Goal: Check status: Check status

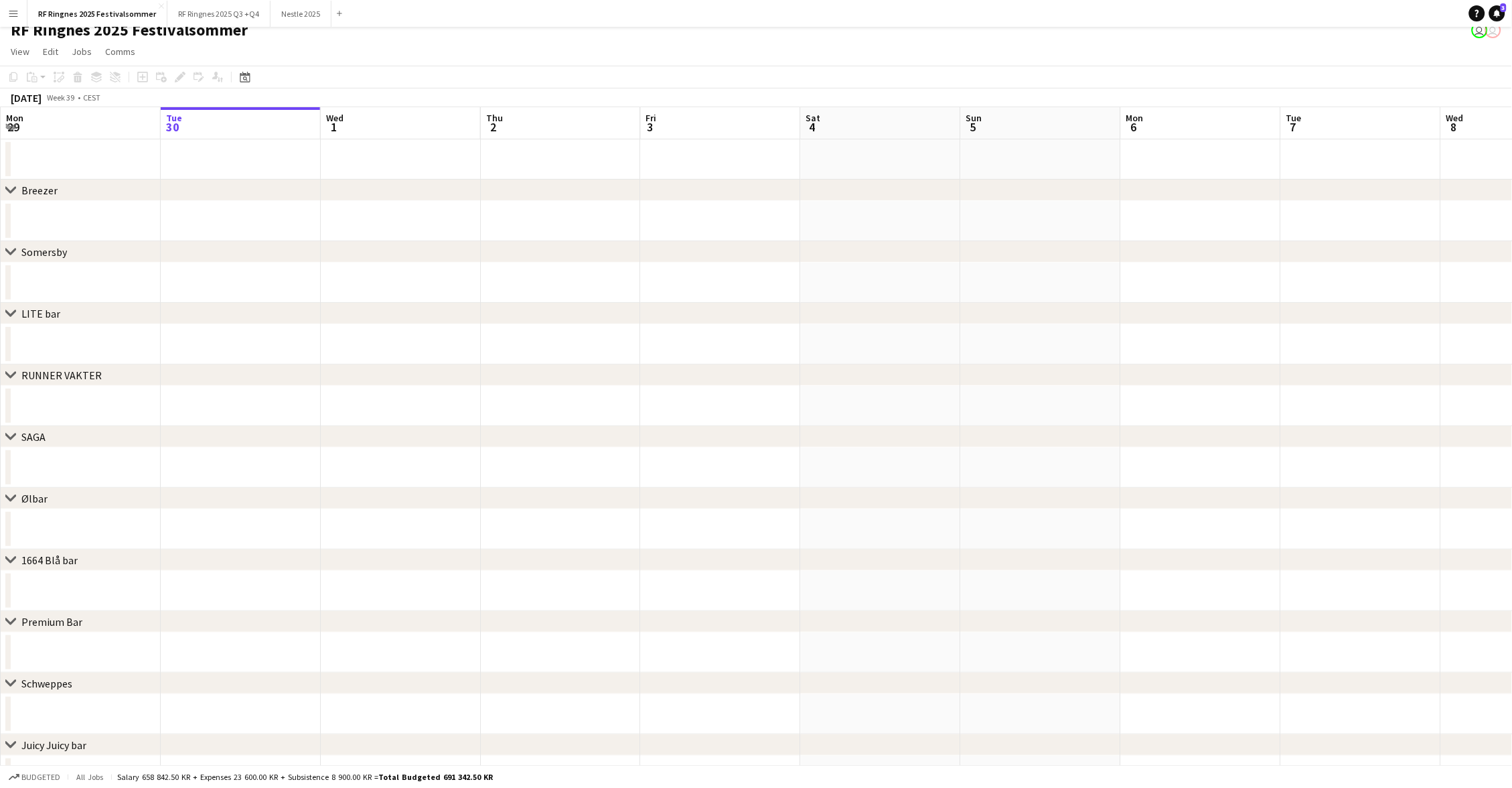
scroll to position [21, 0]
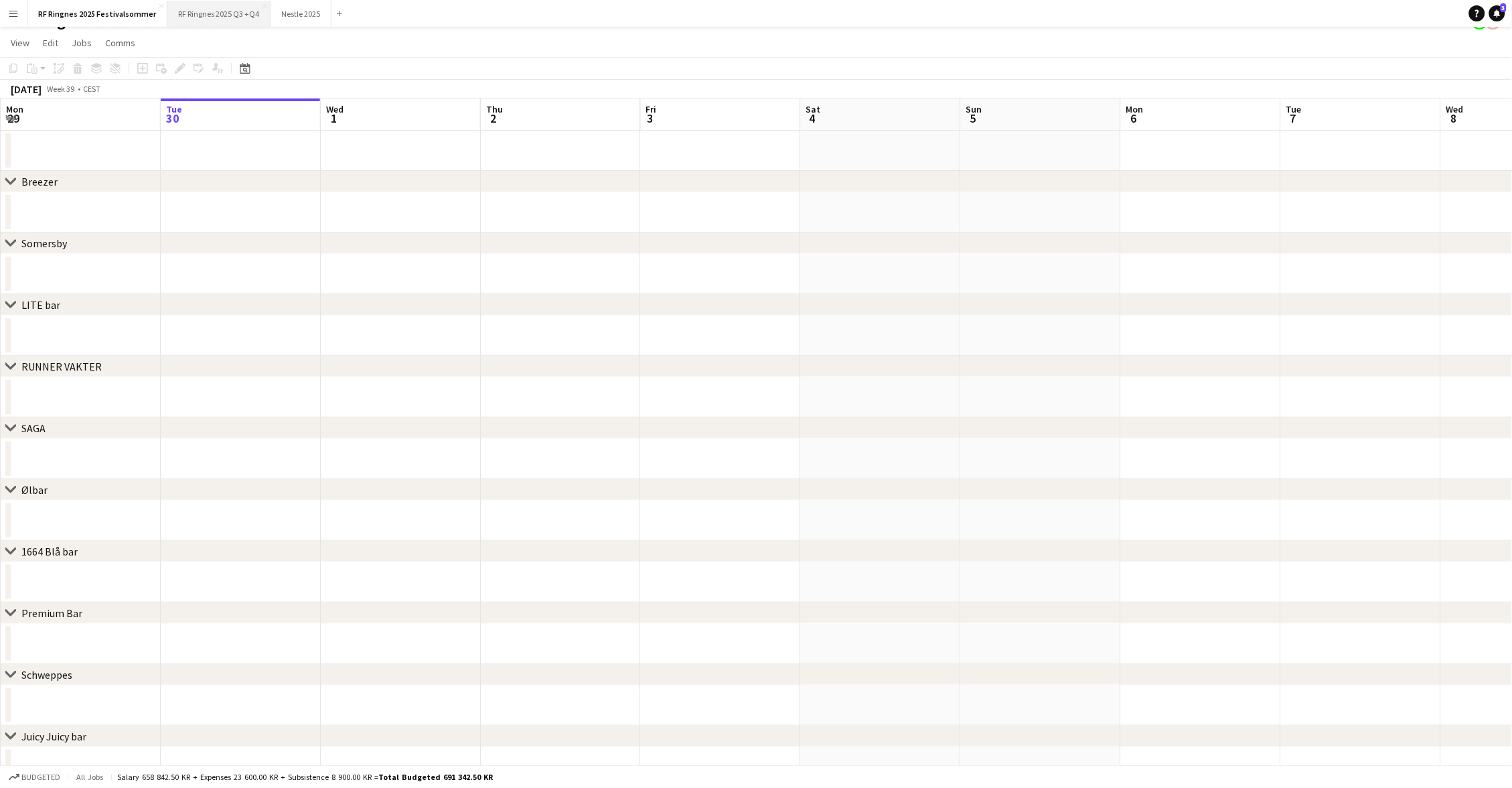
click at [216, 20] on button "RF Ringnes 2025 Q3 +Q4 Close" at bounding box center [219, 13] width 103 height 26
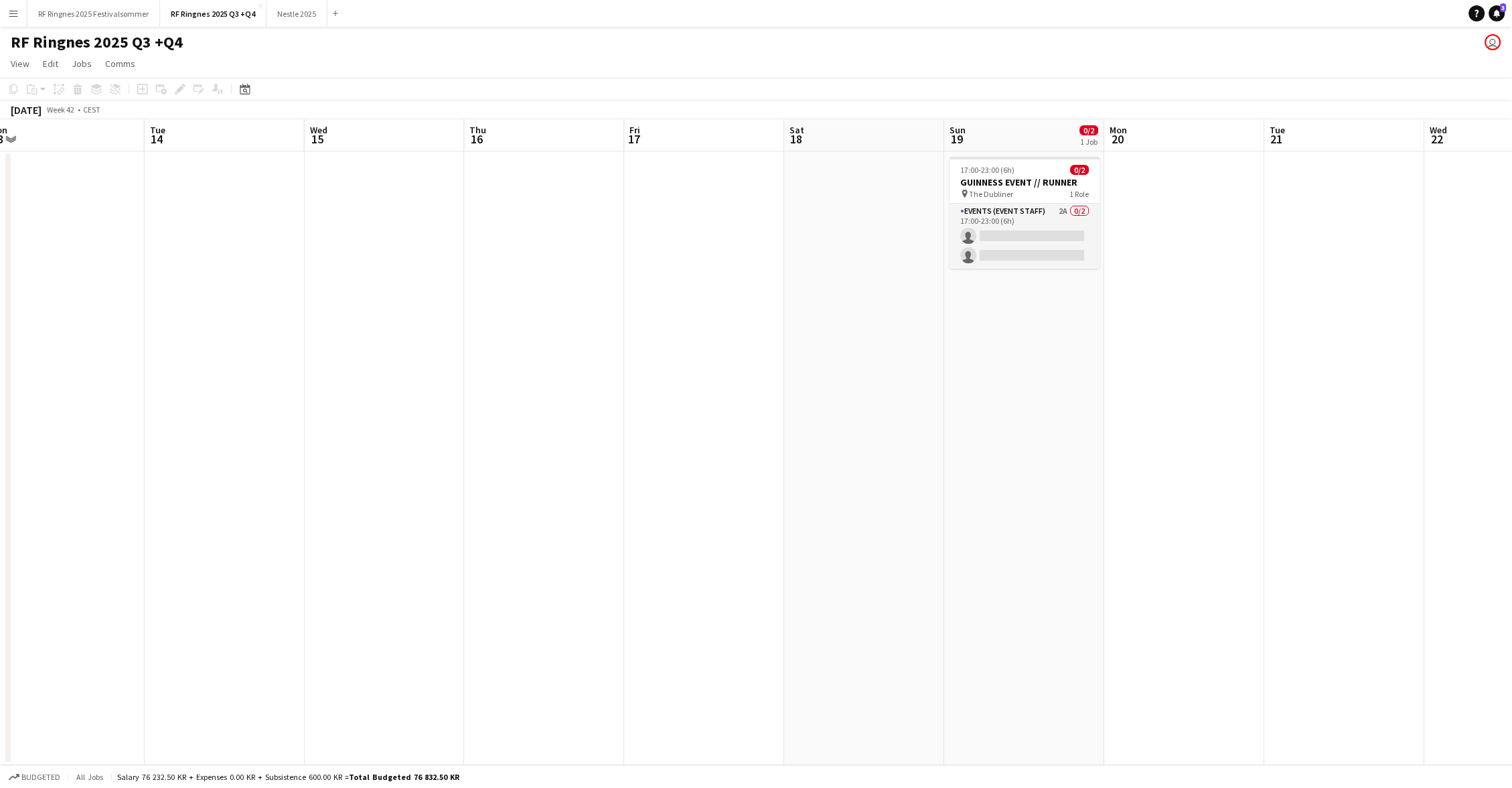
scroll to position [0, 498]
click at [1041, 227] on app-card-role "Events (Event Staff) 2A 0/2 17:00-23:00 (6h) single-neutral-actions single-neut…" at bounding box center [1023, 236] width 150 height 65
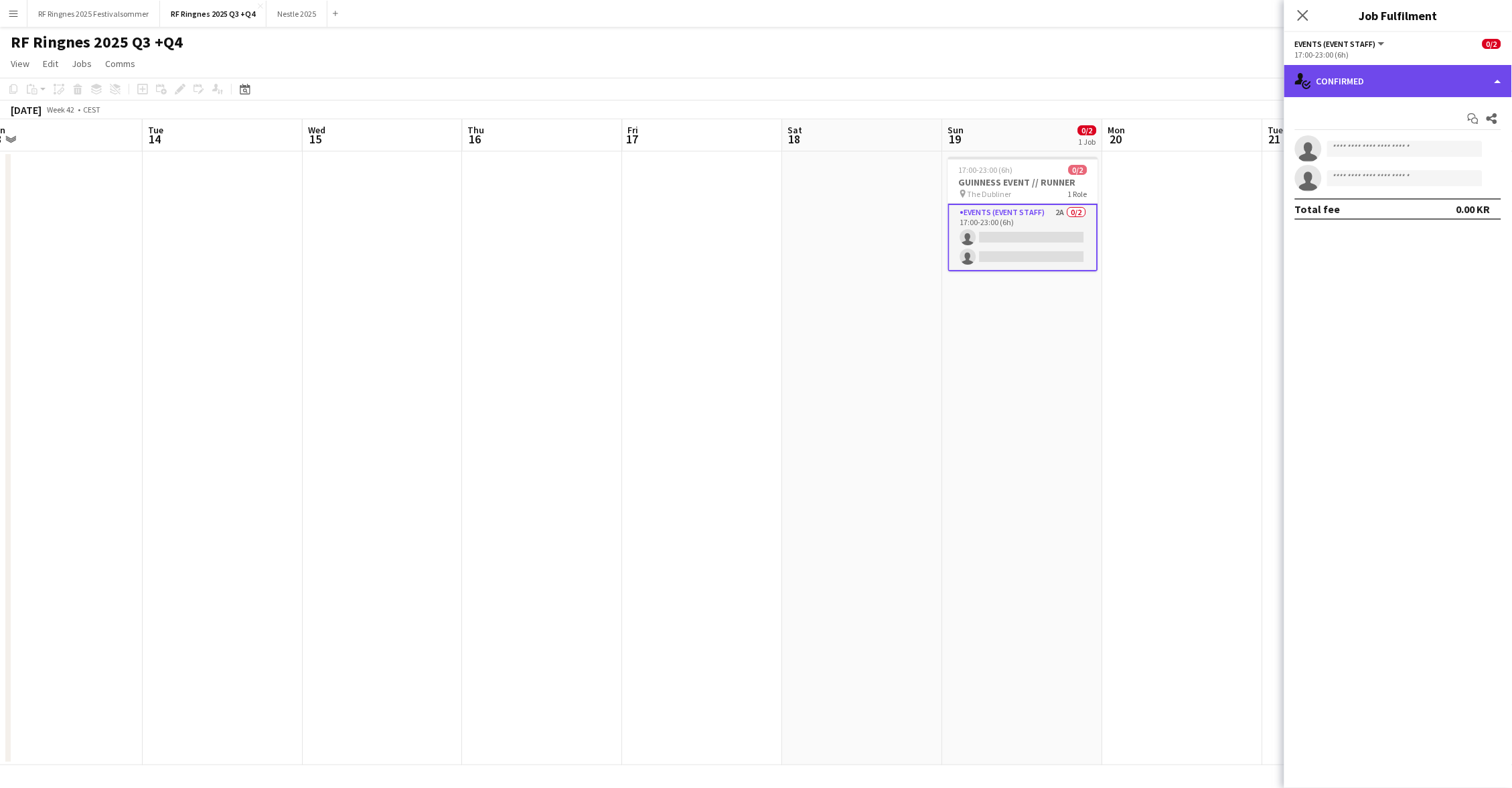
click at [1417, 83] on div "single-neutral-actions-check-2 Confirmed" at bounding box center [1398, 81] width 228 height 32
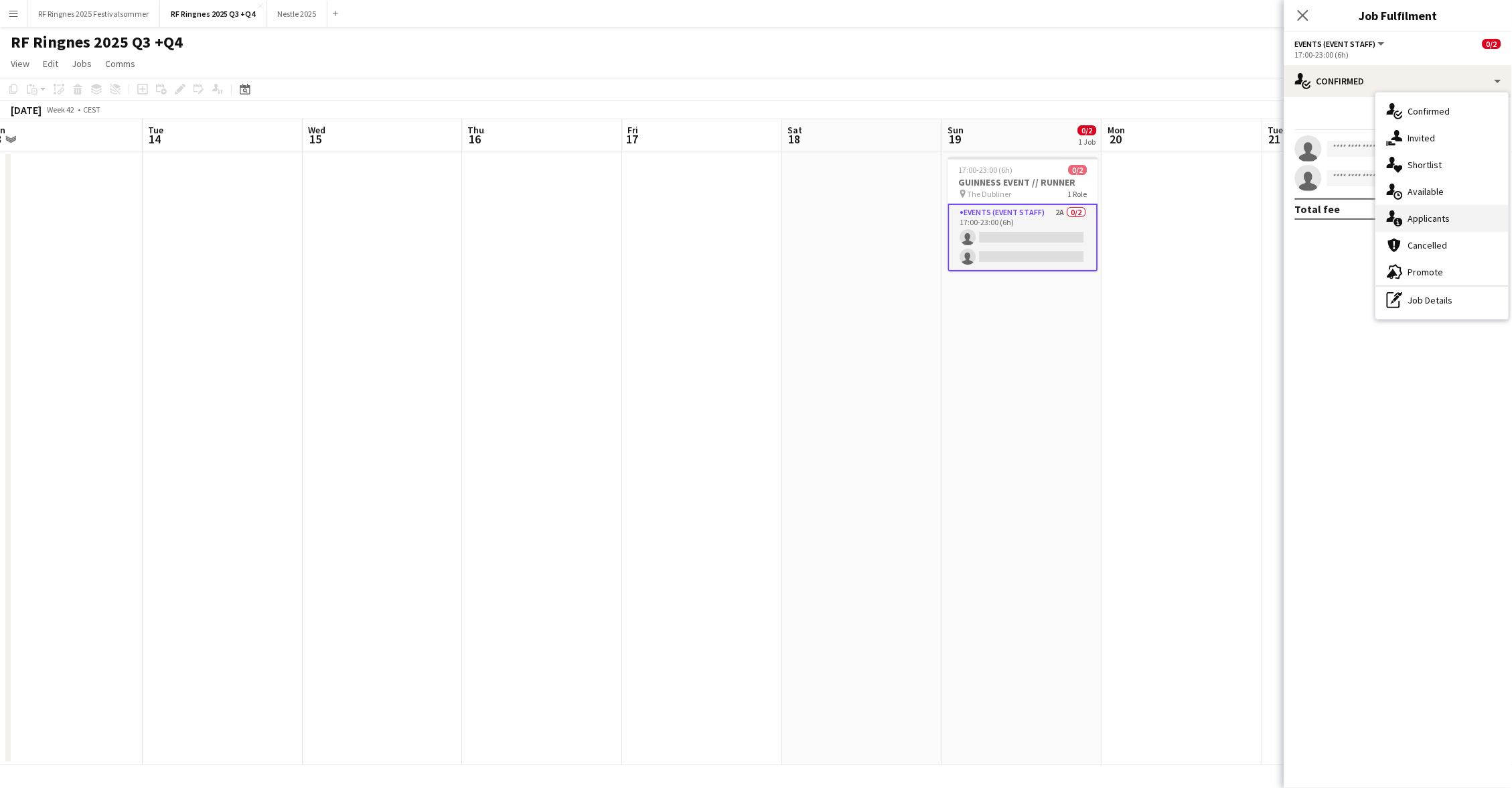
click at [1443, 219] on span "Applicants" at bounding box center [1429, 218] width 43 height 12
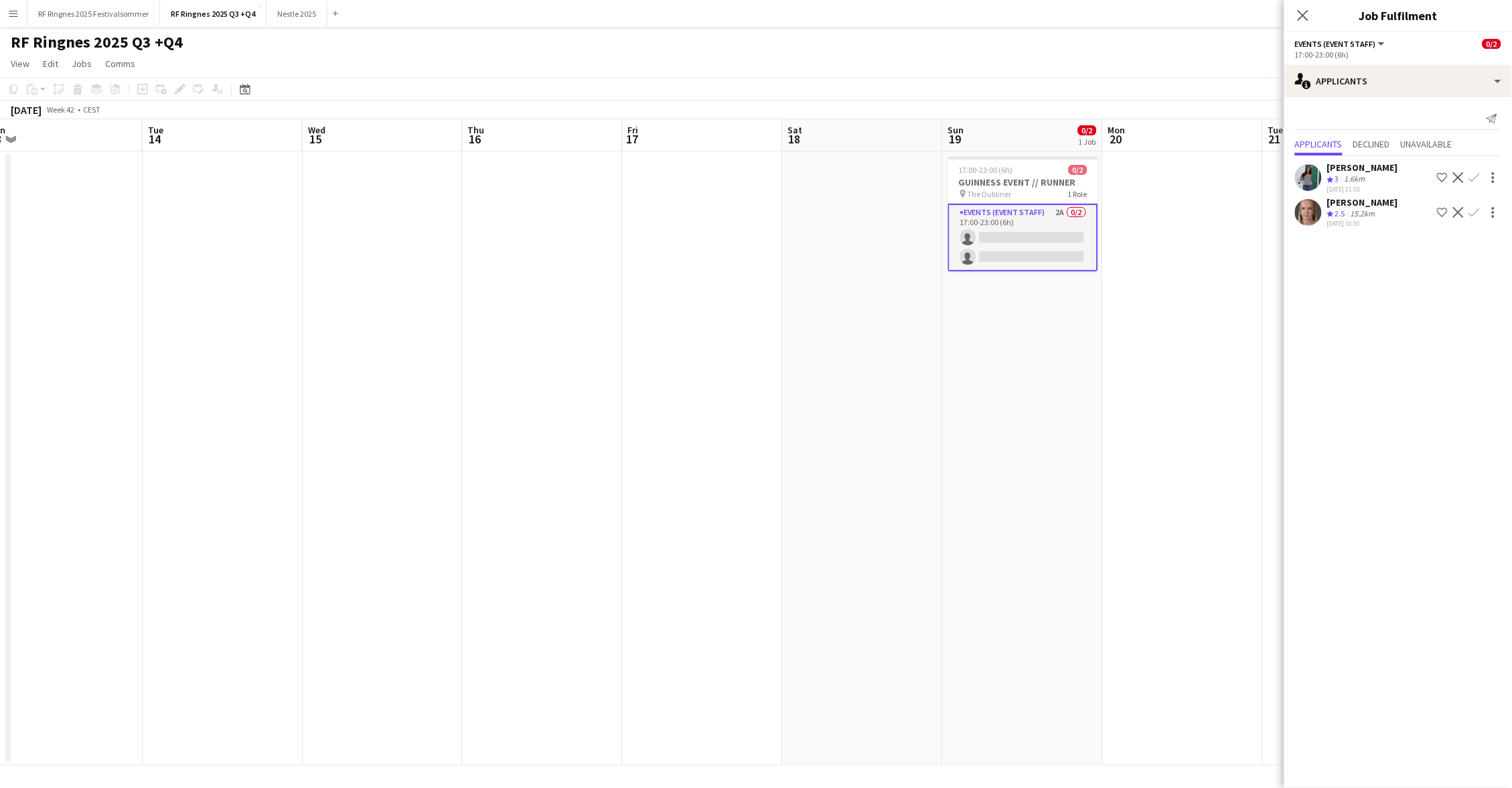
click at [1310, 168] on app-user-avatar at bounding box center [1308, 177] width 26 height 26
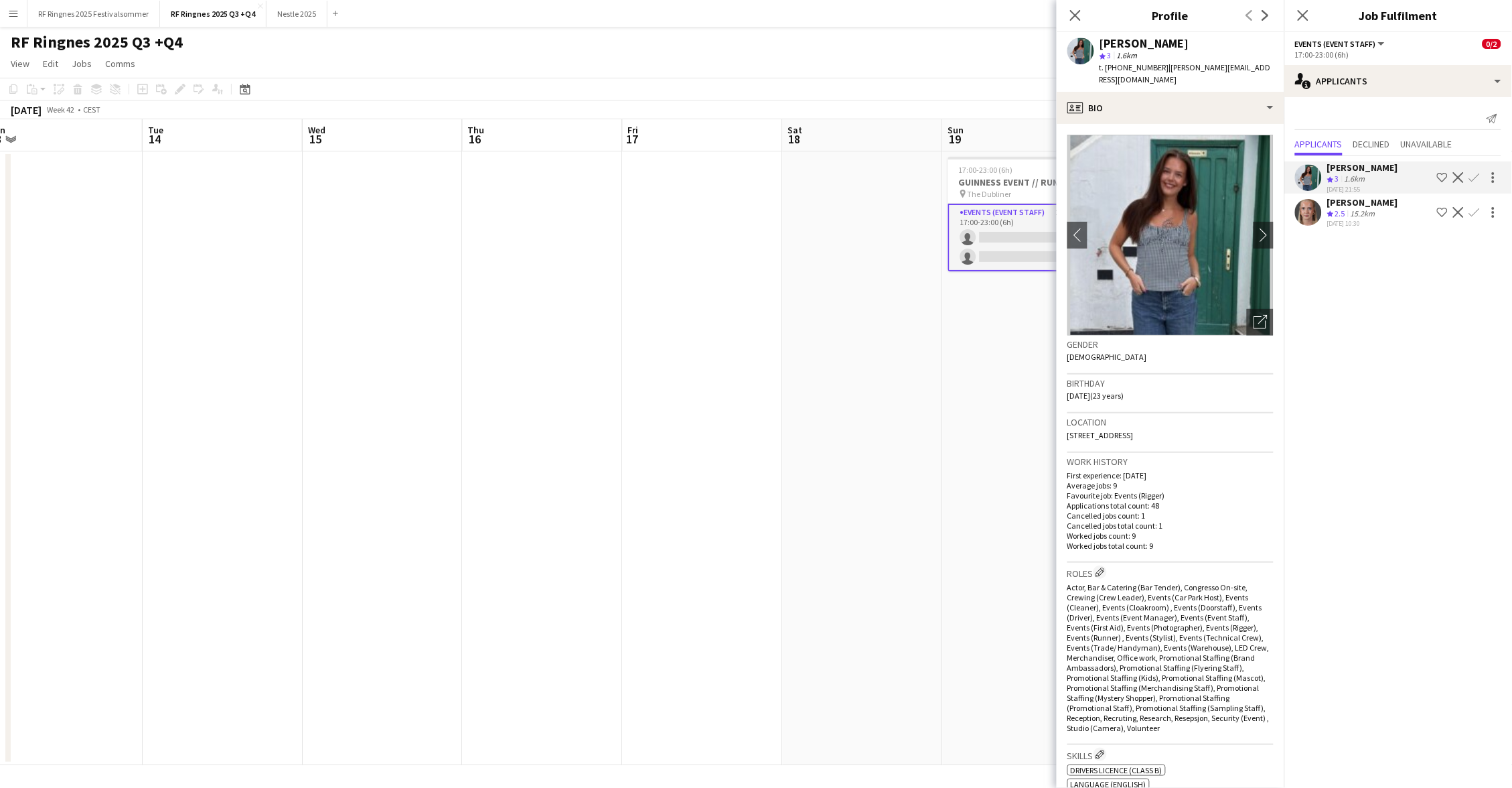
click at [1305, 204] on app-user-avatar at bounding box center [1308, 212] width 26 height 26
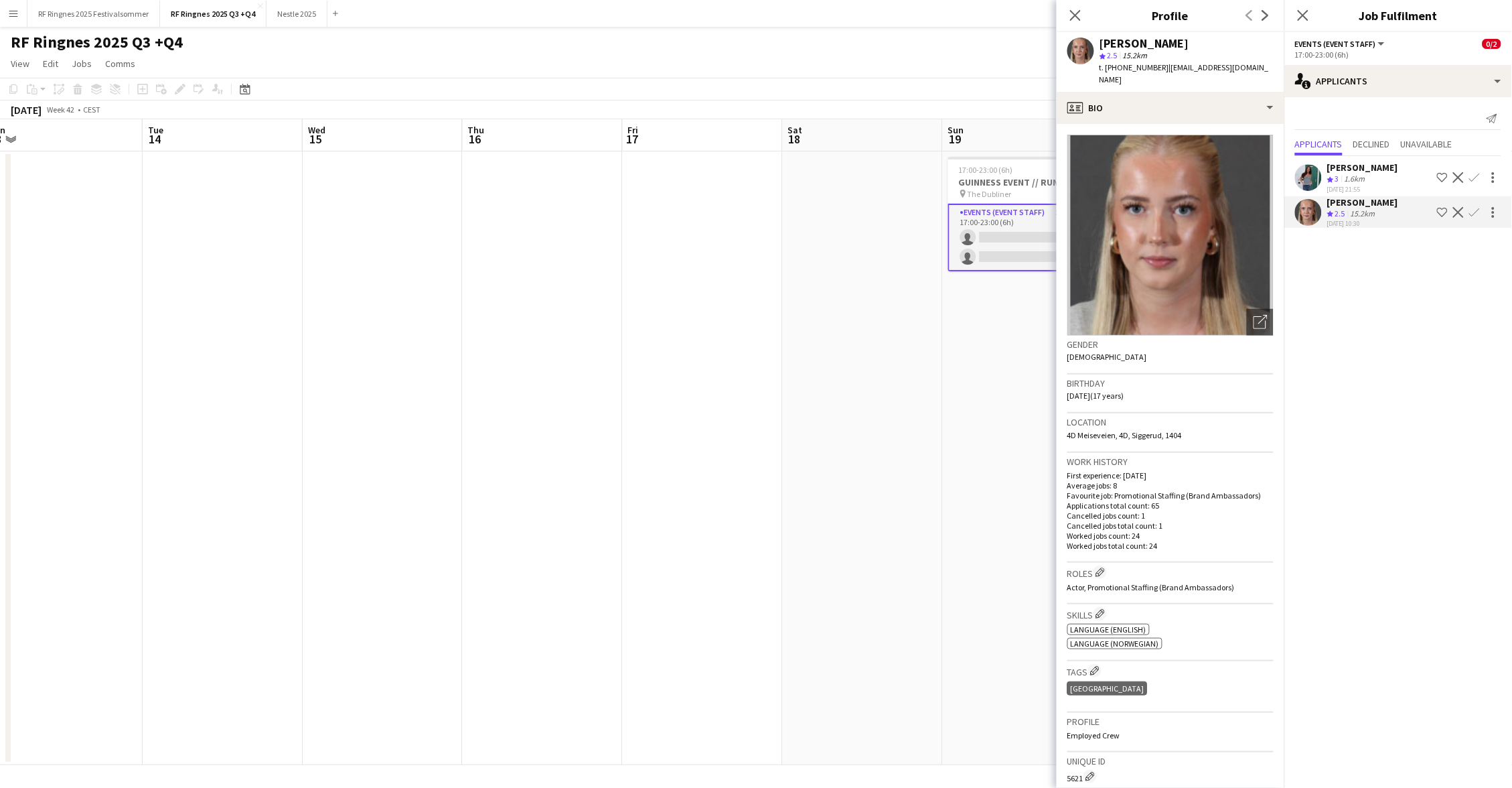
click at [1309, 168] on app-user-avatar at bounding box center [1308, 177] width 26 height 26
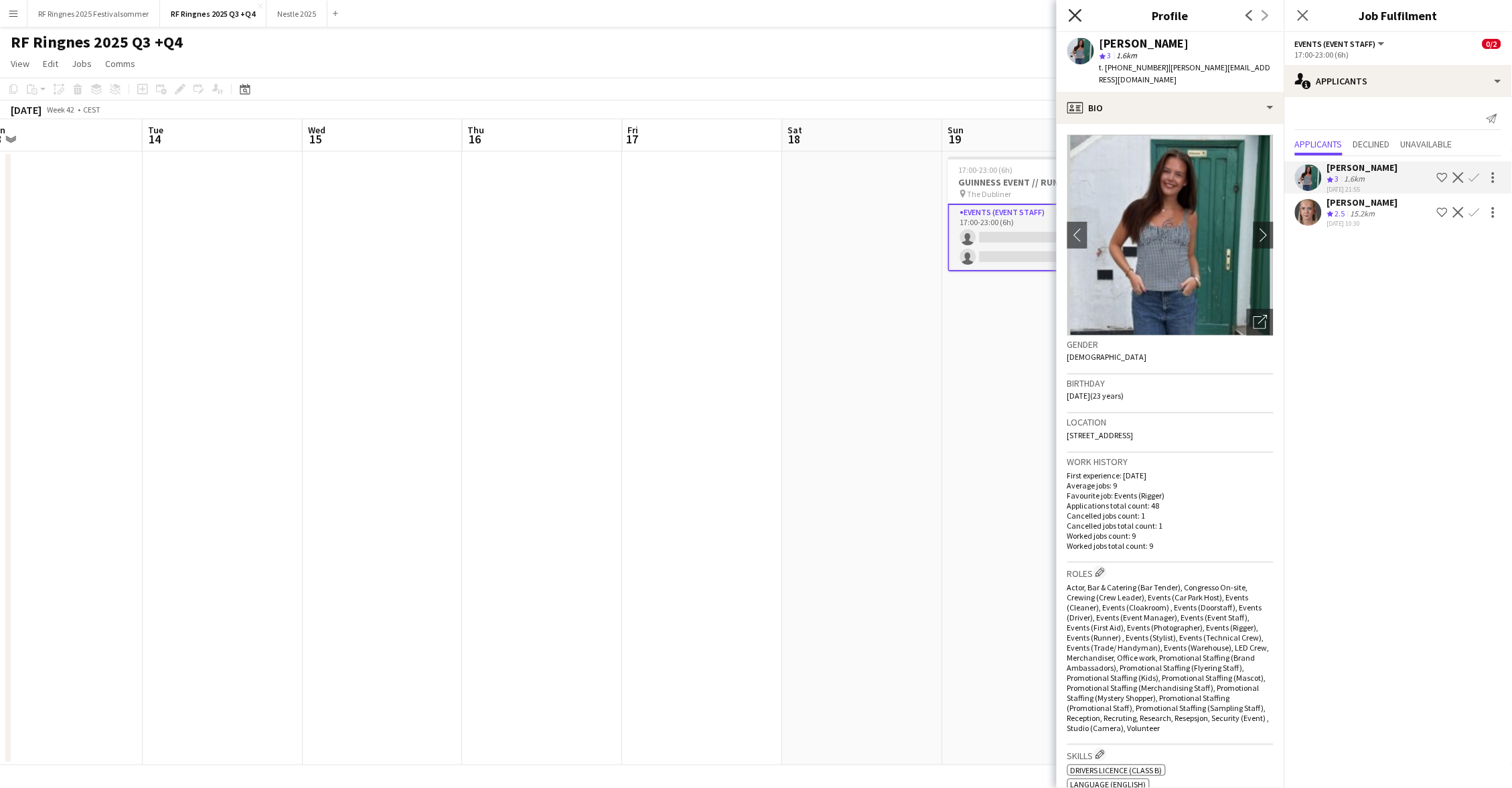
click at [1074, 15] on icon "Close pop-in" at bounding box center [1075, 15] width 13 height 13
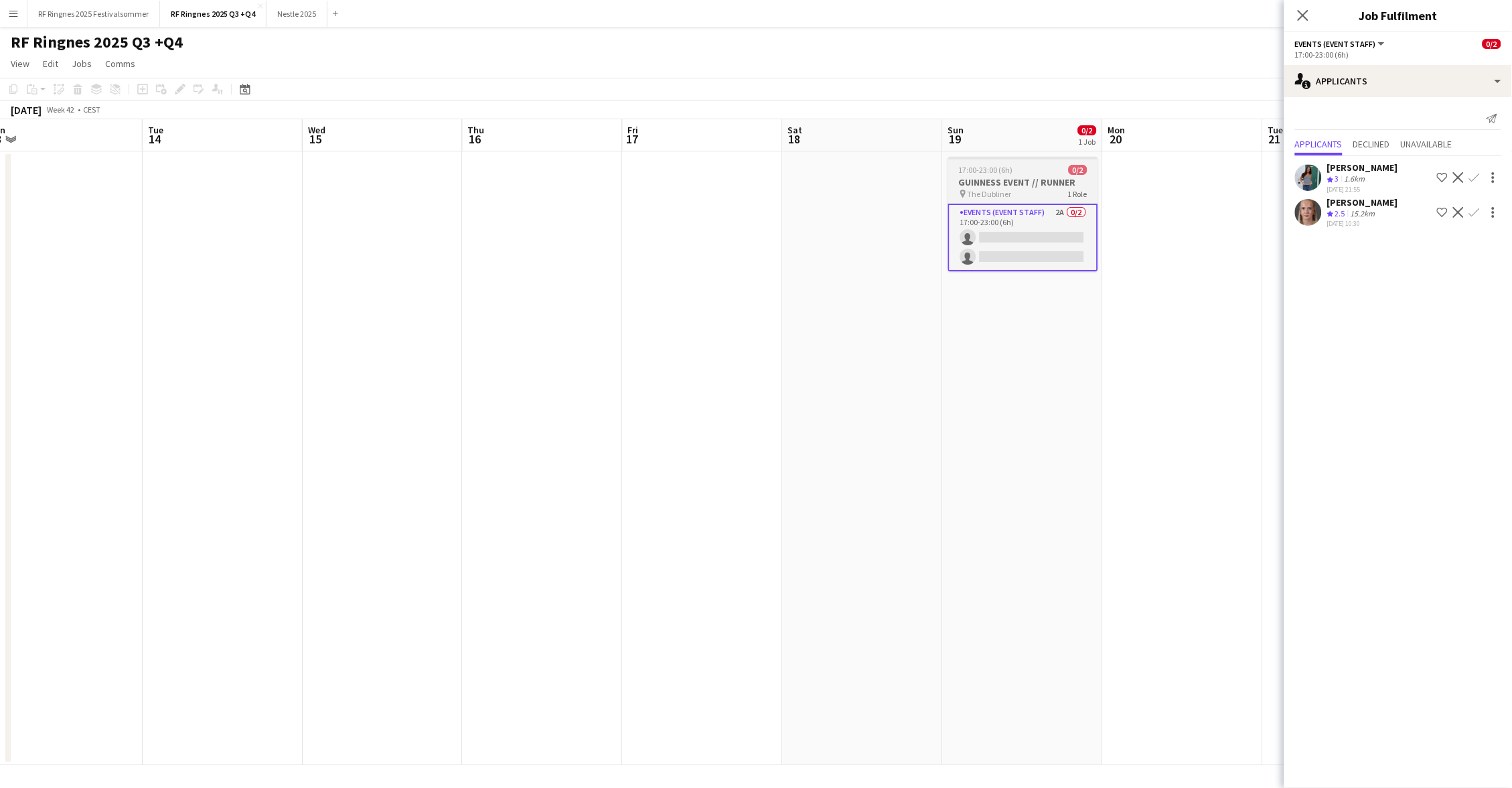
click at [1050, 180] on h3 "GUINNESS EVENT // RUNNER" at bounding box center [1023, 182] width 150 height 12
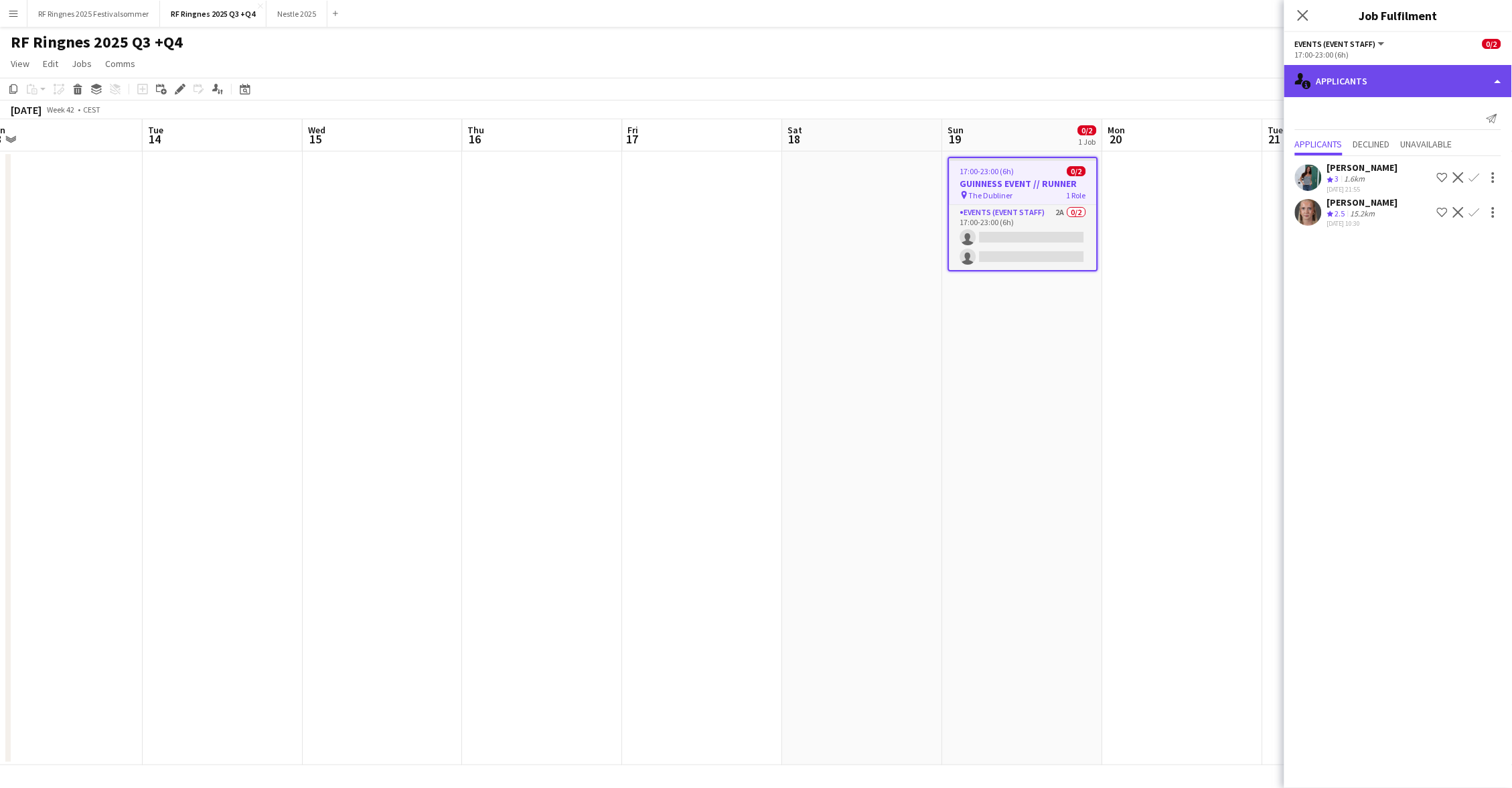
click at [1387, 91] on div "single-neutral-actions-information Applicants" at bounding box center [1398, 81] width 228 height 32
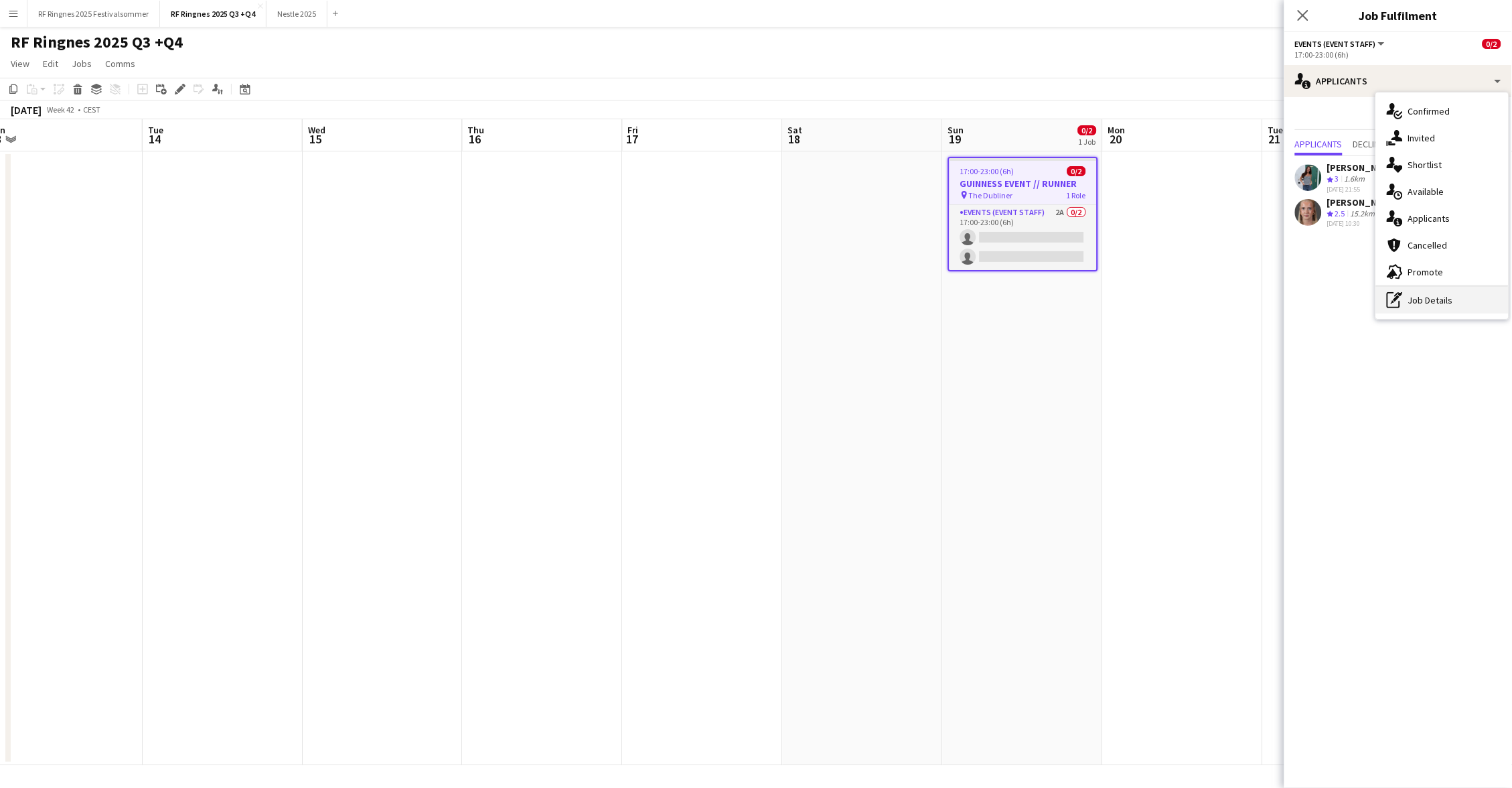
click at [1419, 299] on div "pen-write Job Details" at bounding box center [1442, 300] width 132 height 26
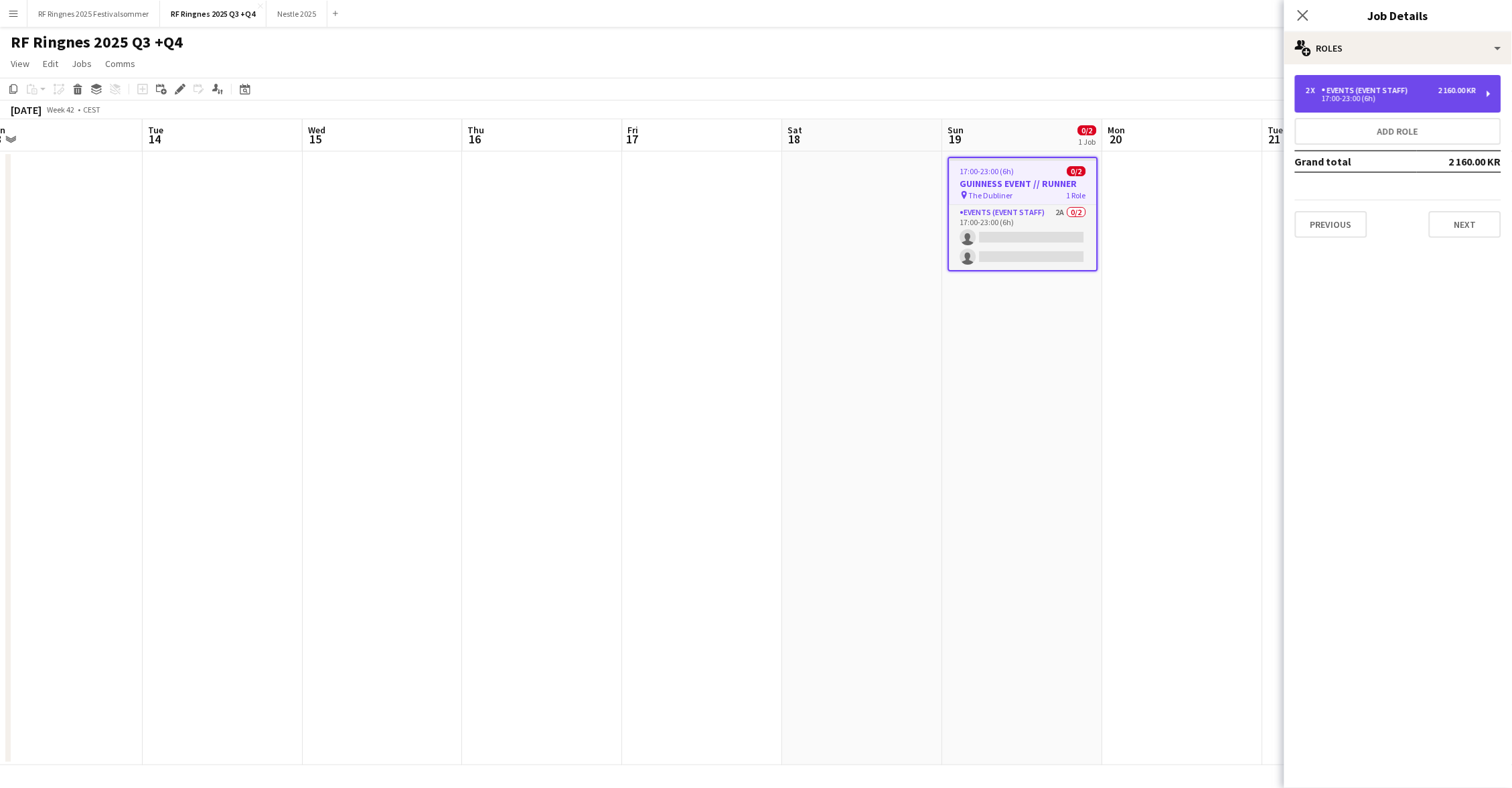
click at [1358, 96] on div "17:00-23:00 (6h)" at bounding box center [1391, 98] width 171 height 7
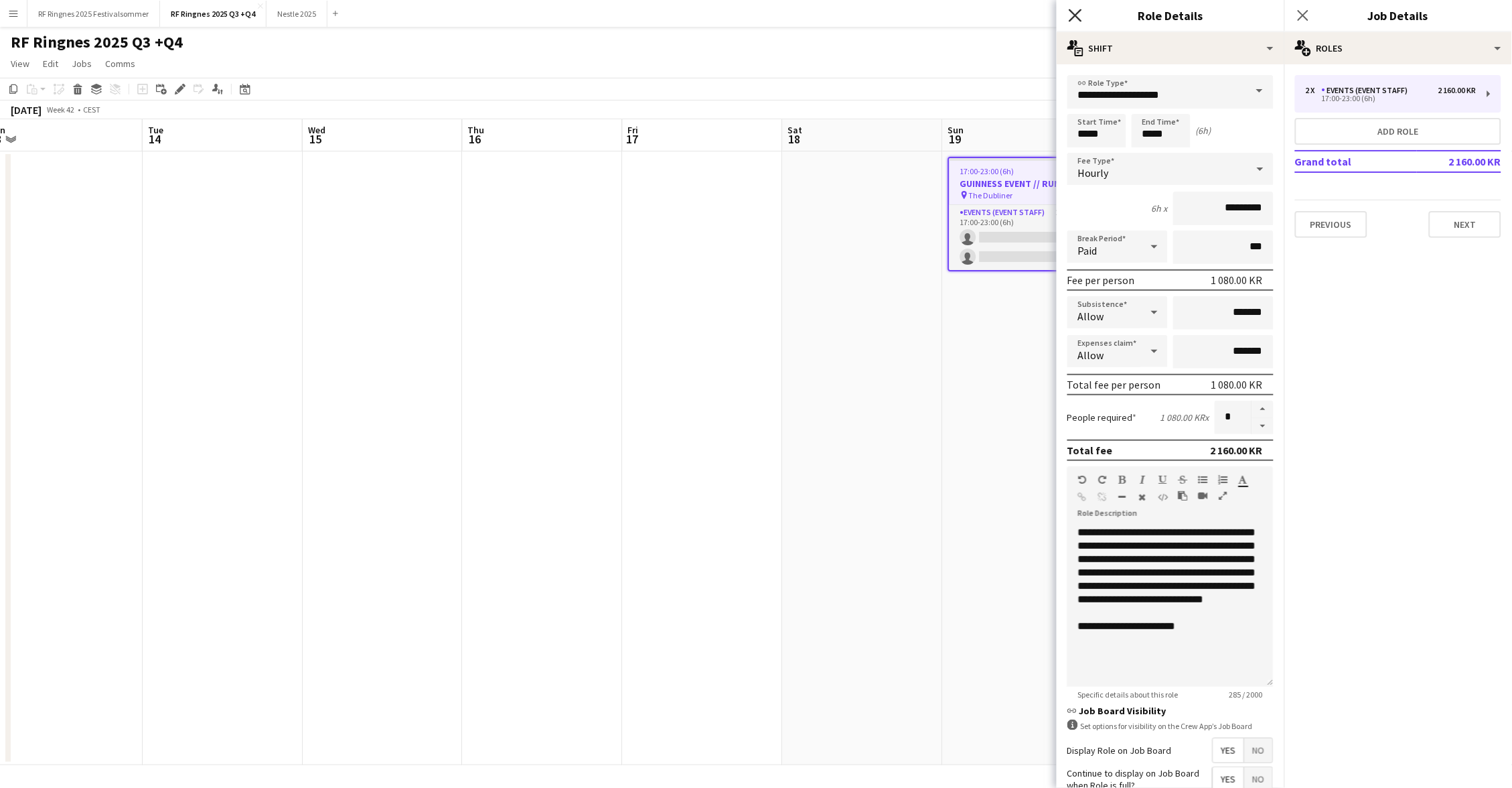
click at [1069, 15] on icon "Close pop-in" at bounding box center [1075, 15] width 13 height 13
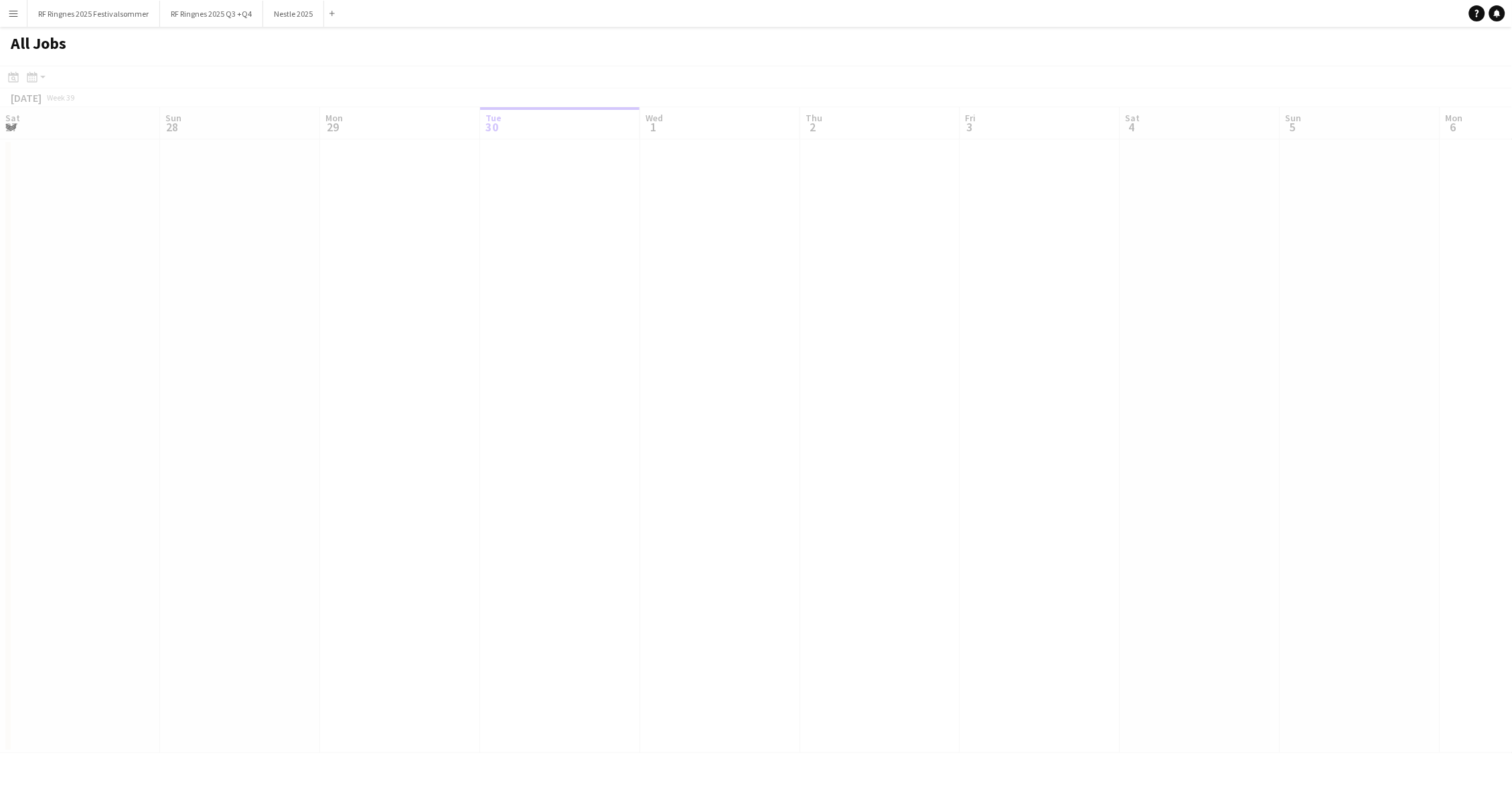
scroll to position [0, 319]
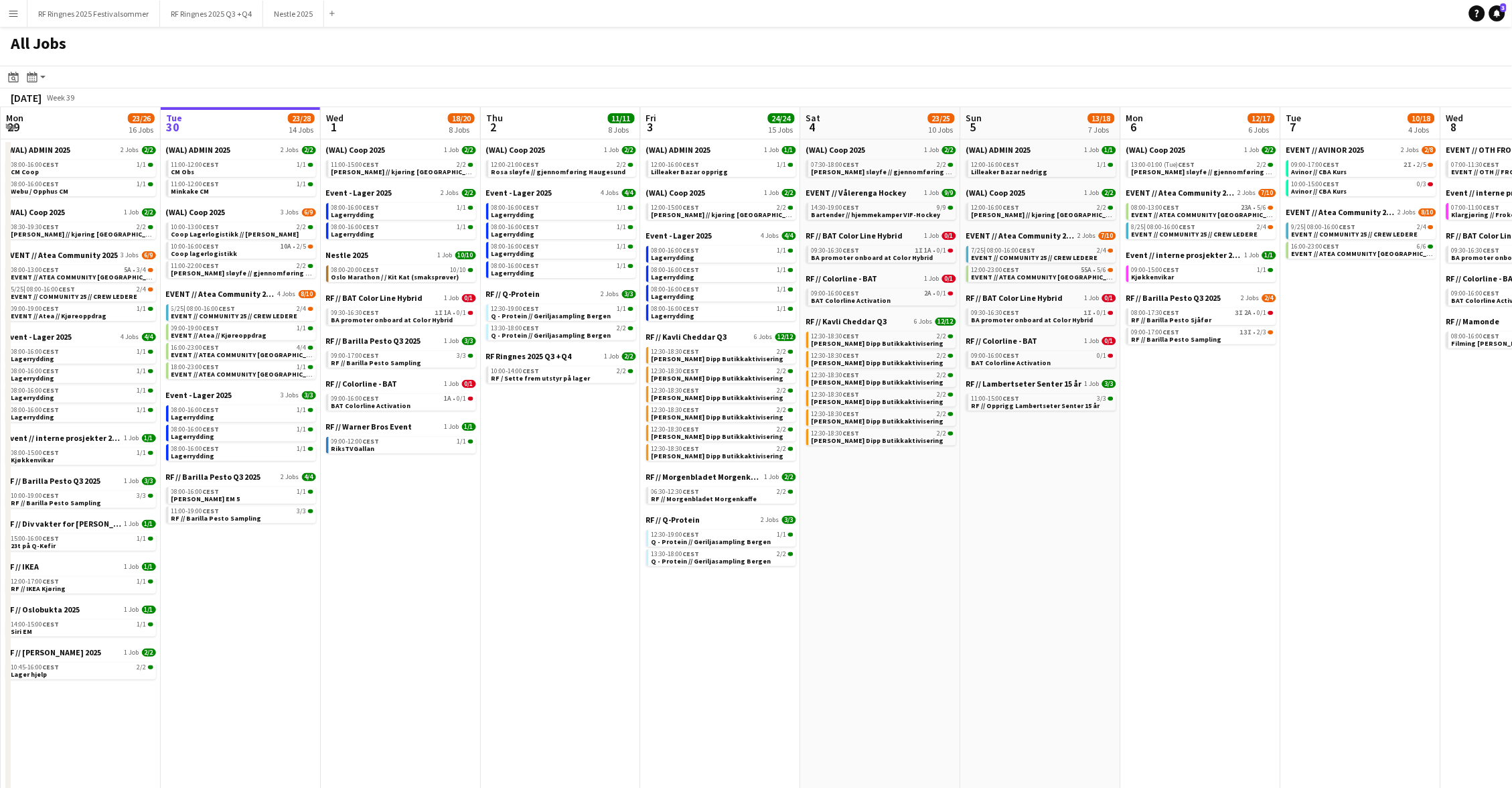
click at [16, 18] on app-icon "Menu" at bounding box center [13, 13] width 10 height 10
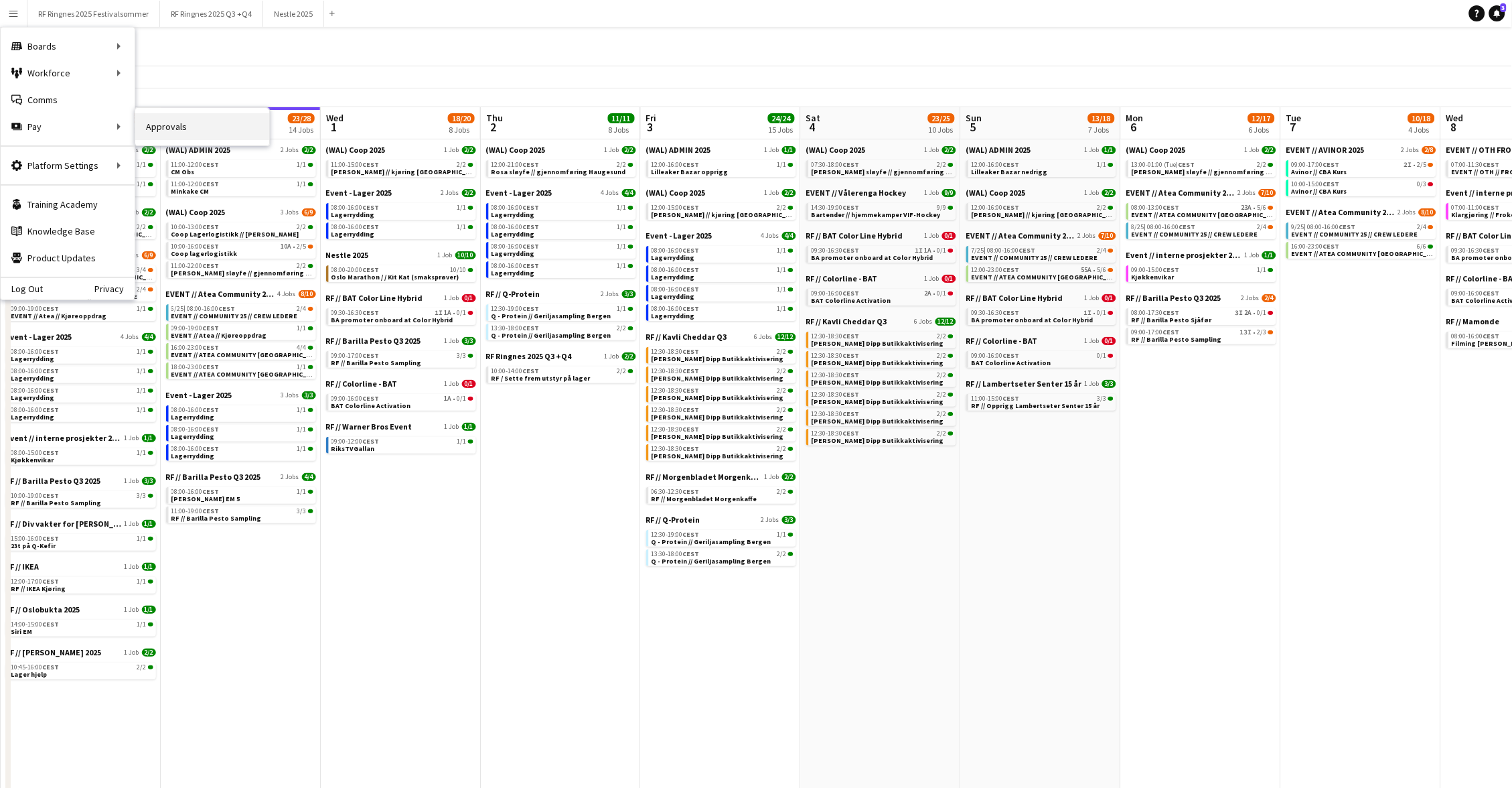
click at [150, 126] on link "Approvals" at bounding box center [202, 126] width 134 height 26
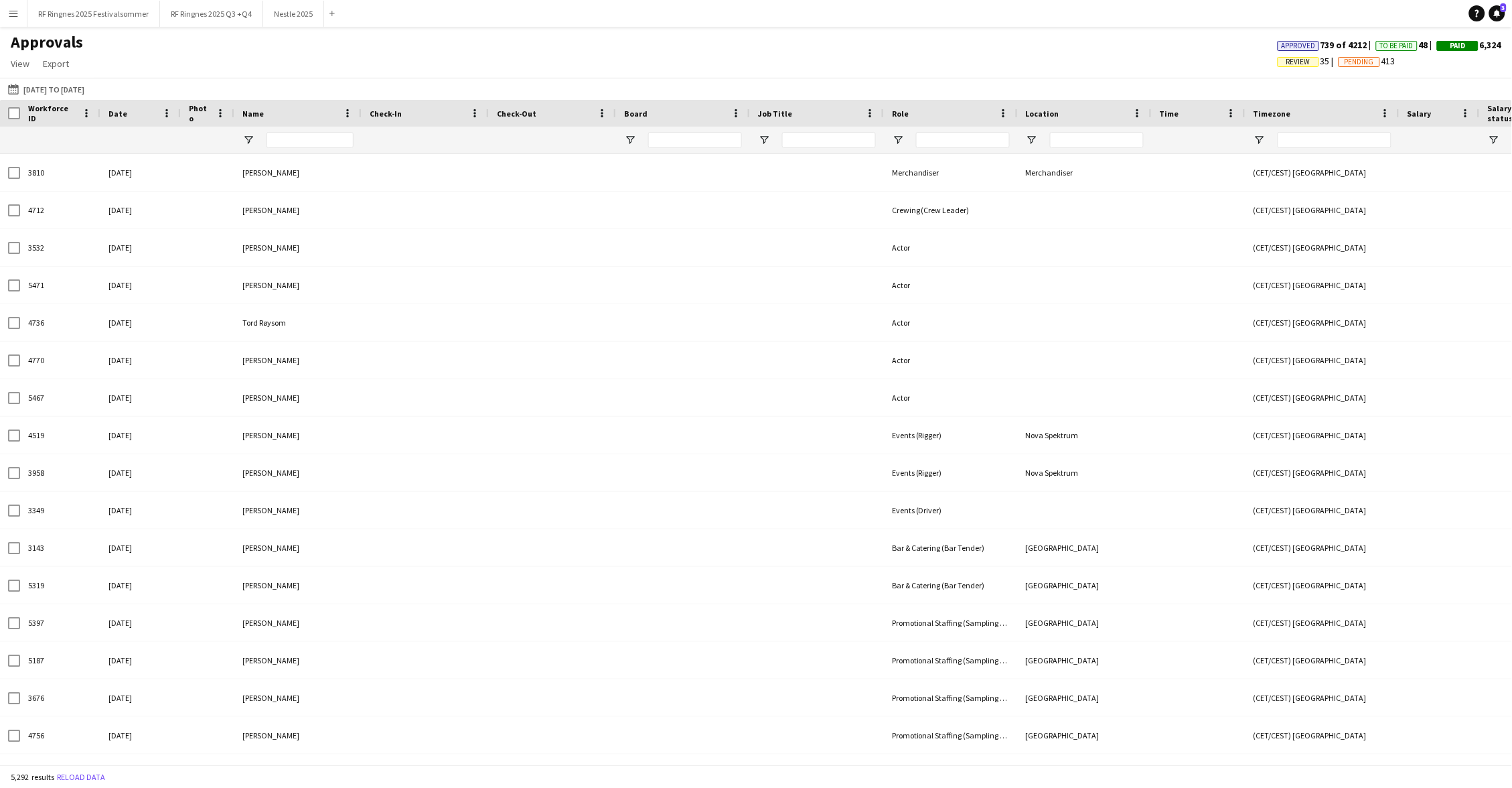
type input "*****"
type input "**"
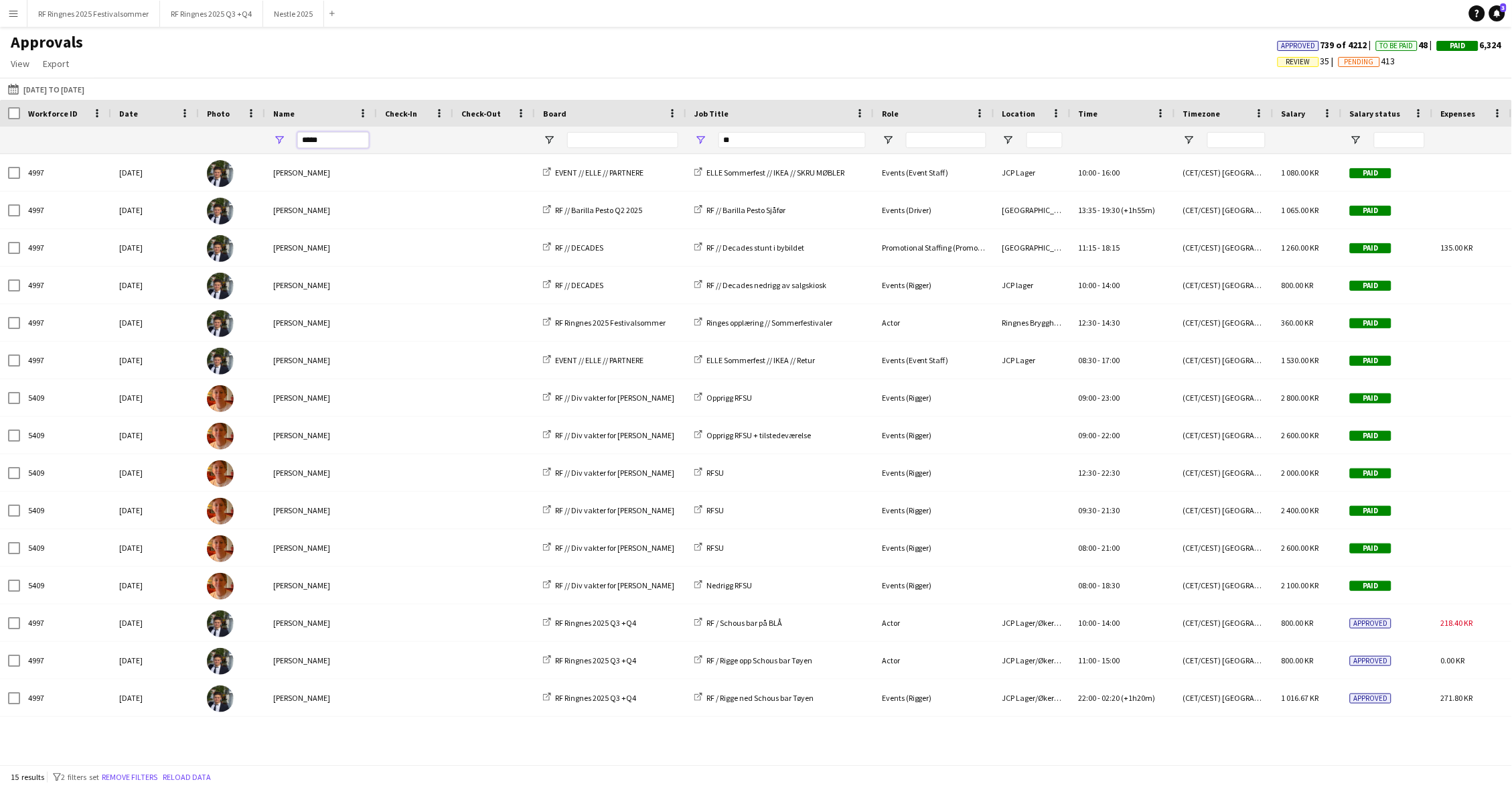
drag, startPoint x: 345, startPoint y: 144, endPoint x: 297, endPoint y: 144, distance: 48.0
click at [298, 144] on input "*****" at bounding box center [333, 139] width 72 height 16
type input "*"
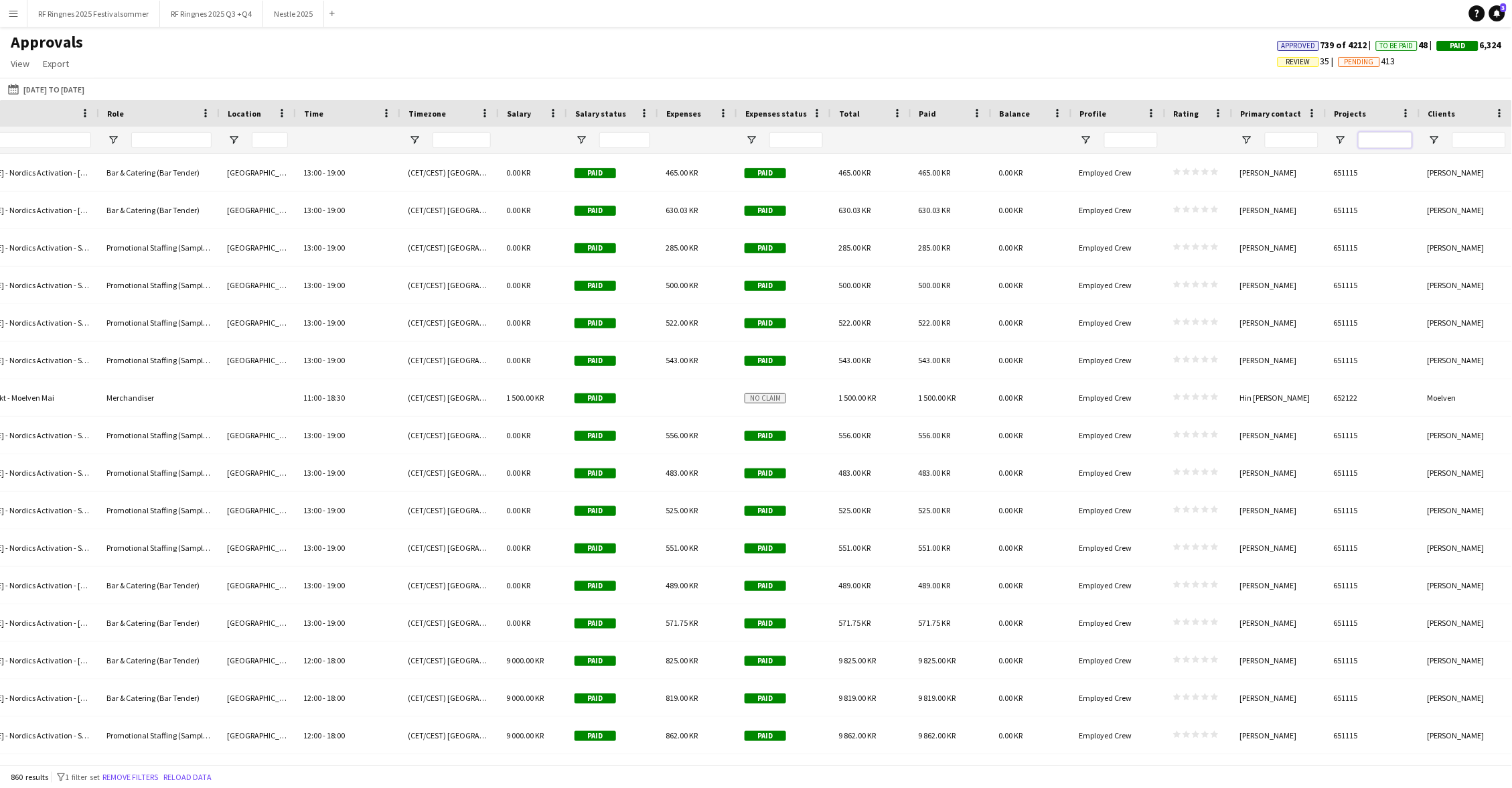
click at [1368, 137] on input "Projects Filter Input" at bounding box center [1385, 139] width 54 height 16
paste input "******"
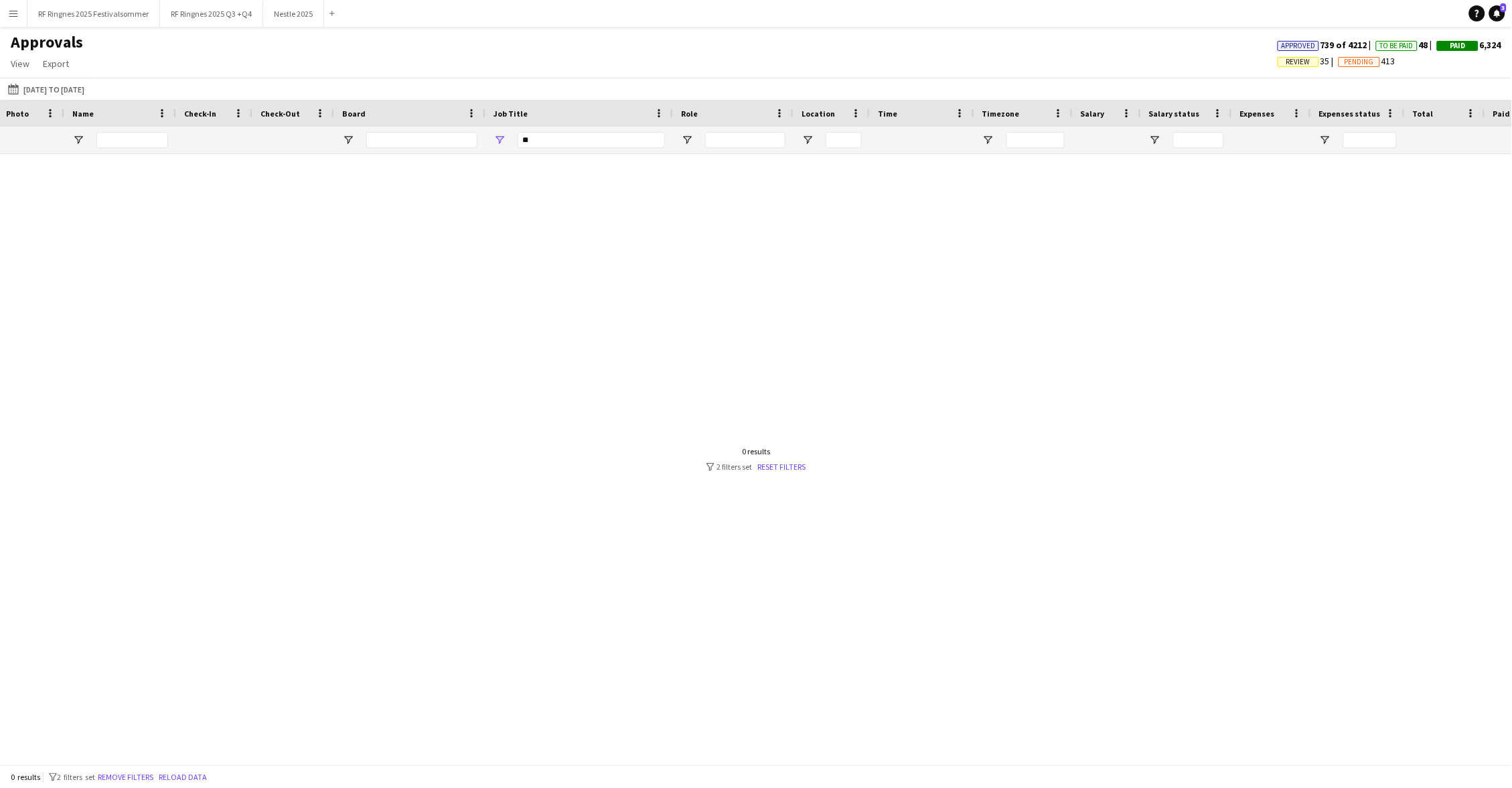
type input "******"
drag, startPoint x: 557, startPoint y: 141, endPoint x: 515, endPoint y: 141, distance: 42.0
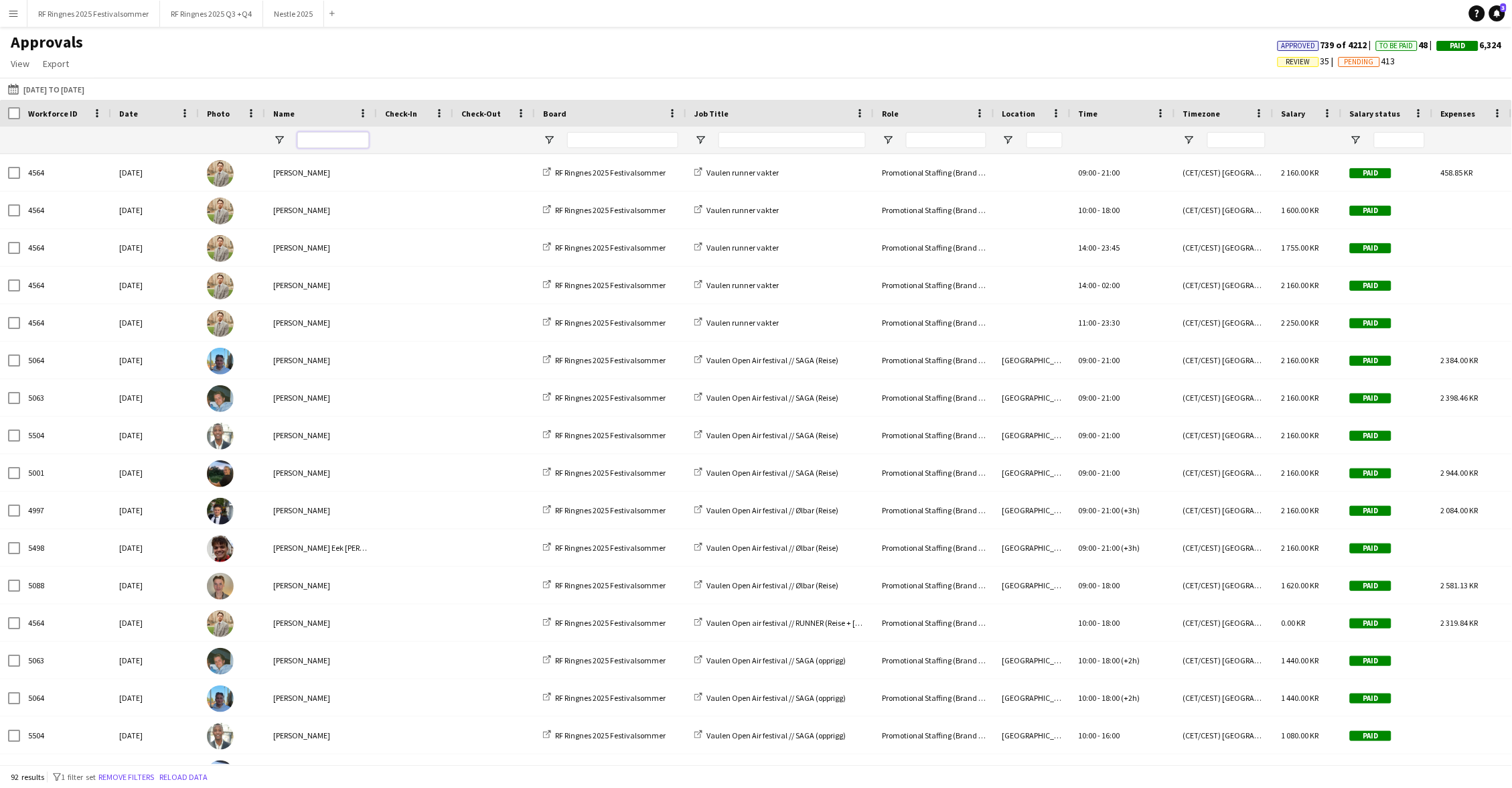
click at [340, 136] on input "Name Filter Input" at bounding box center [333, 139] width 72 height 16
type input "*"
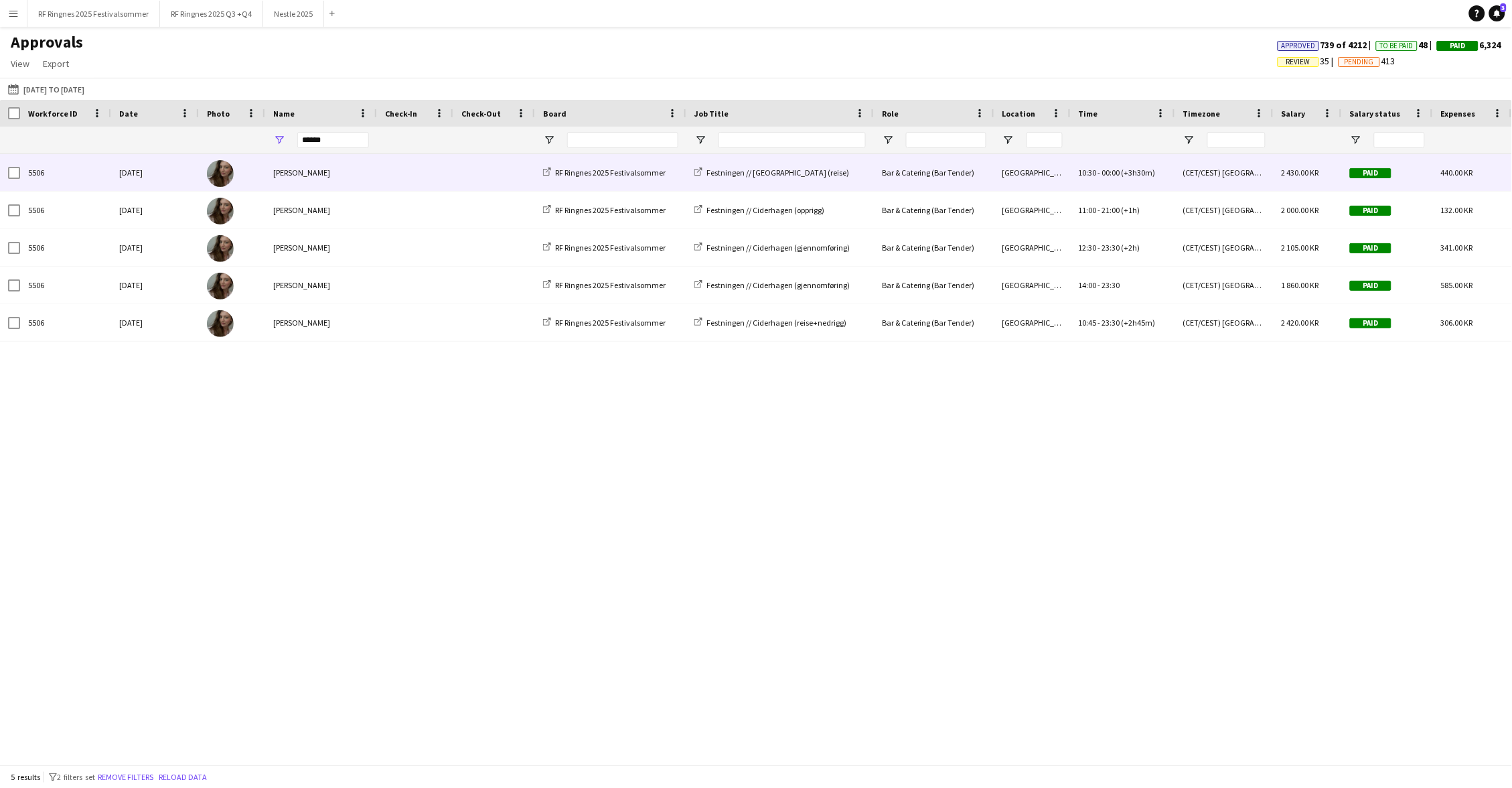
click at [402, 170] on span at bounding box center [415, 172] width 60 height 37
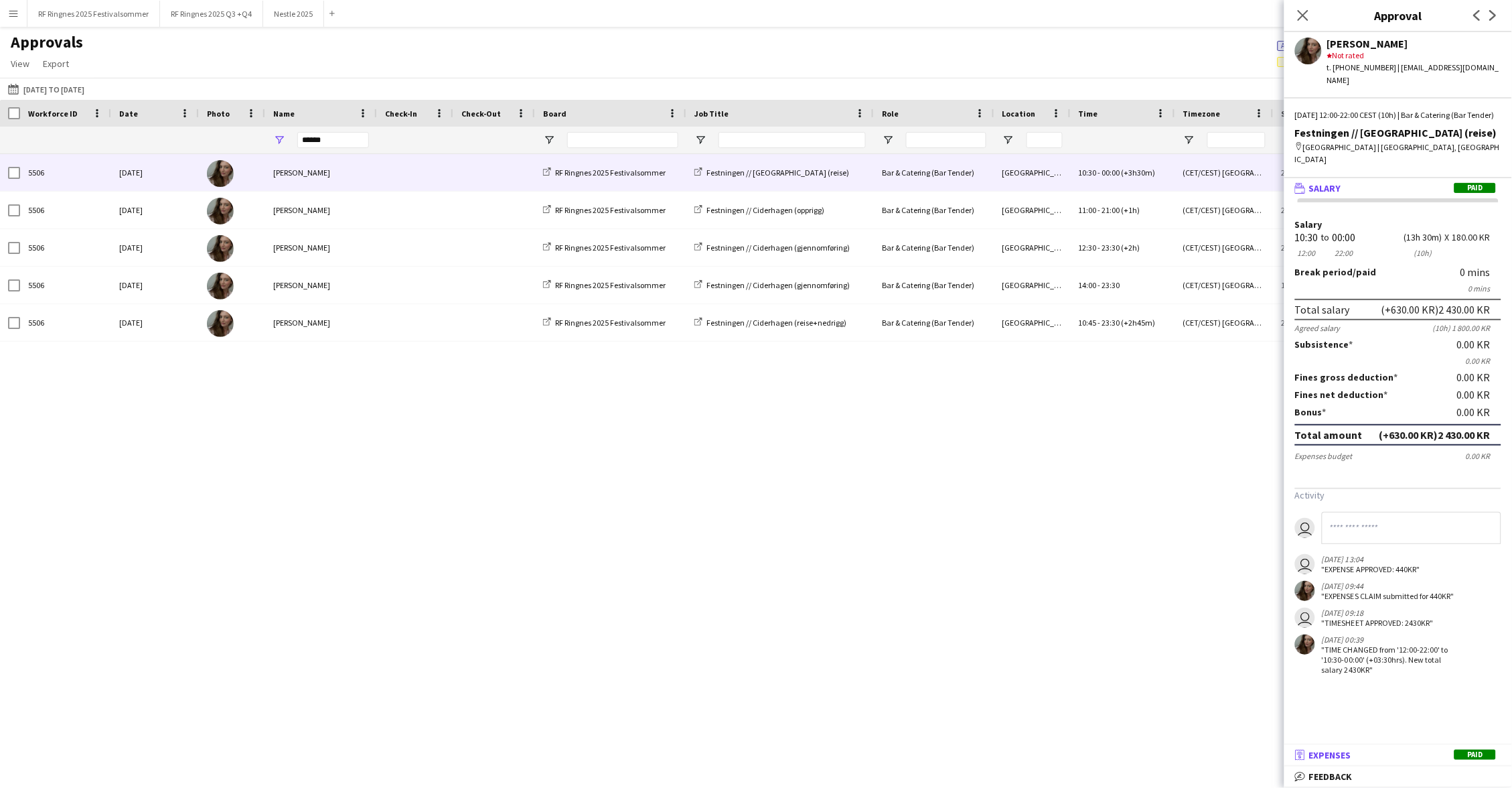
click at [1327, 762] on mat-expansion-panel-header "receipt Expenses Paid" at bounding box center [1398, 755] width 228 height 20
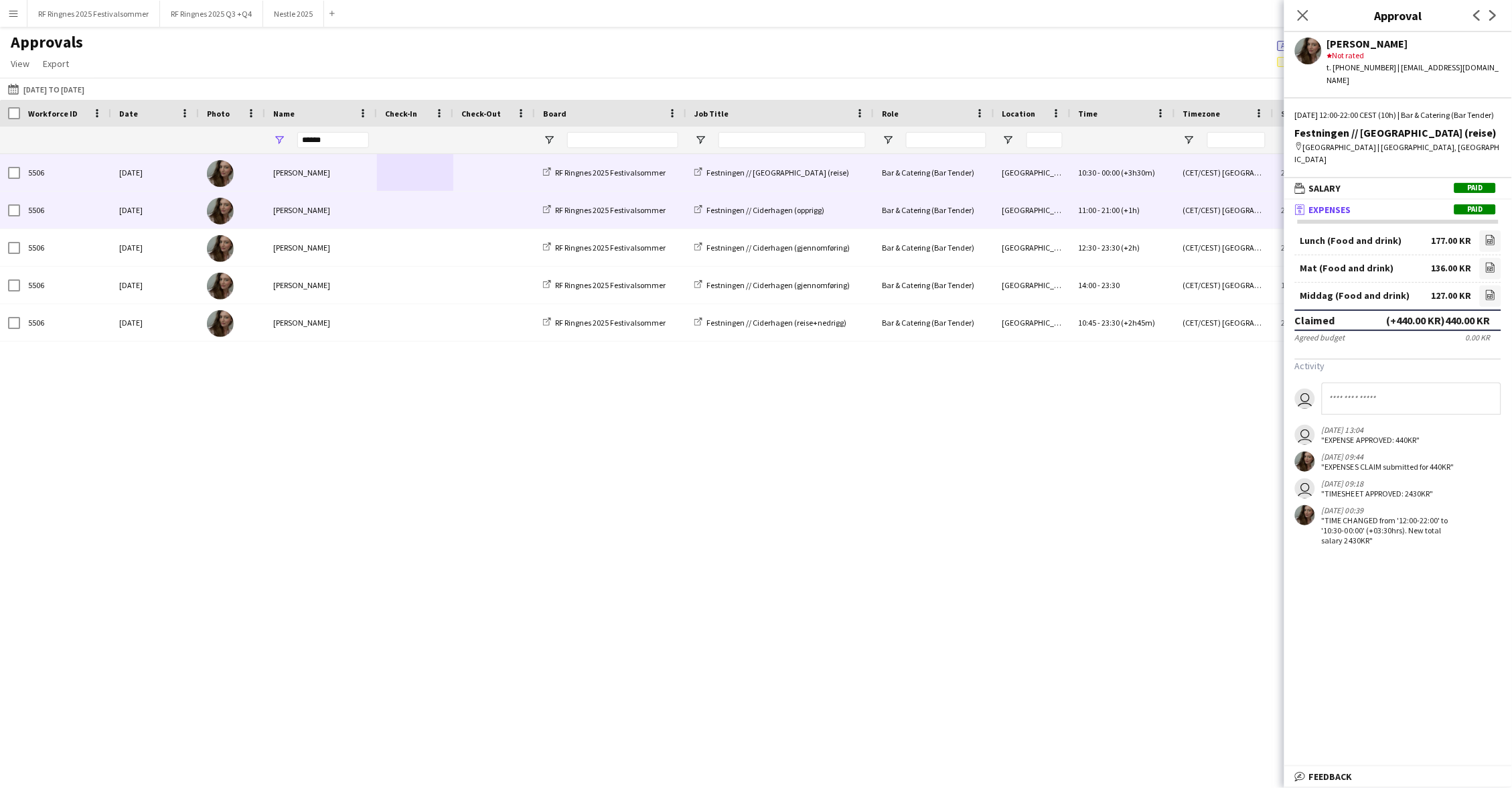
click at [399, 202] on span at bounding box center [415, 210] width 60 height 37
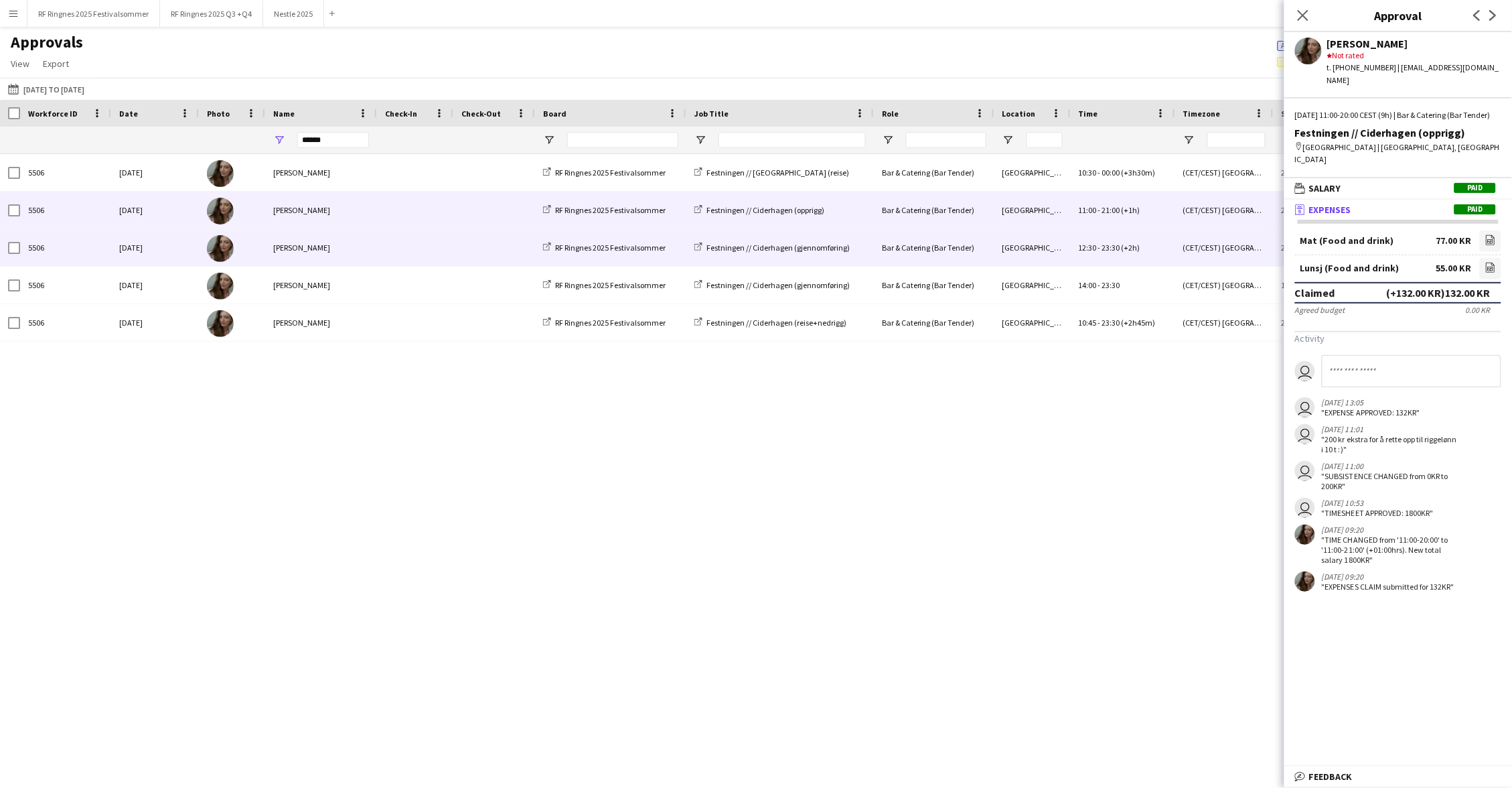
click at [410, 247] on span at bounding box center [415, 248] width 60 height 37
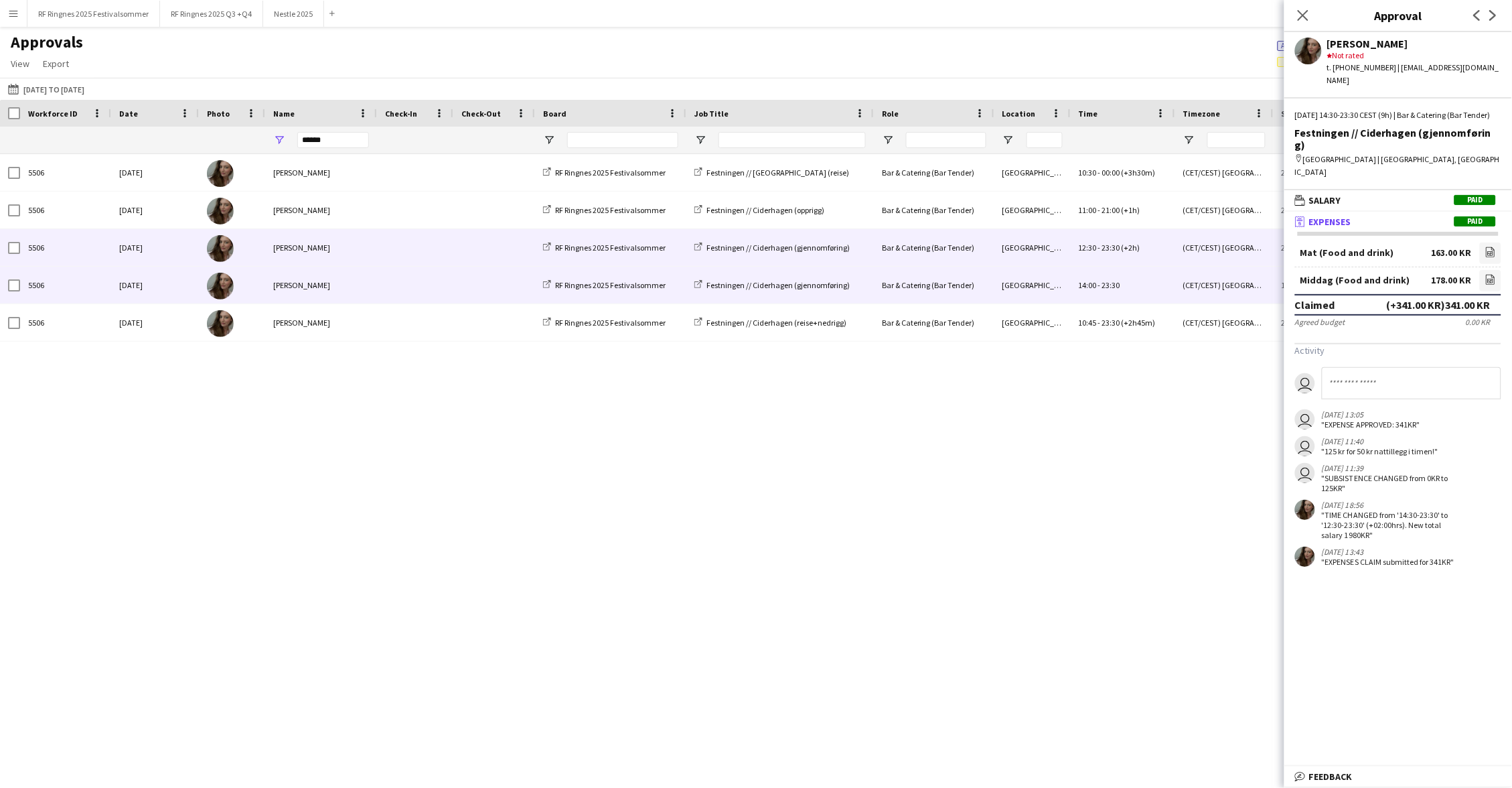
click at [416, 288] on span at bounding box center [415, 285] width 60 height 37
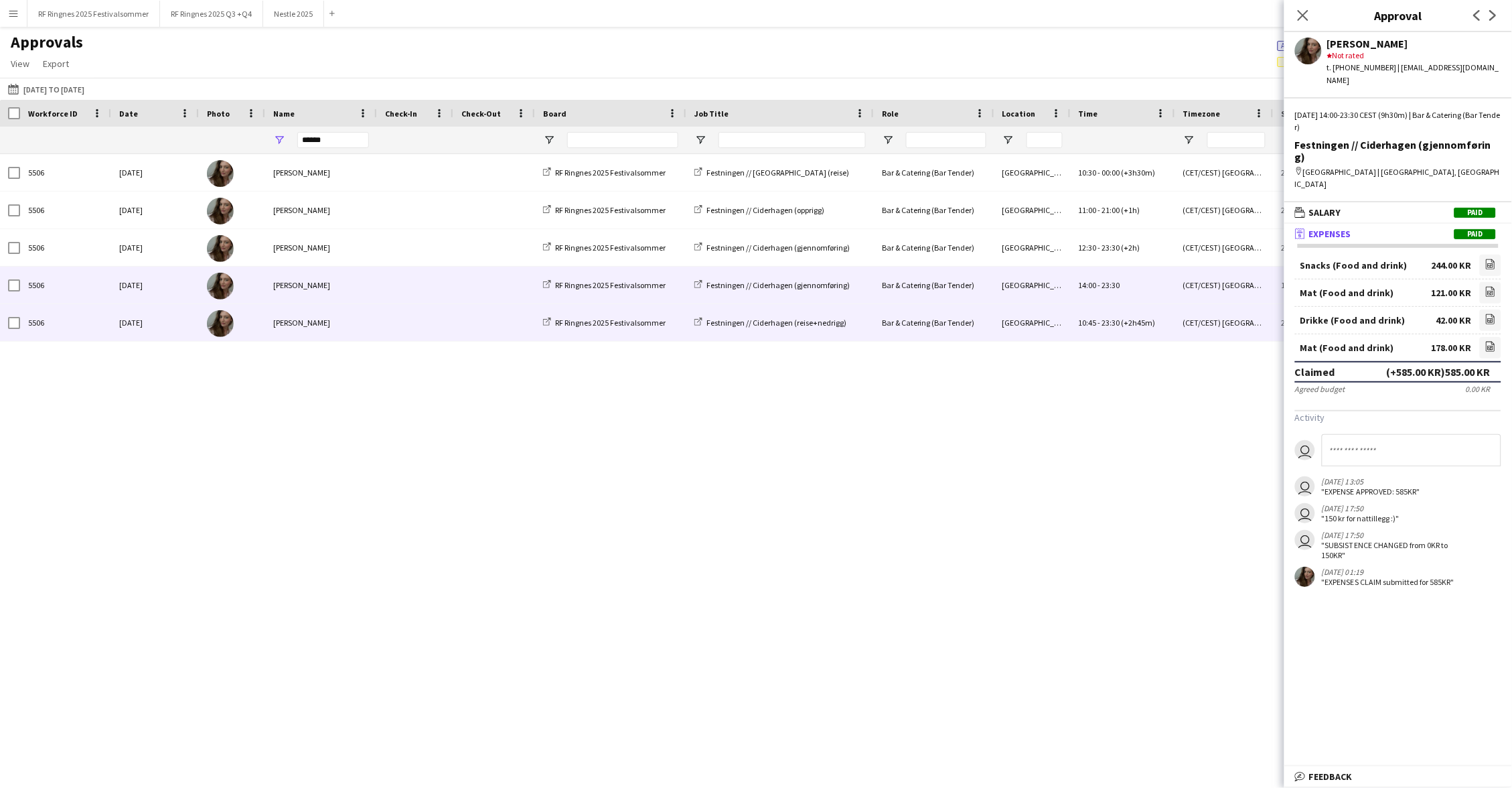
click at [416, 319] on span at bounding box center [415, 322] width 60 height 37
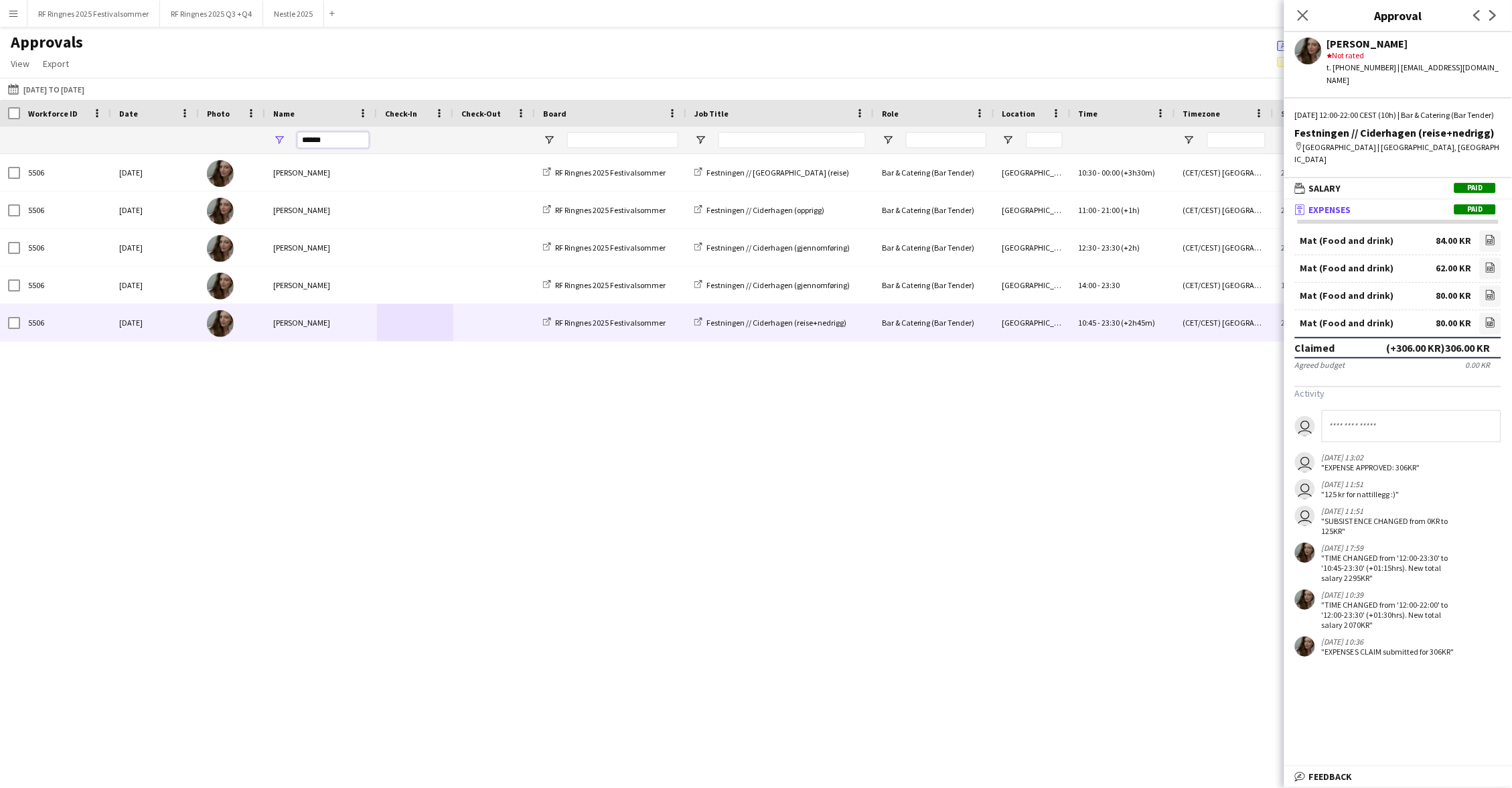
drag, startPoint x: 328, startPoint y: 144, endPoint x: 283, endPoint y: 144, distance: 45.0
click at [283, 144] on div "******" at bounding box center [321, 140] width 112 height 26
type input "*"
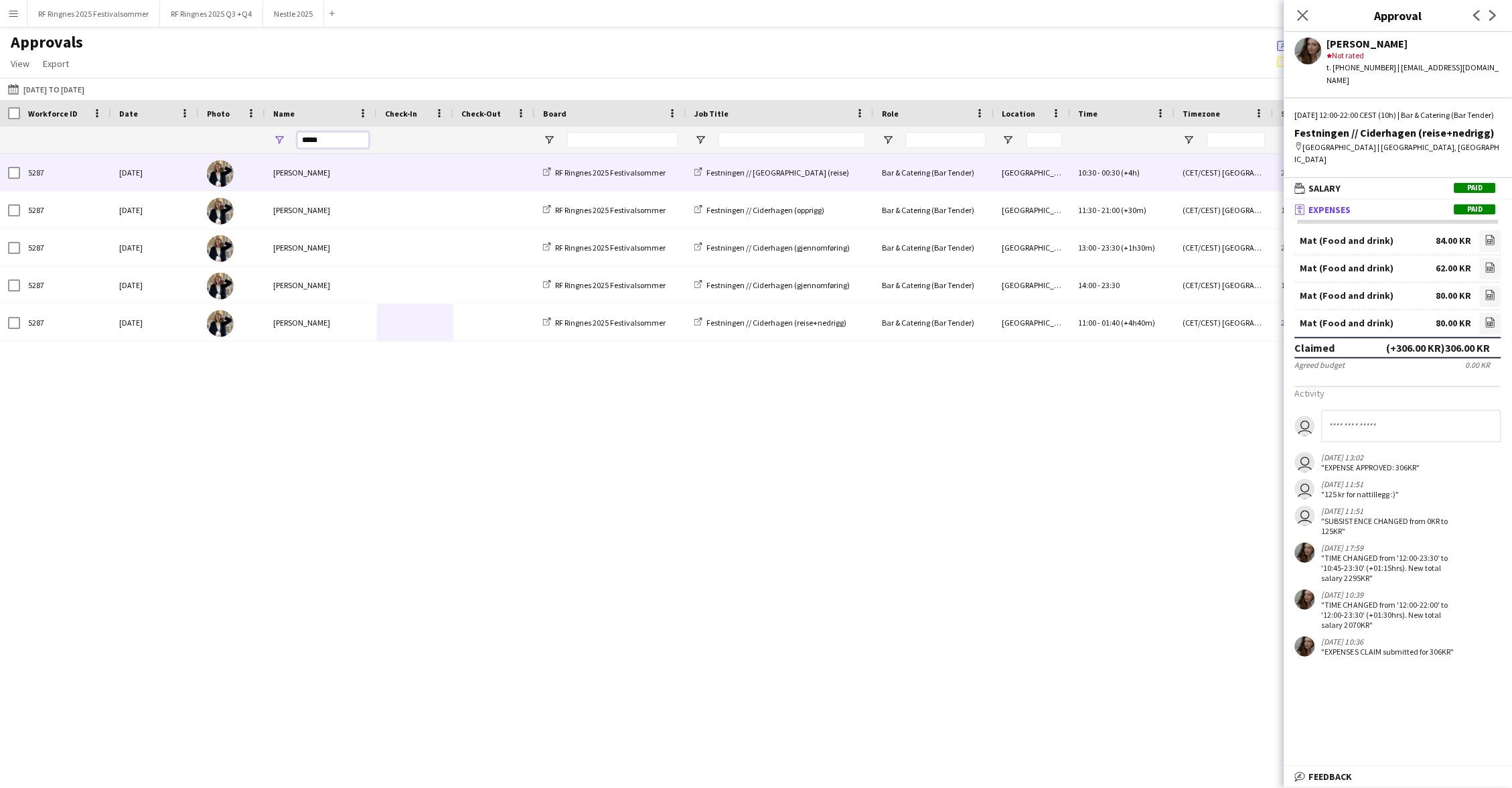
type input "*****"
click at [371, 172] on div "[PERSON_NAME]" at bounding box center [321, 172] width 112 height 37
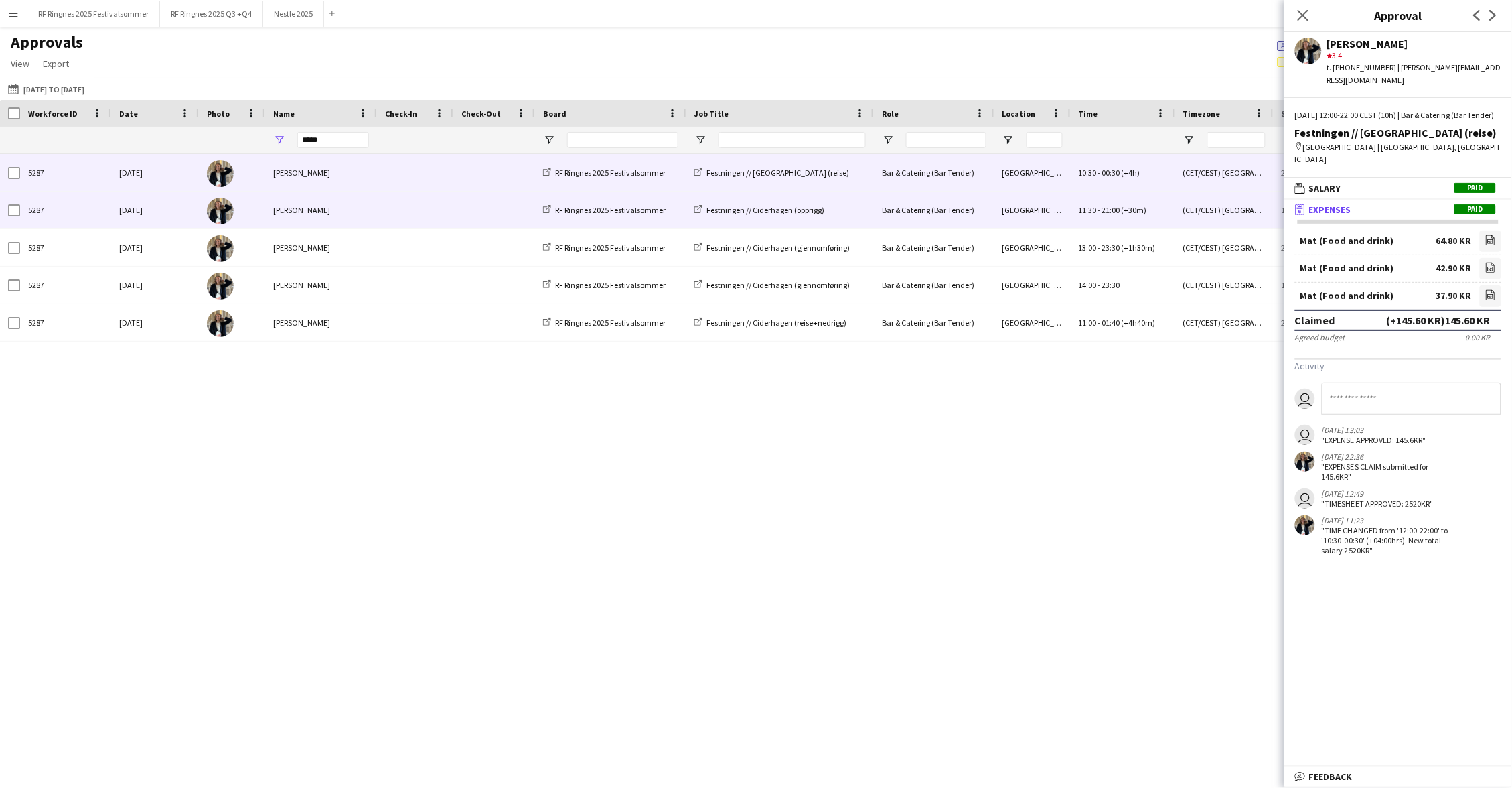
click at [453, 216] on div at bounding box center [494, 210] width 82 height 37
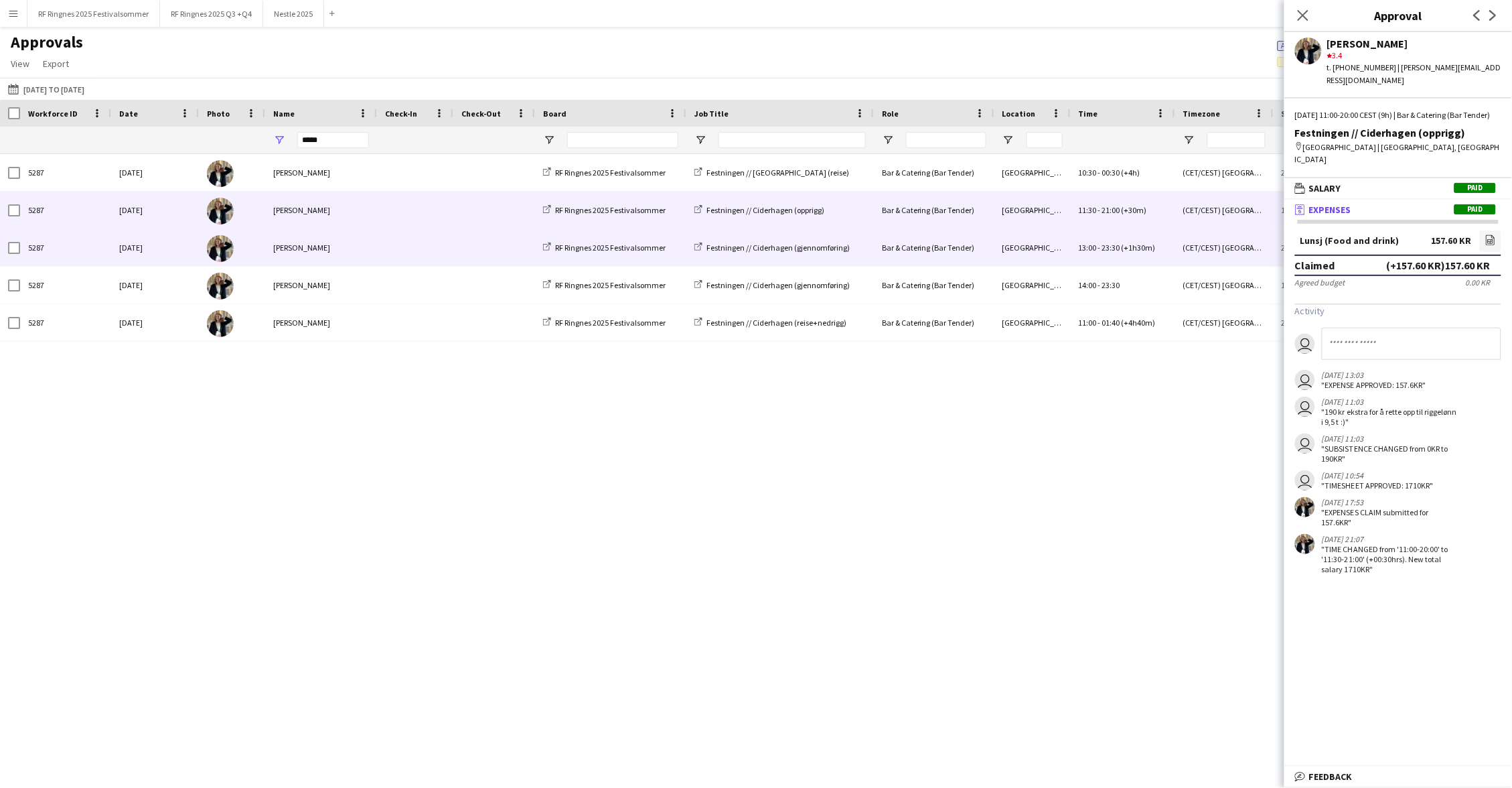
click at [445, 243] on span at bounding box center [415, 248] width 60 height 37
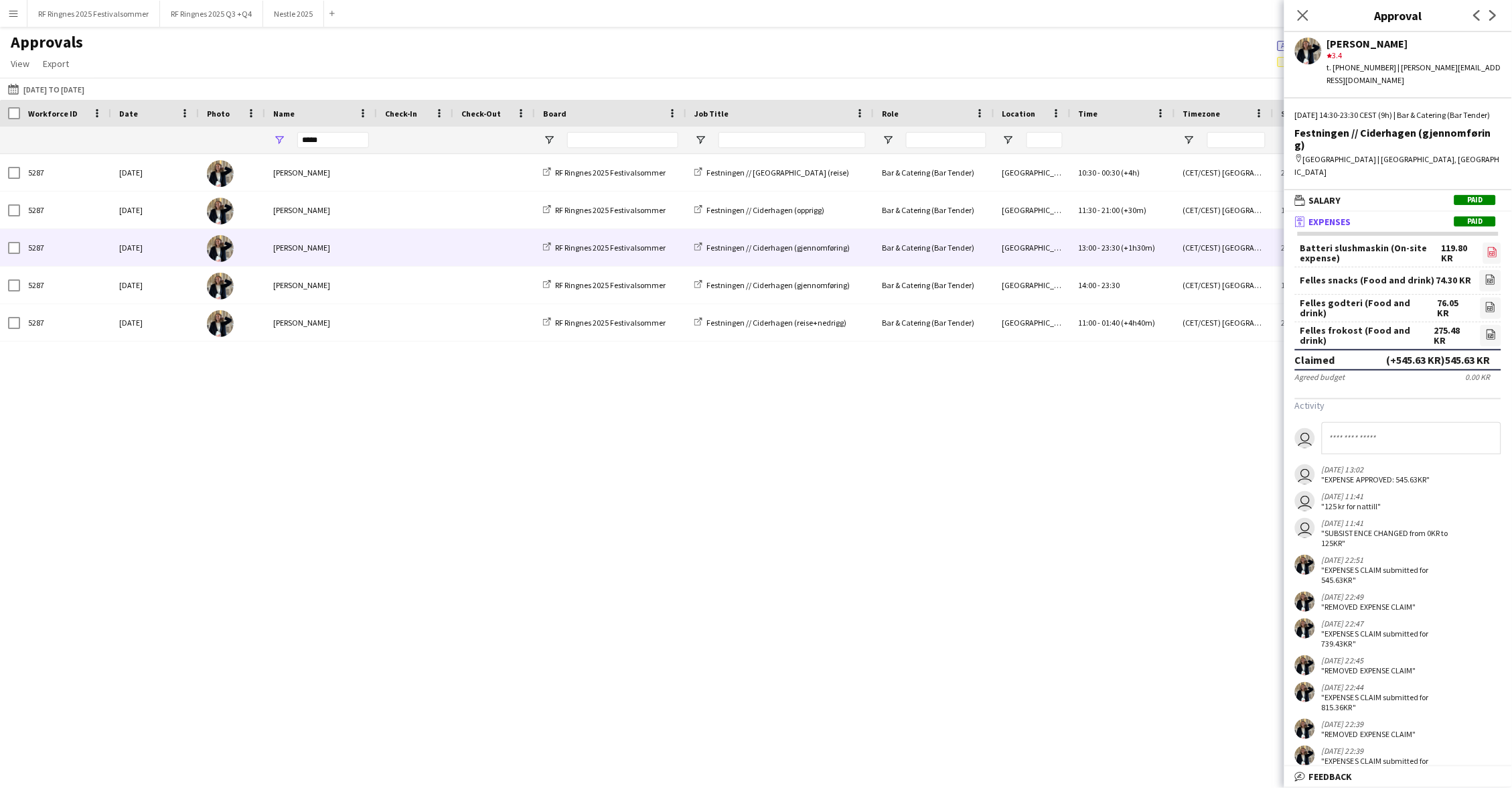
click at [1494, 247] on app-icon "file-image" at bounding box center [1492, 253] width 10 height 13
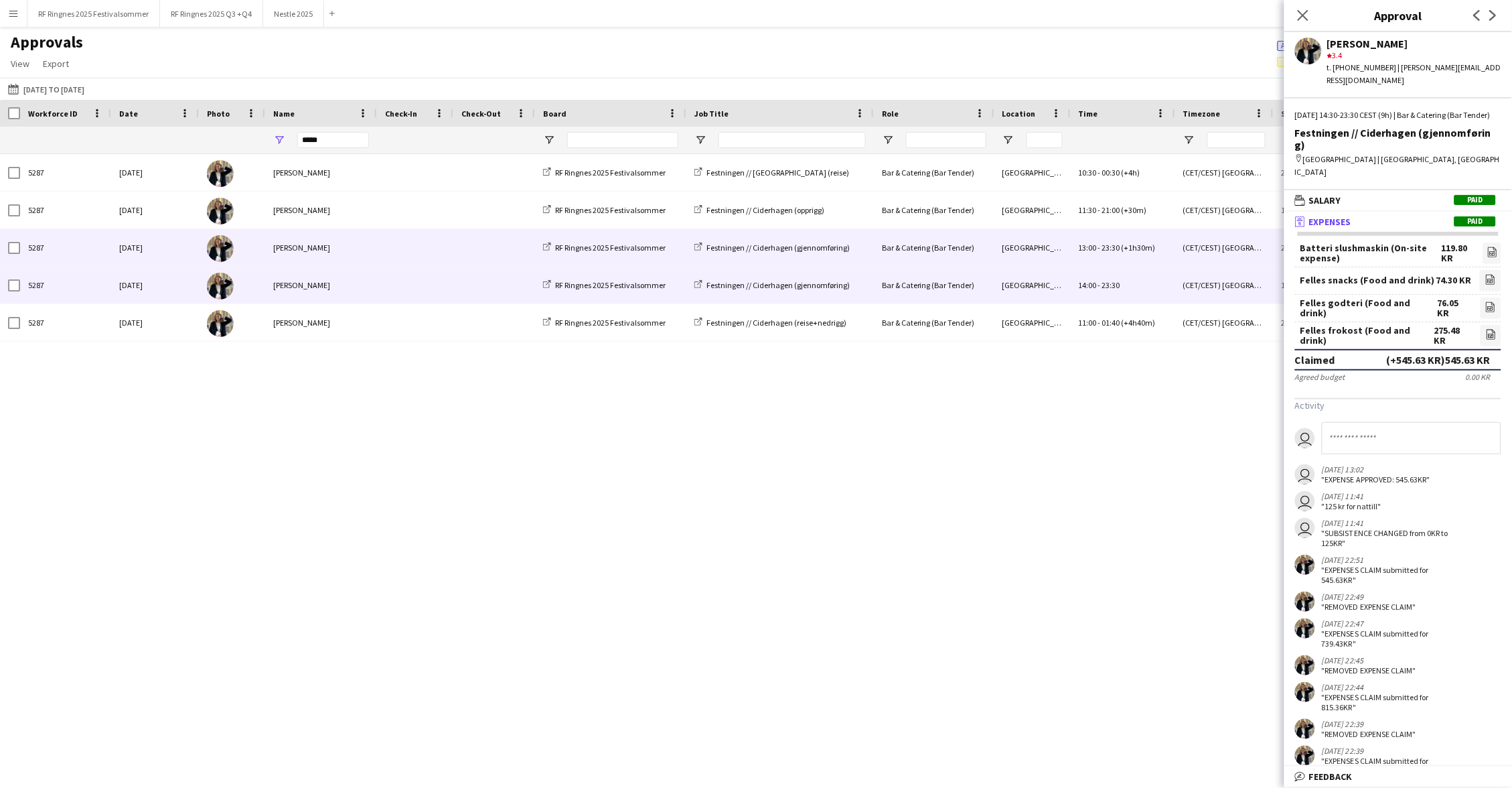
click at [413, 286] on span at bounding box center [415, 285] width 60 height 37
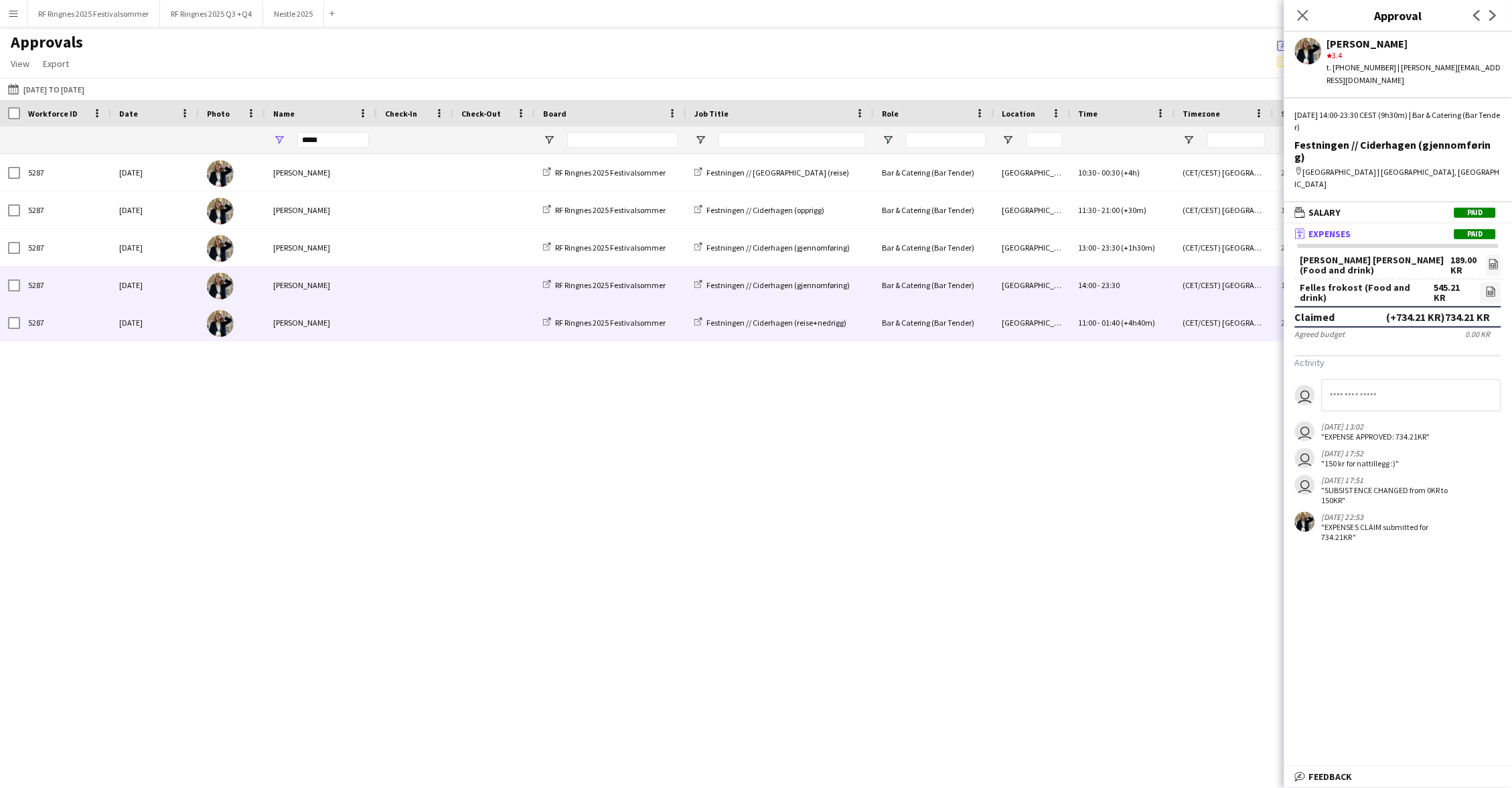
click at [417, 310] on span at bounding box center [415, 322] width 60 height 37
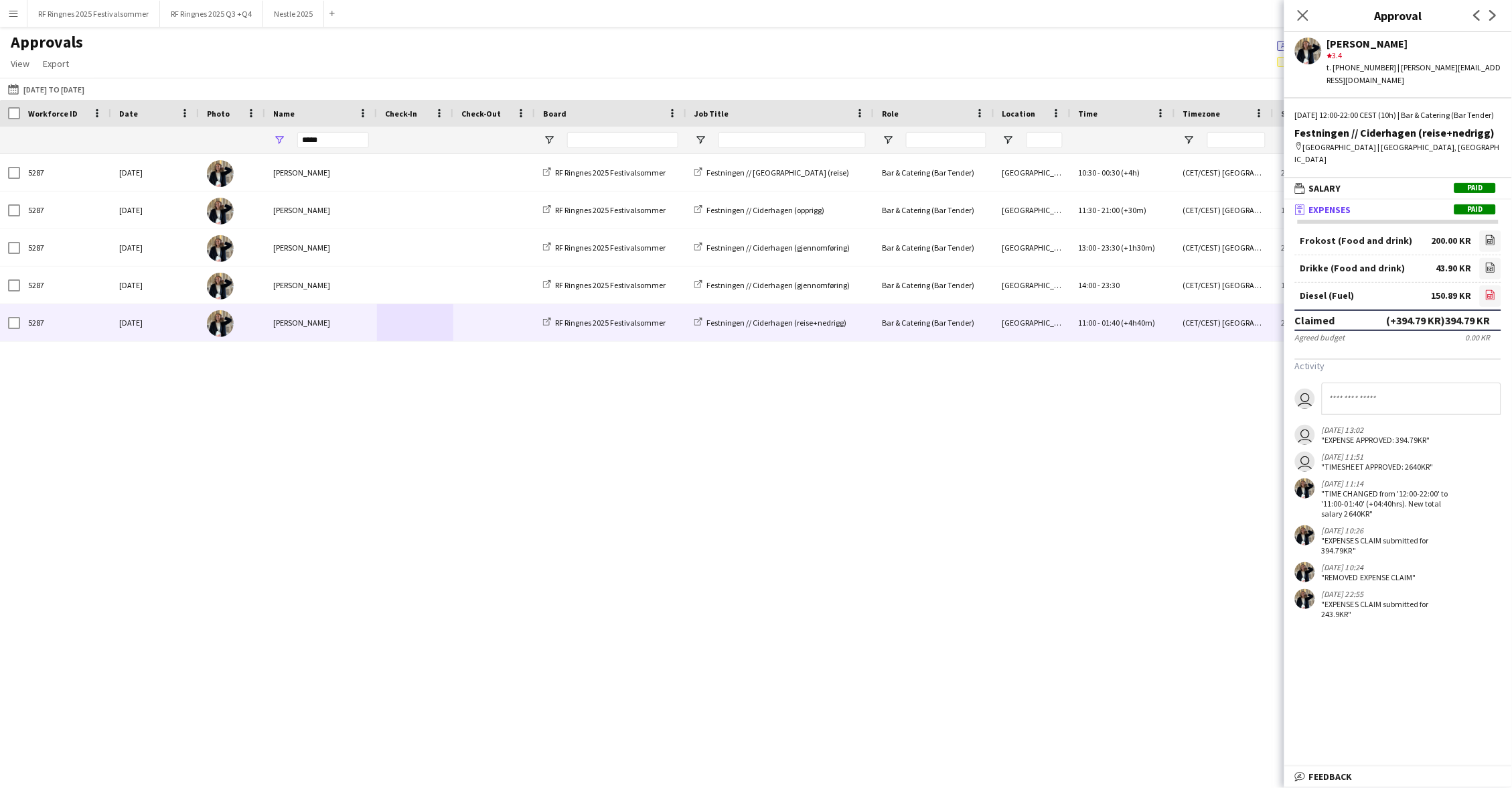
click at [1493, 294] on icon at bounding box center [1490, 296] width 6 height 4
drag, startPoint x: 328, startPoint y: 142, endPoint x: 296, endPoint y: 139, distance: 32.1
click at [296, 139] on div "*****" at bounding box center [321, 140] width 112 height 26
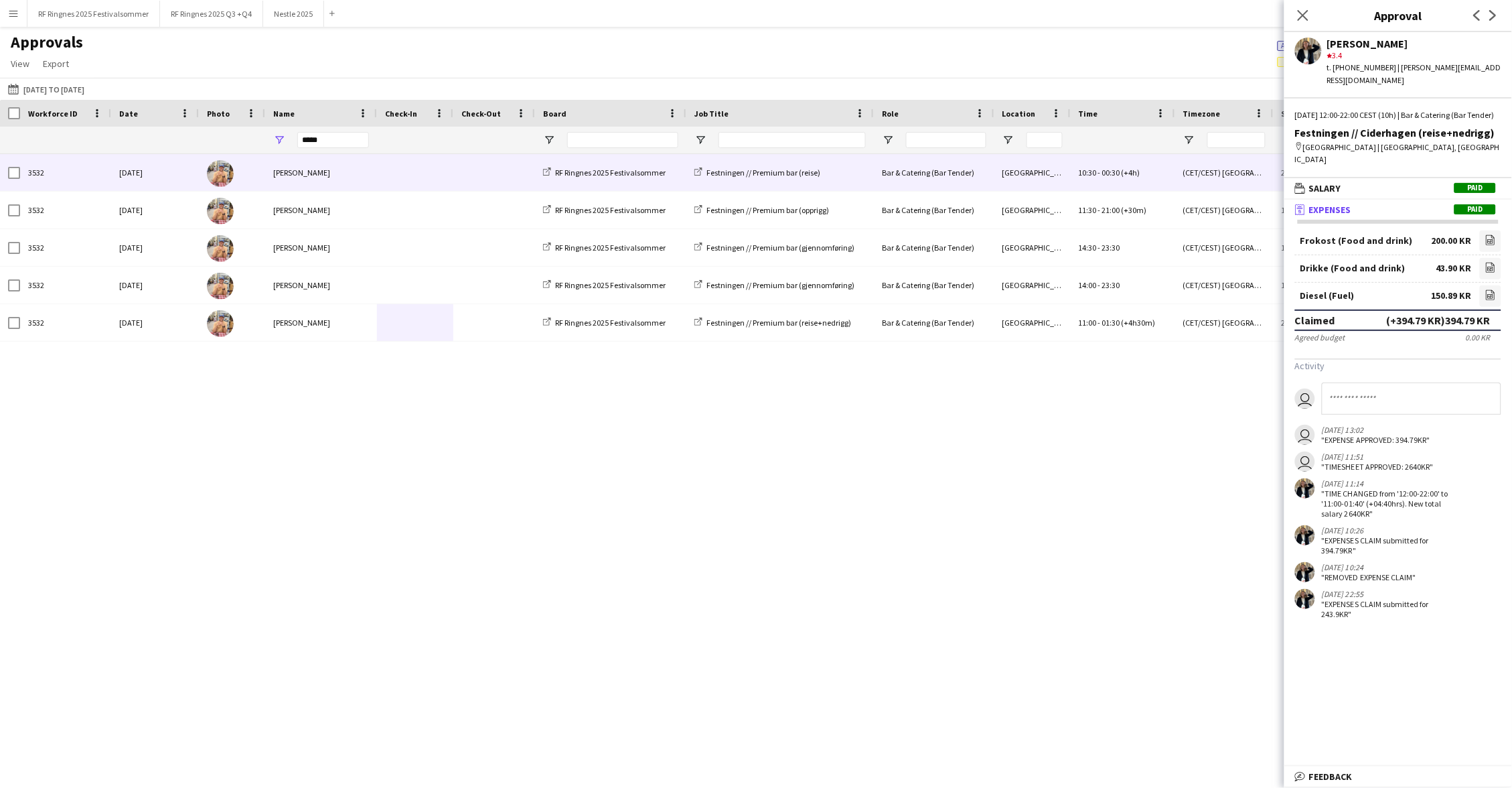
click at [418, 179] on span at bounding box center [415, 172] width 60 height 37
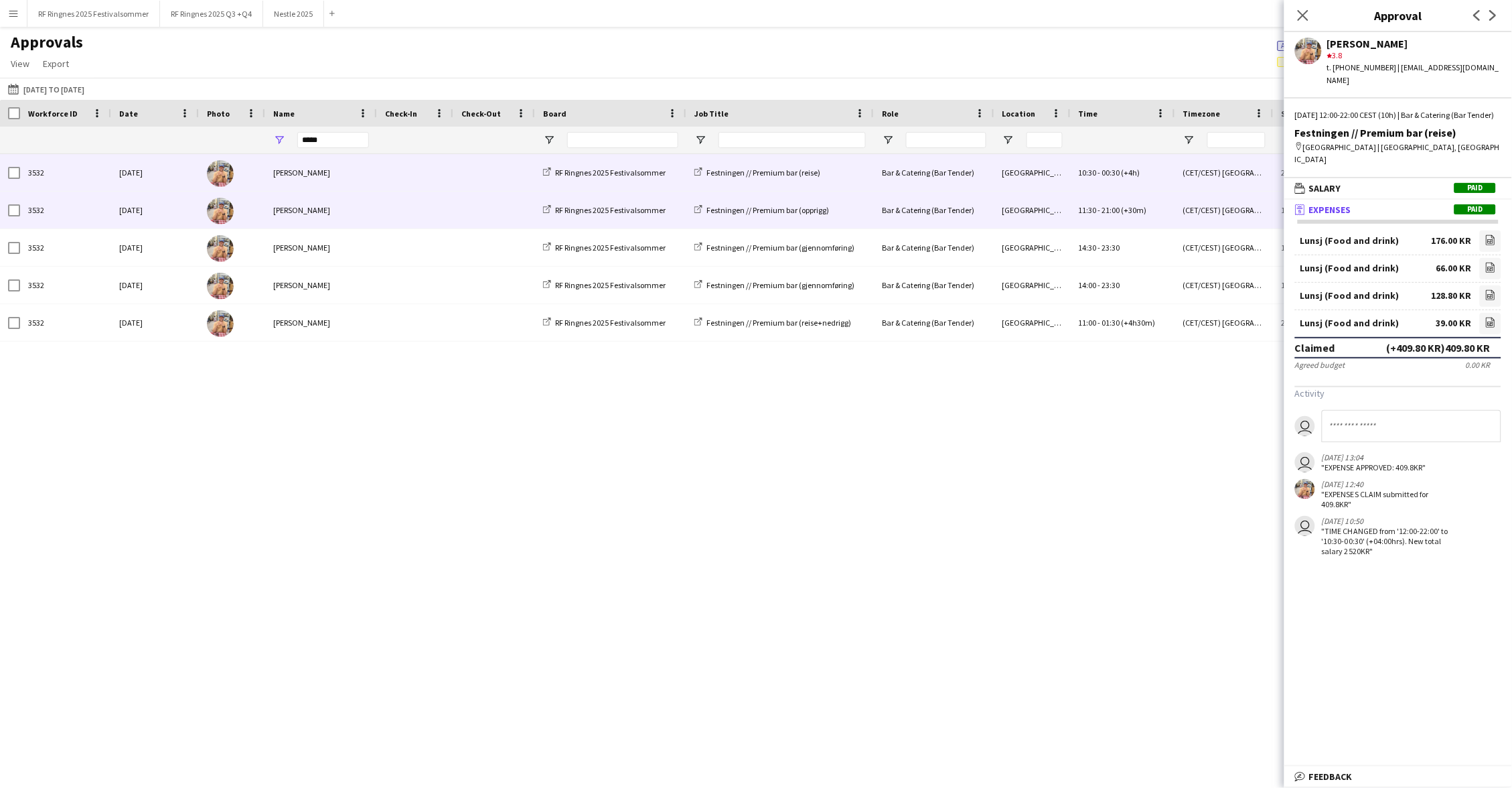
click at [464, 213] on span at bounding box center [494, 210] width 66 height 37
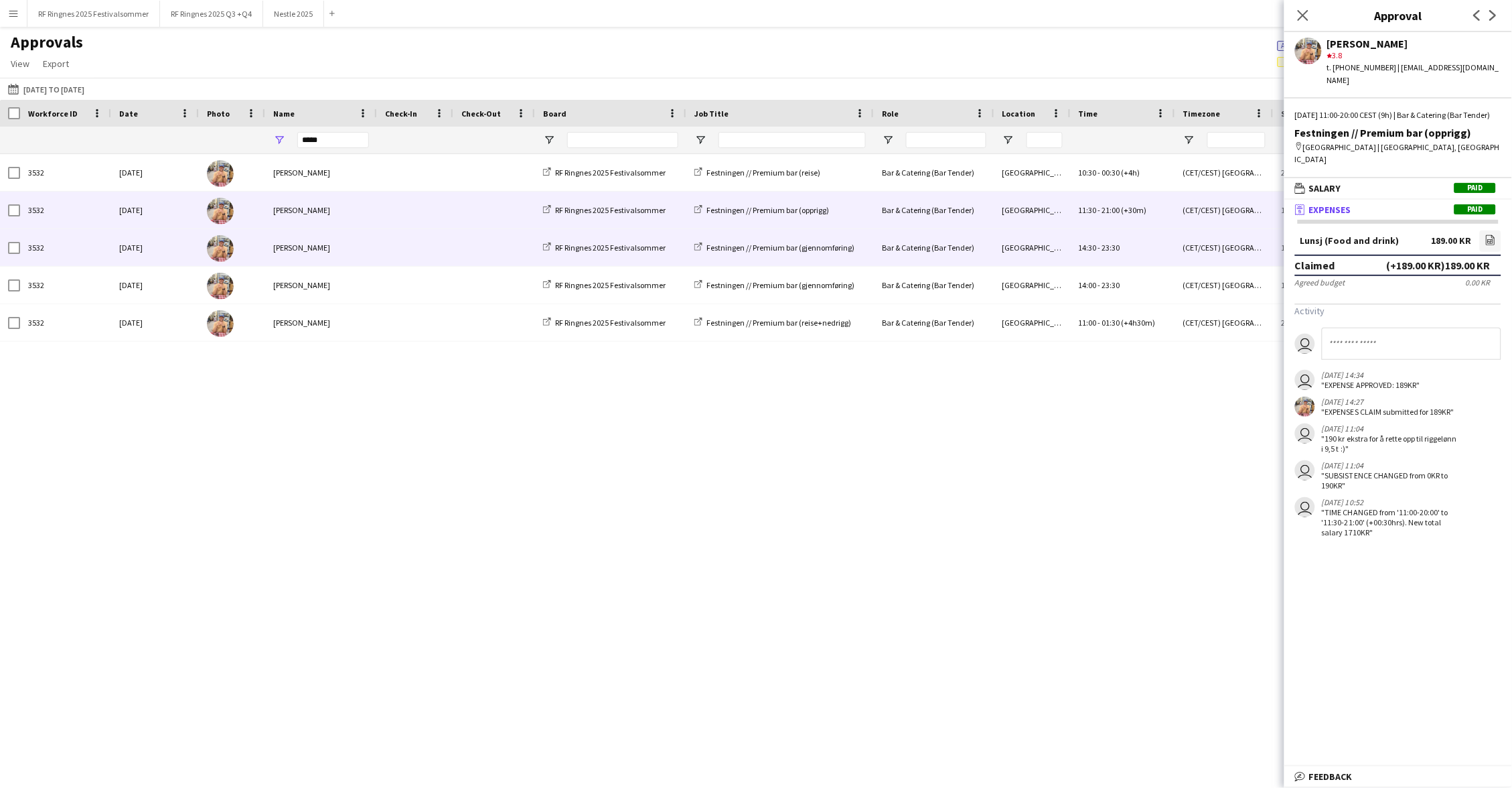
click at [464, 244] on span at bounding box center [494, 248] width 66 height 37
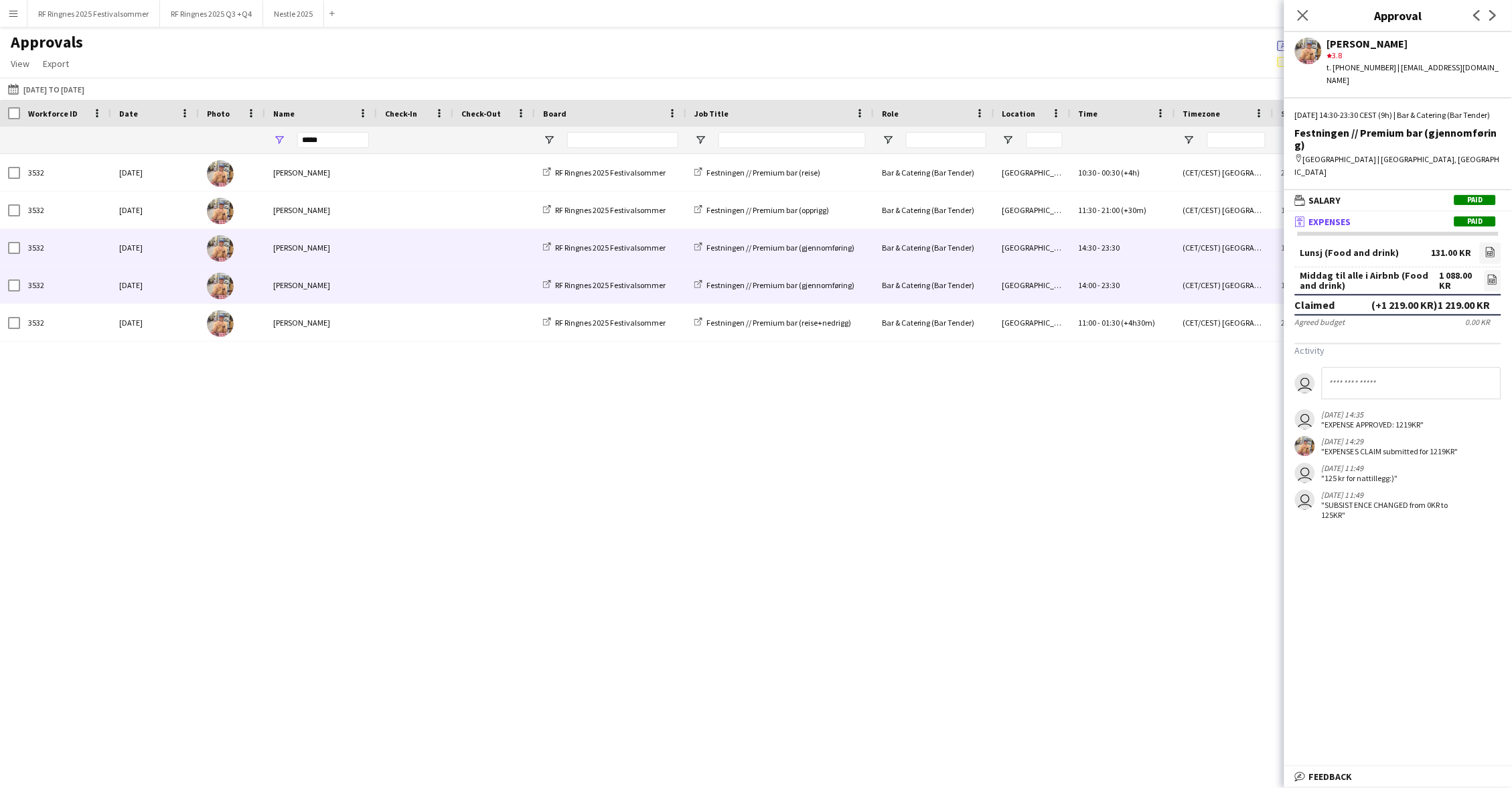
click at [461, 289] on span at bounding box center [494, 285] width 66 height 37
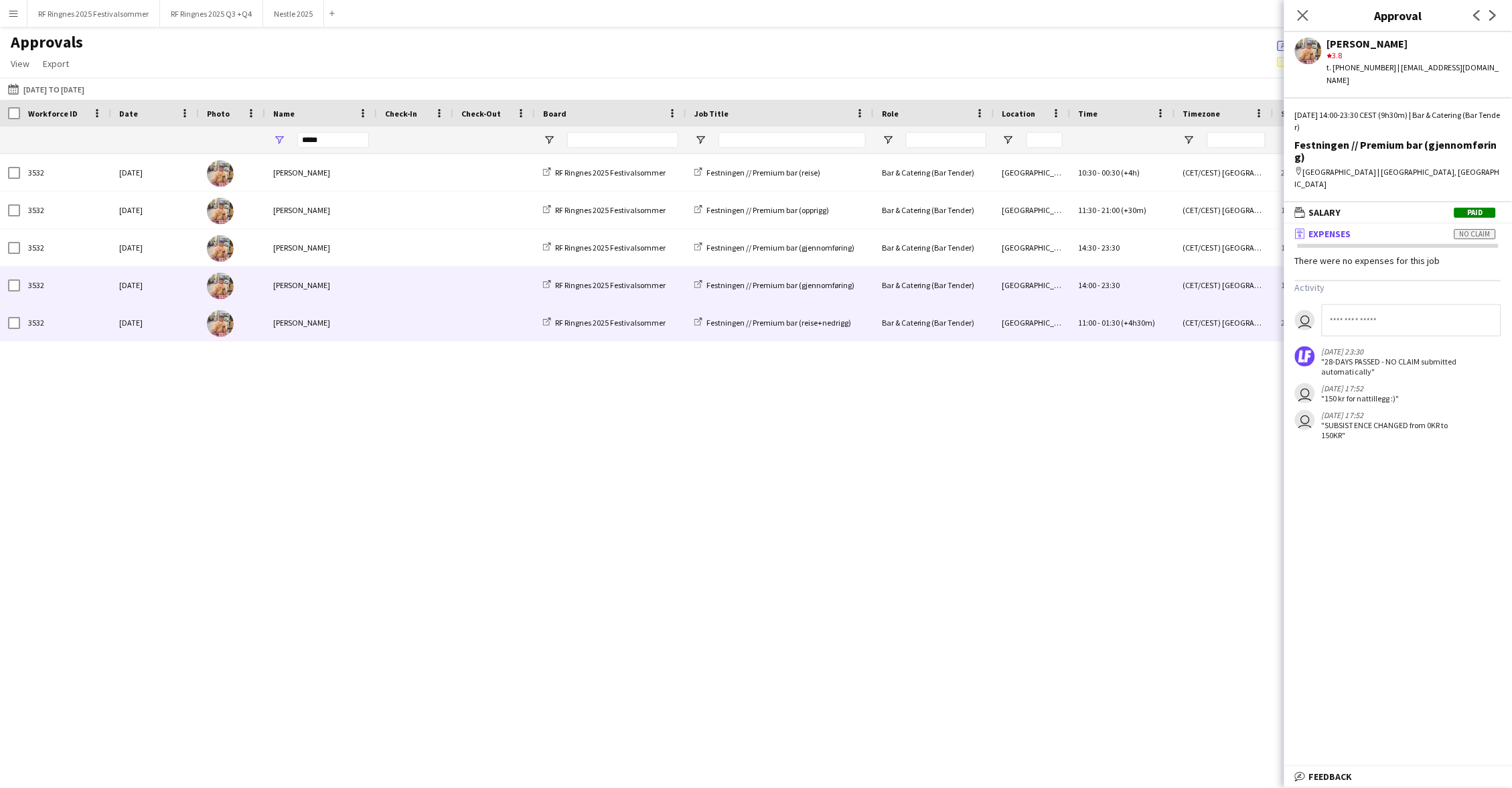
click at [462, 318] on span at bounding box center [494, 322] width 66 height 37
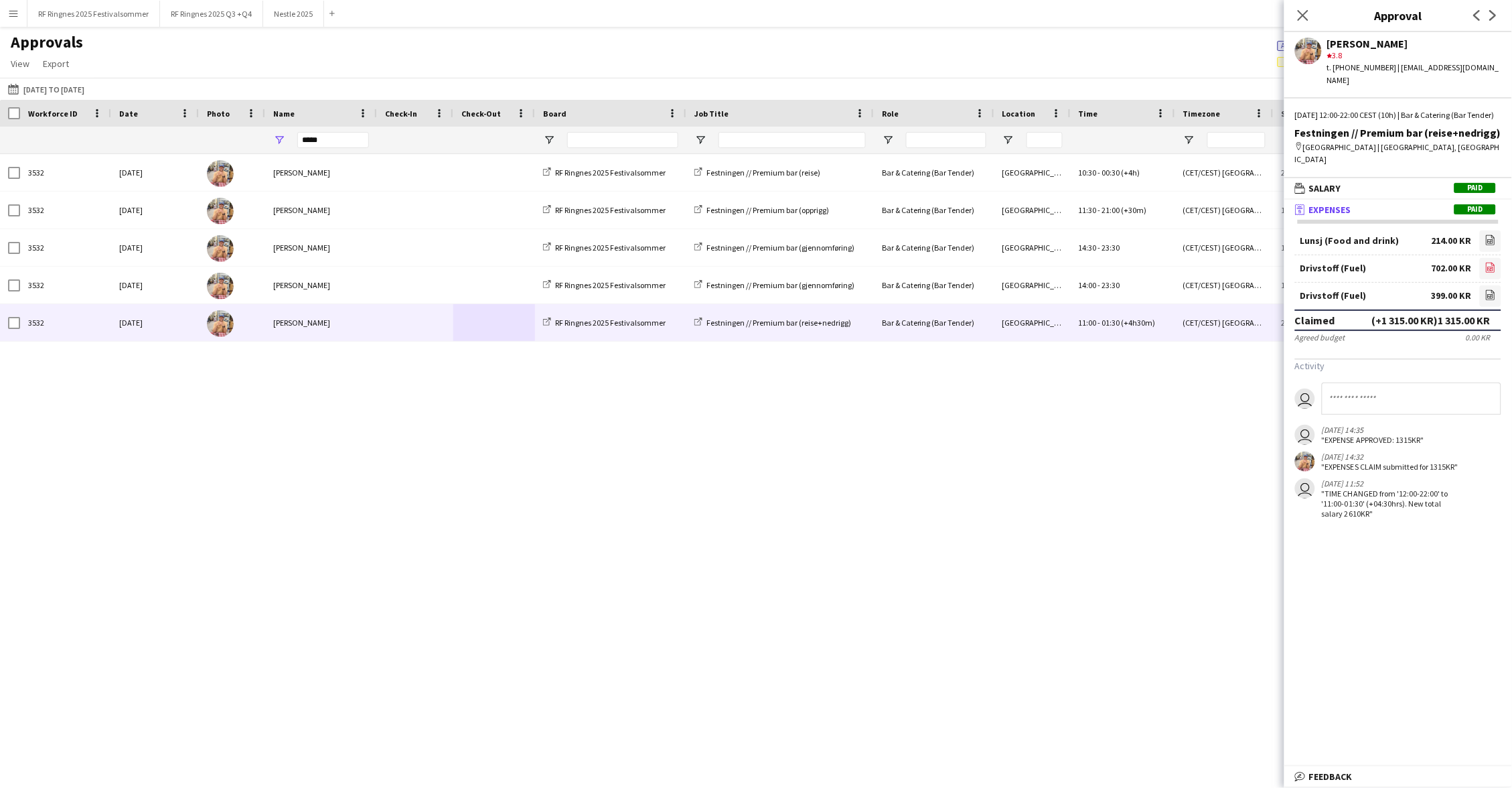
click at [1490, 262] on icon "file-image" at bounding box center [1490, 267] width 10 height 10
click at [1492, 289] on icon "file-image" at bounding box center [1490, 294] width 10 height 10
drag, startPoint x: 328, startPoint y: 141, endPoint x: 243, endPoint y: 141, distance: 85.0
click at [243, 141] on div at bounding box center [1144, 140] width 2289 height 26
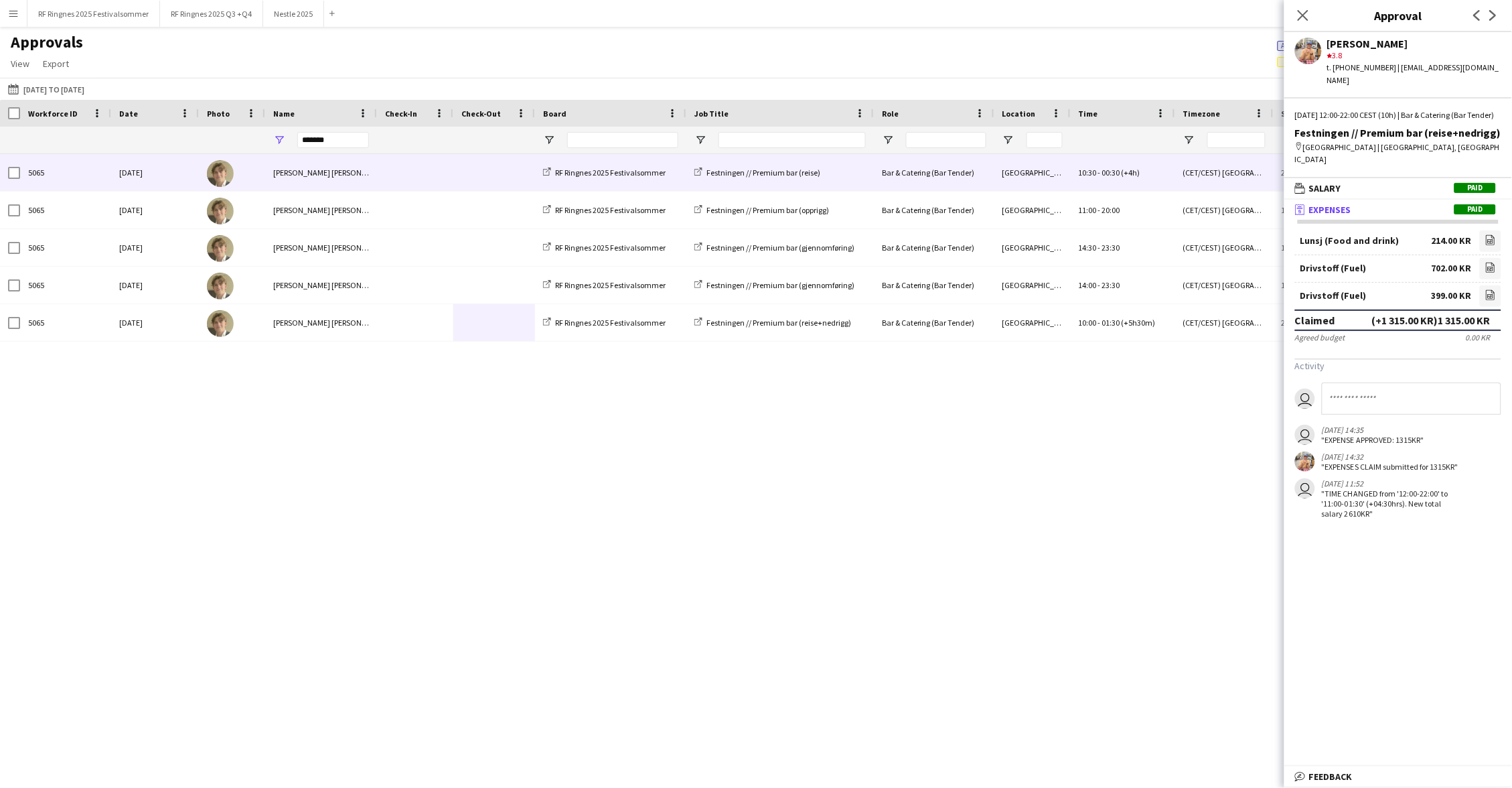
click at [369, 172] on div "[PERSON_NAME] [PERSON_NAME]" at bounding box center [321, 172] width 112 height 37
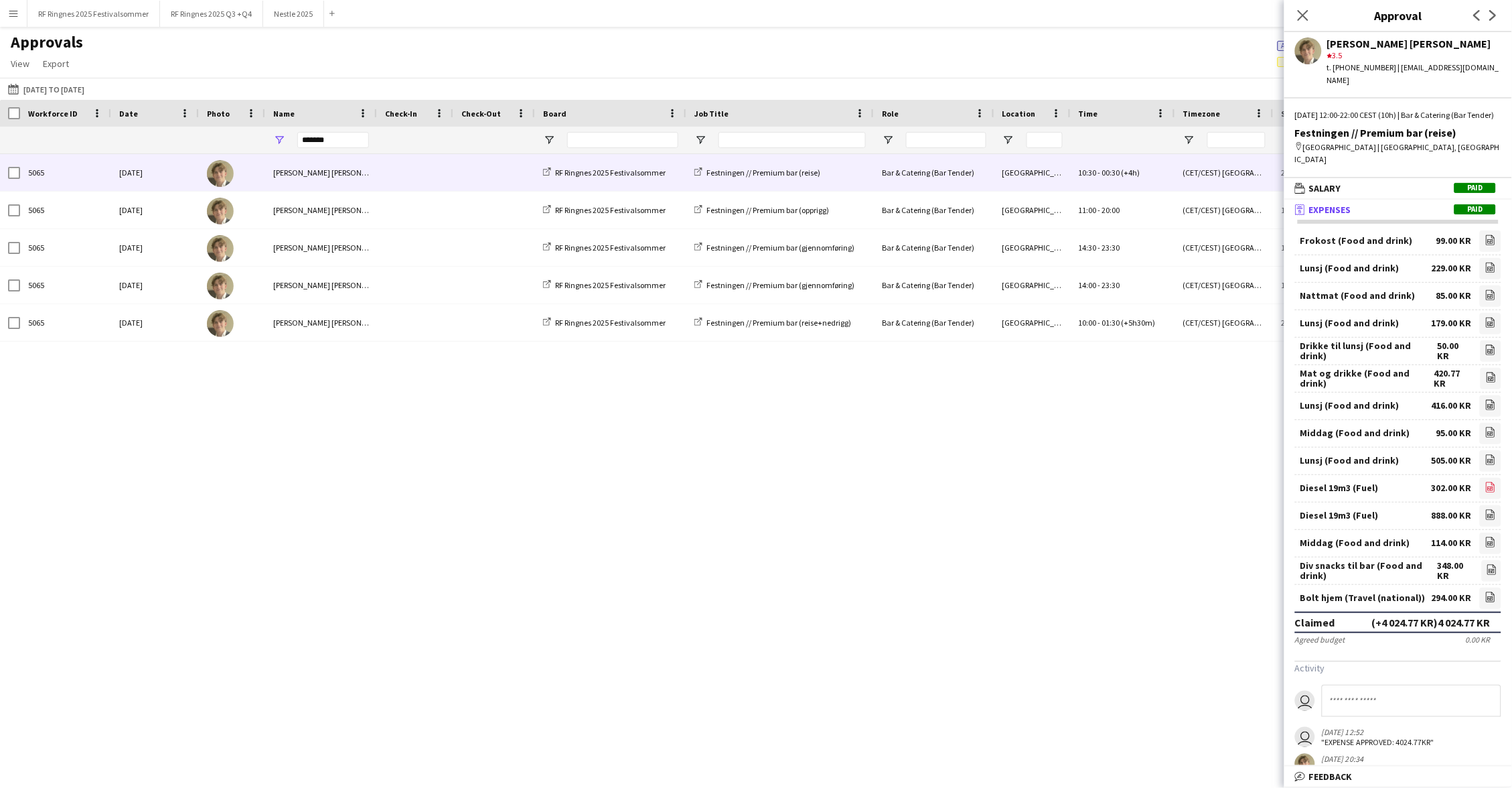
click at [1495, 482] on icon at bounding box center [1491, 487] width 8 height 10
click at [1492, 509] on icon "file-image" at bounding box center [1490, 514] width 10 height 10
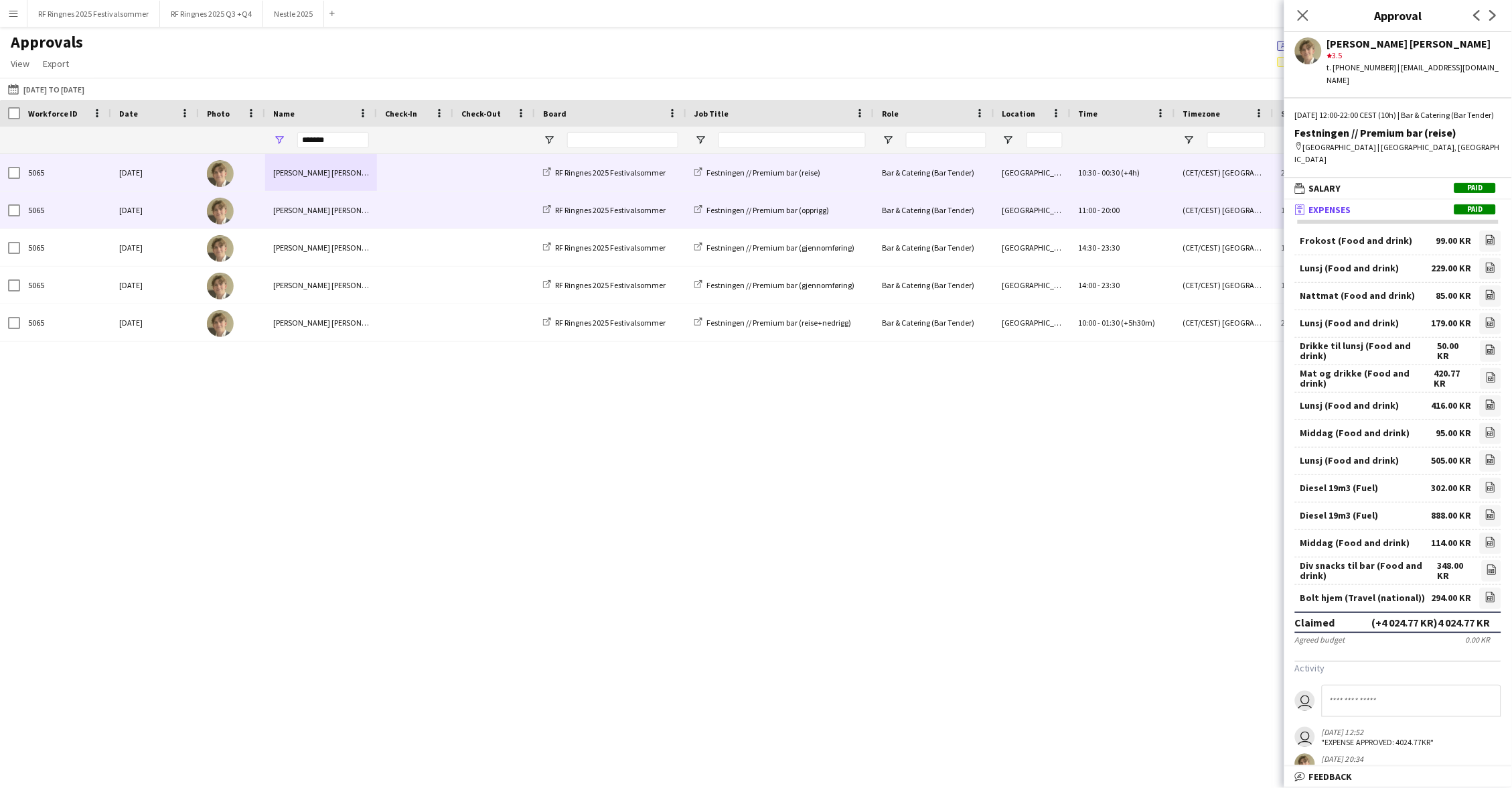
click at [445, 213] on span at bounding box center [415, 210] width 60 height 37
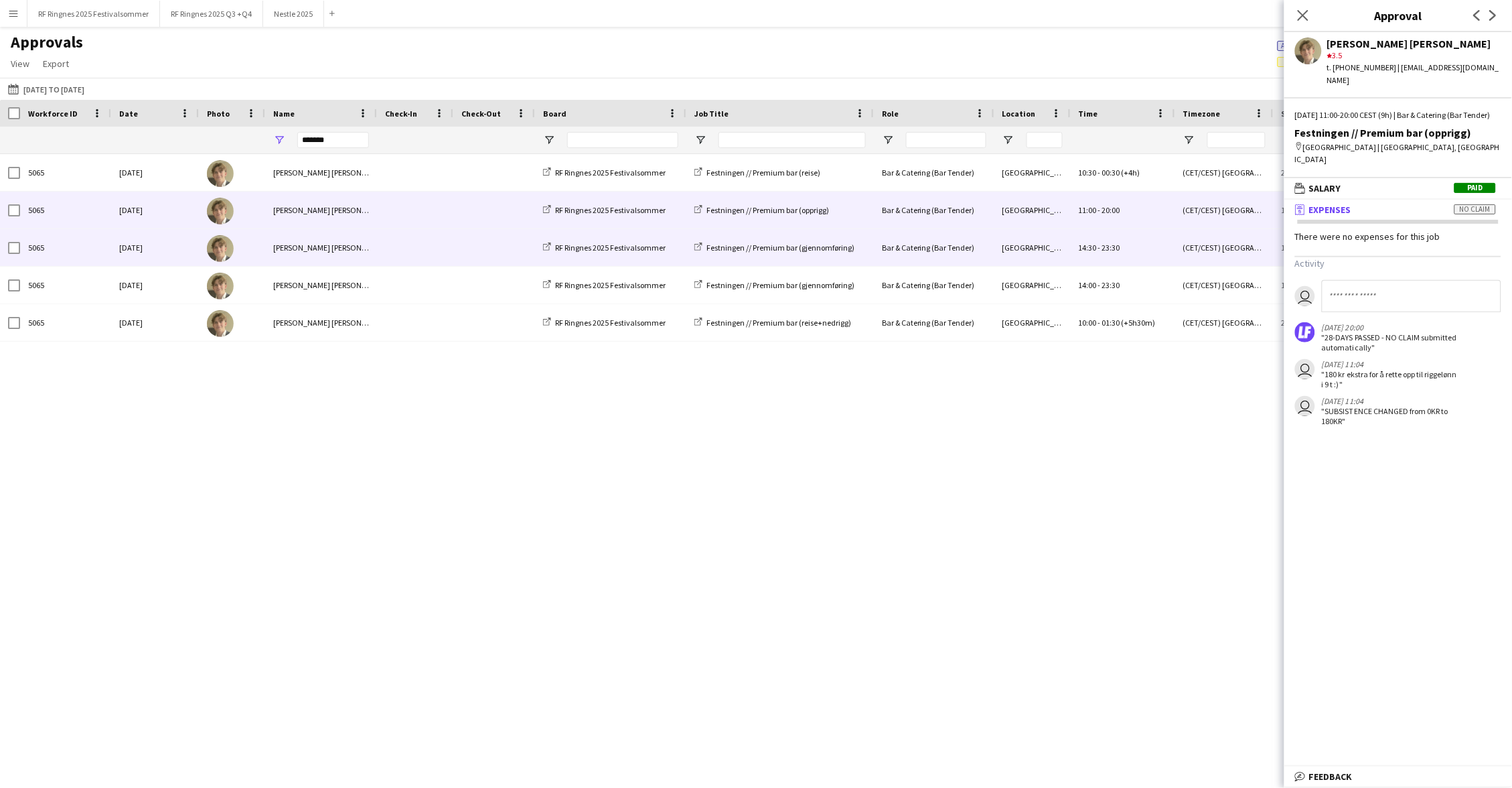
click at [448, 240] on div at bounding box center [415, 248] width 77 height 37
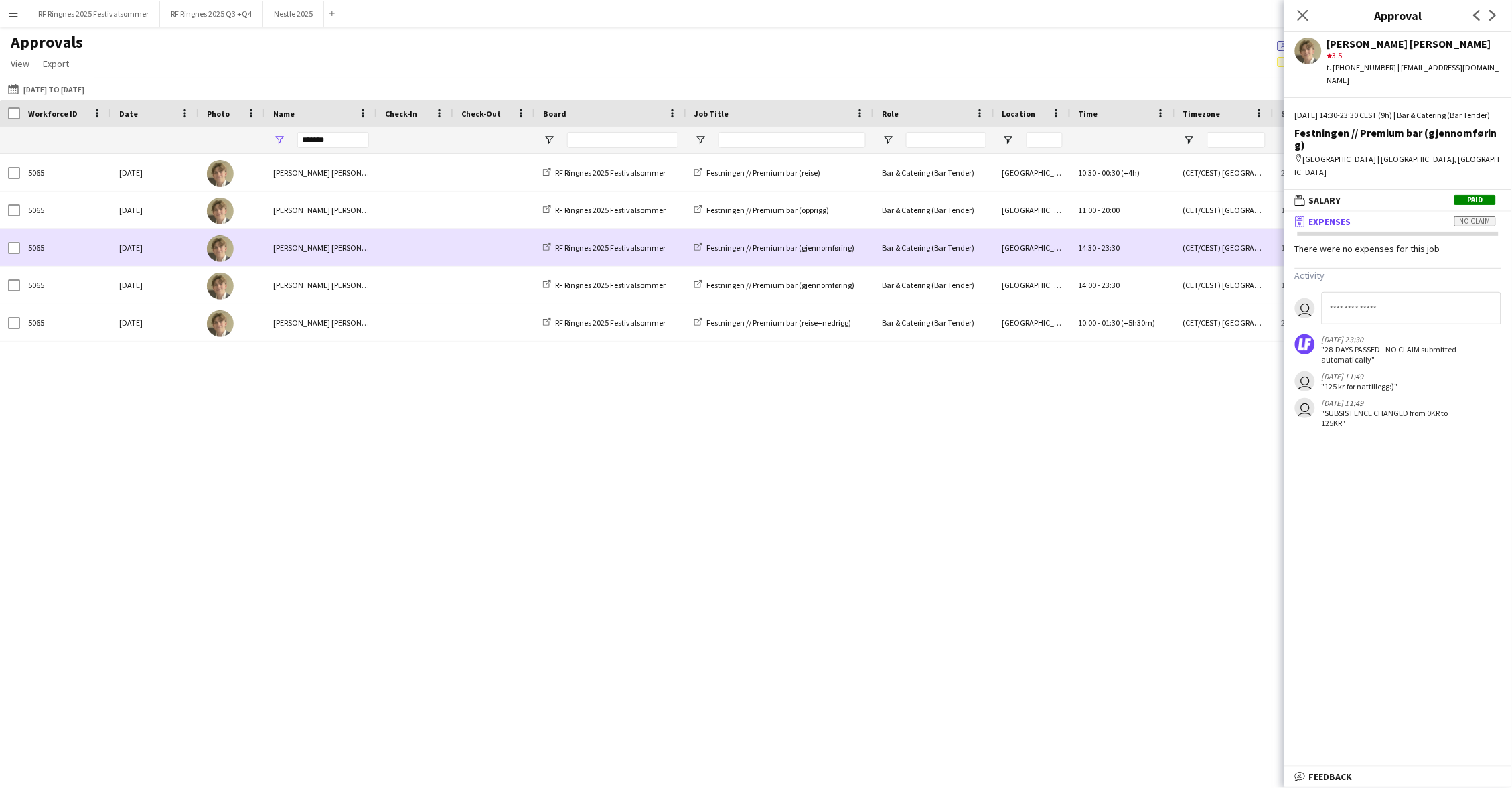
click at [451, 280] on div at bounding box center [415, 285] width 77 height 37
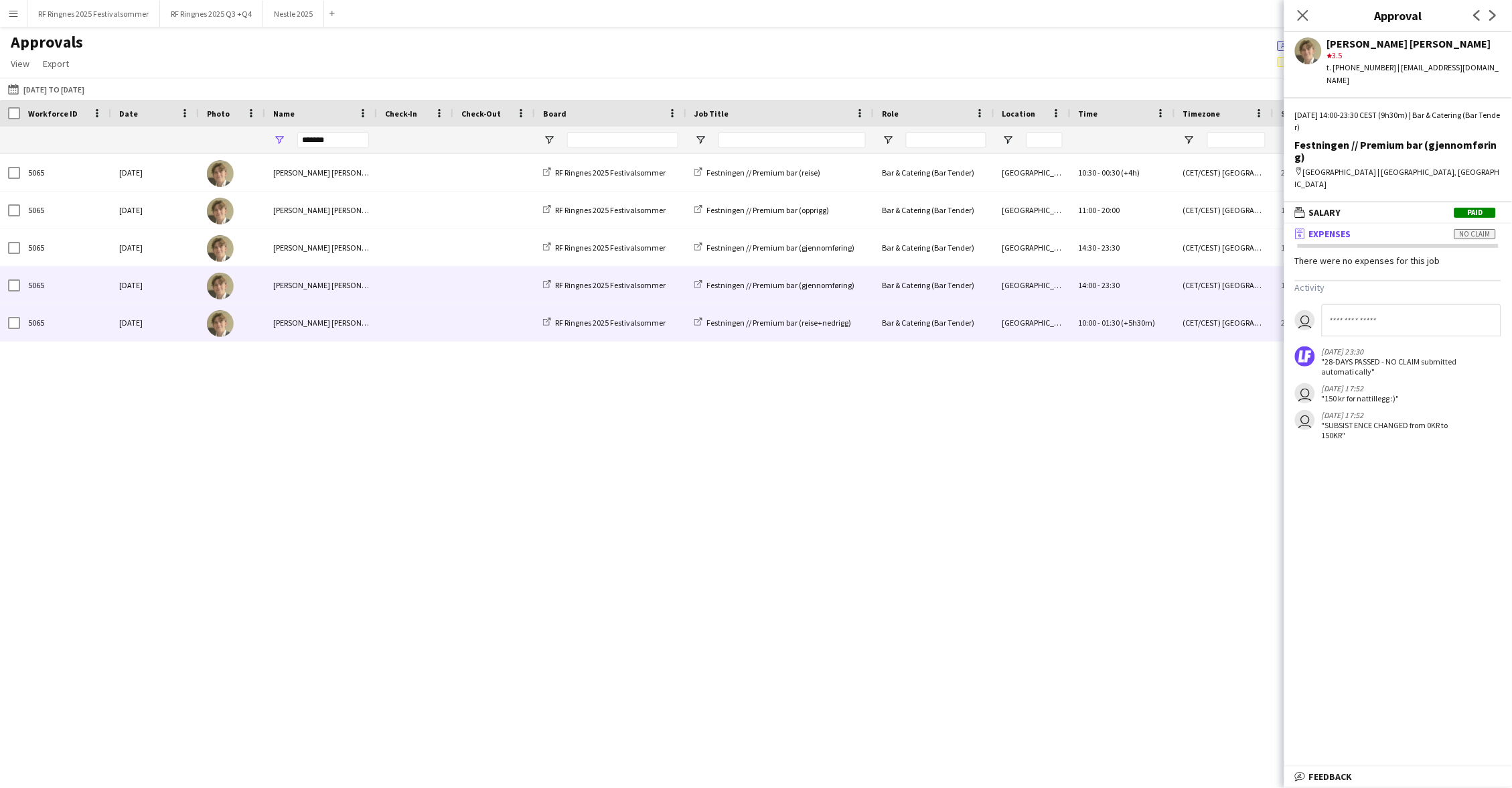
click at [451, 316] on div at bounding box center [415, 322] width 77 height 37
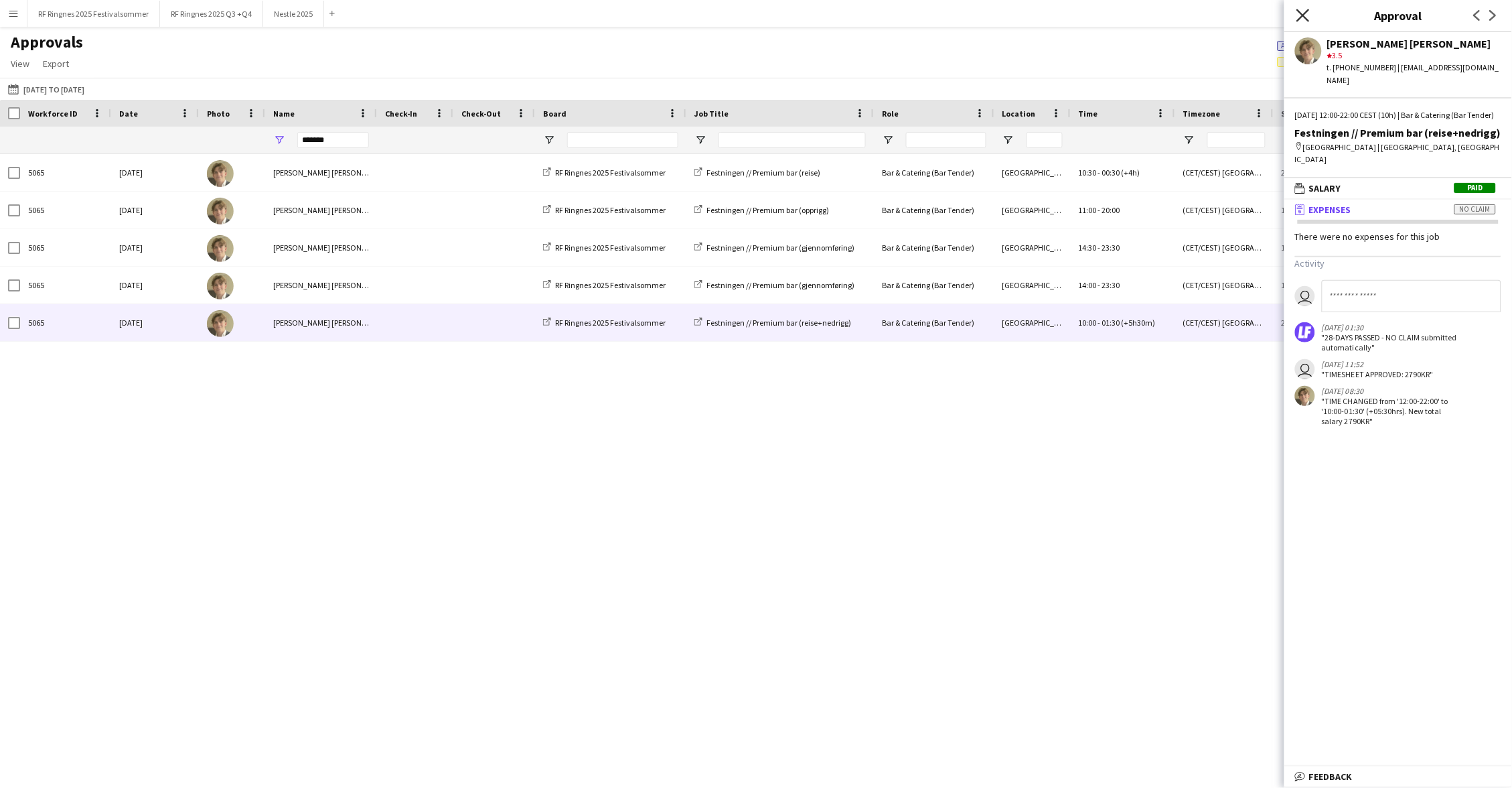
click at [1304, 19] on icon "Close pop-in" at bounding box center [1303, 15] width 13 height 13
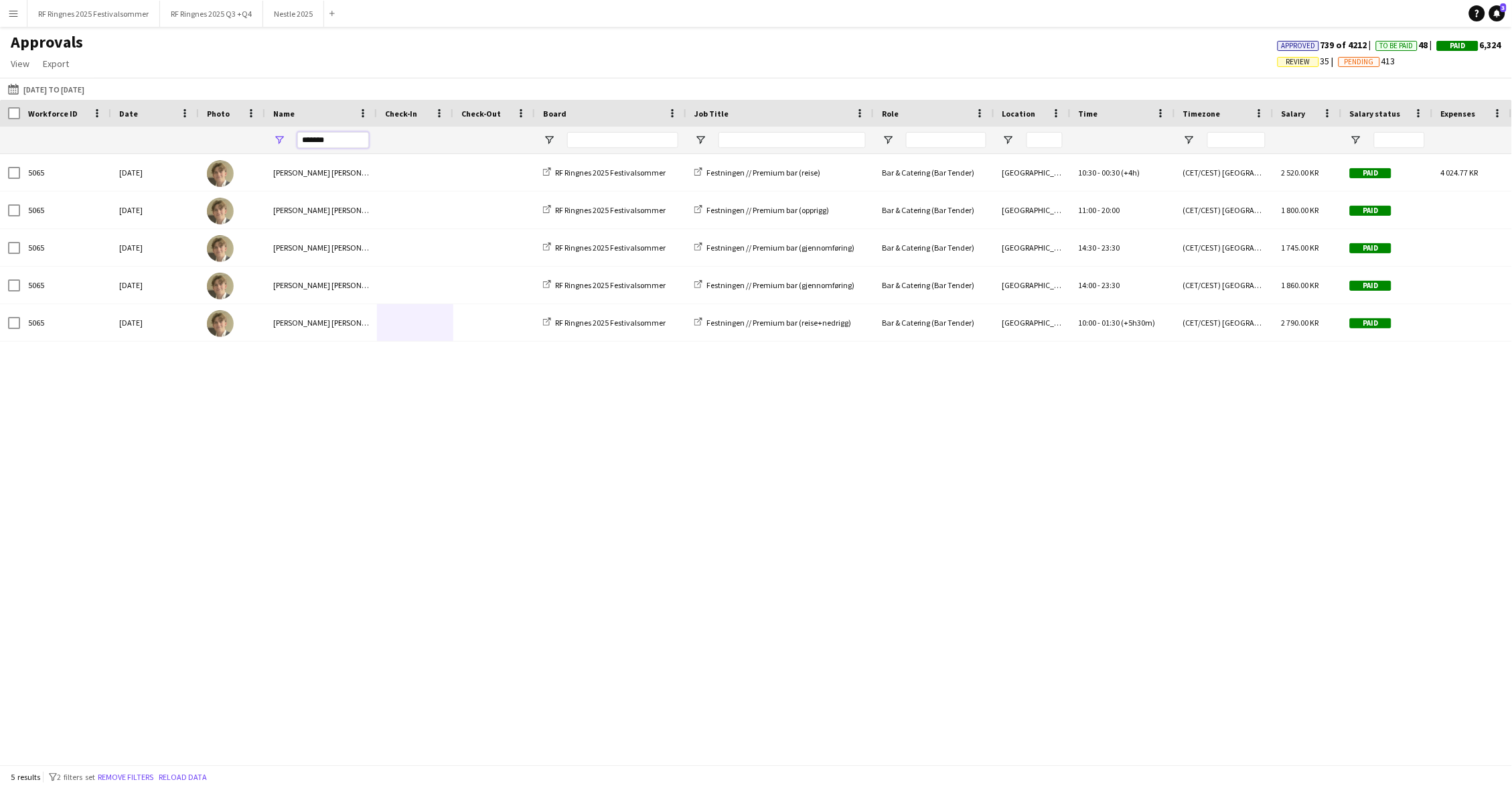
drag, startPoint x: 335, startPoint y: 142, endPoint x: 260, endPoint y: 142, distance: 75.0
click at [260, 142] on div at bounding box center [1144, 140] width 2289 height 26
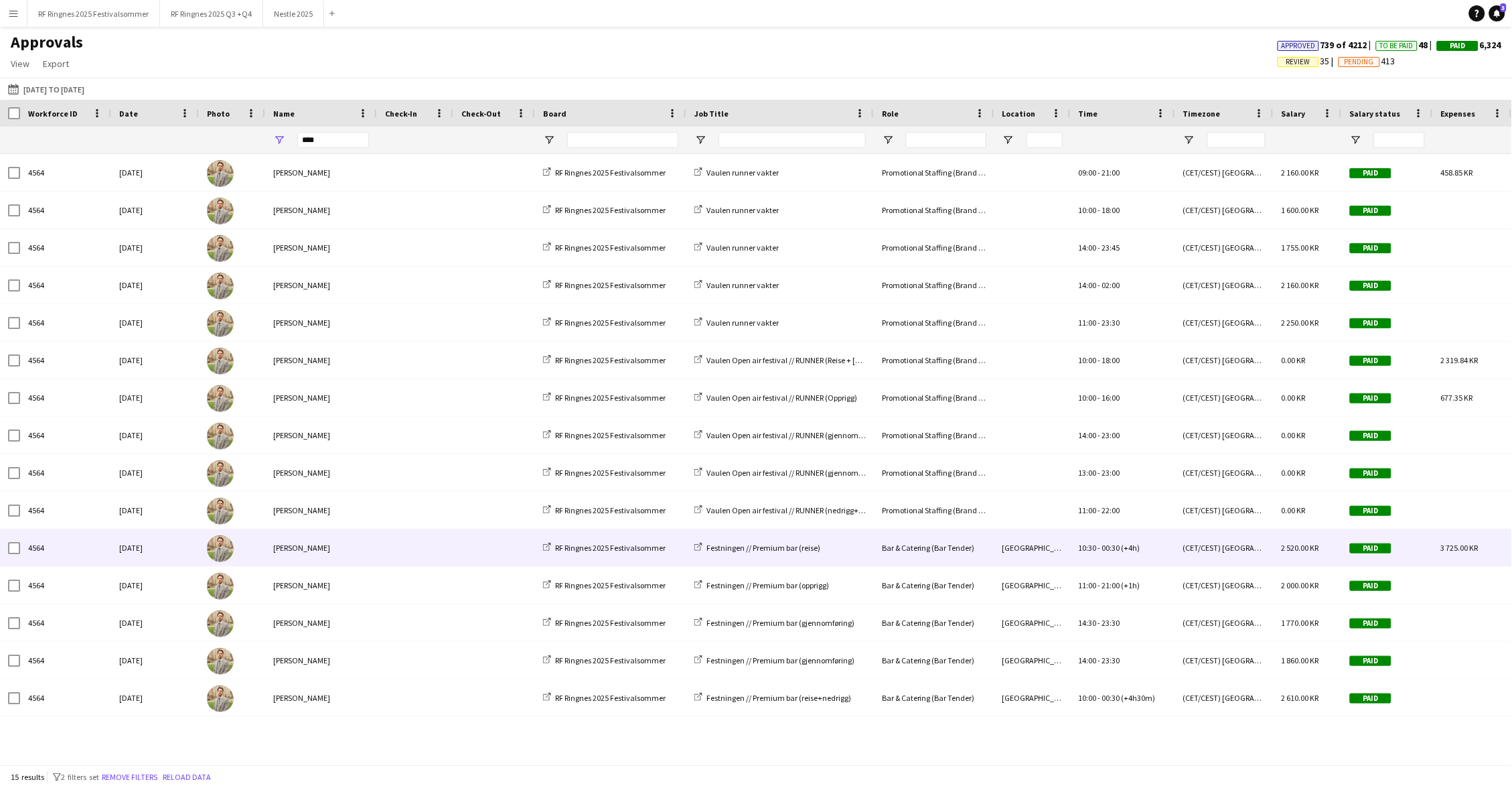
click at [378, 553] on div at bounding box center [415, 547] width 77 height 37
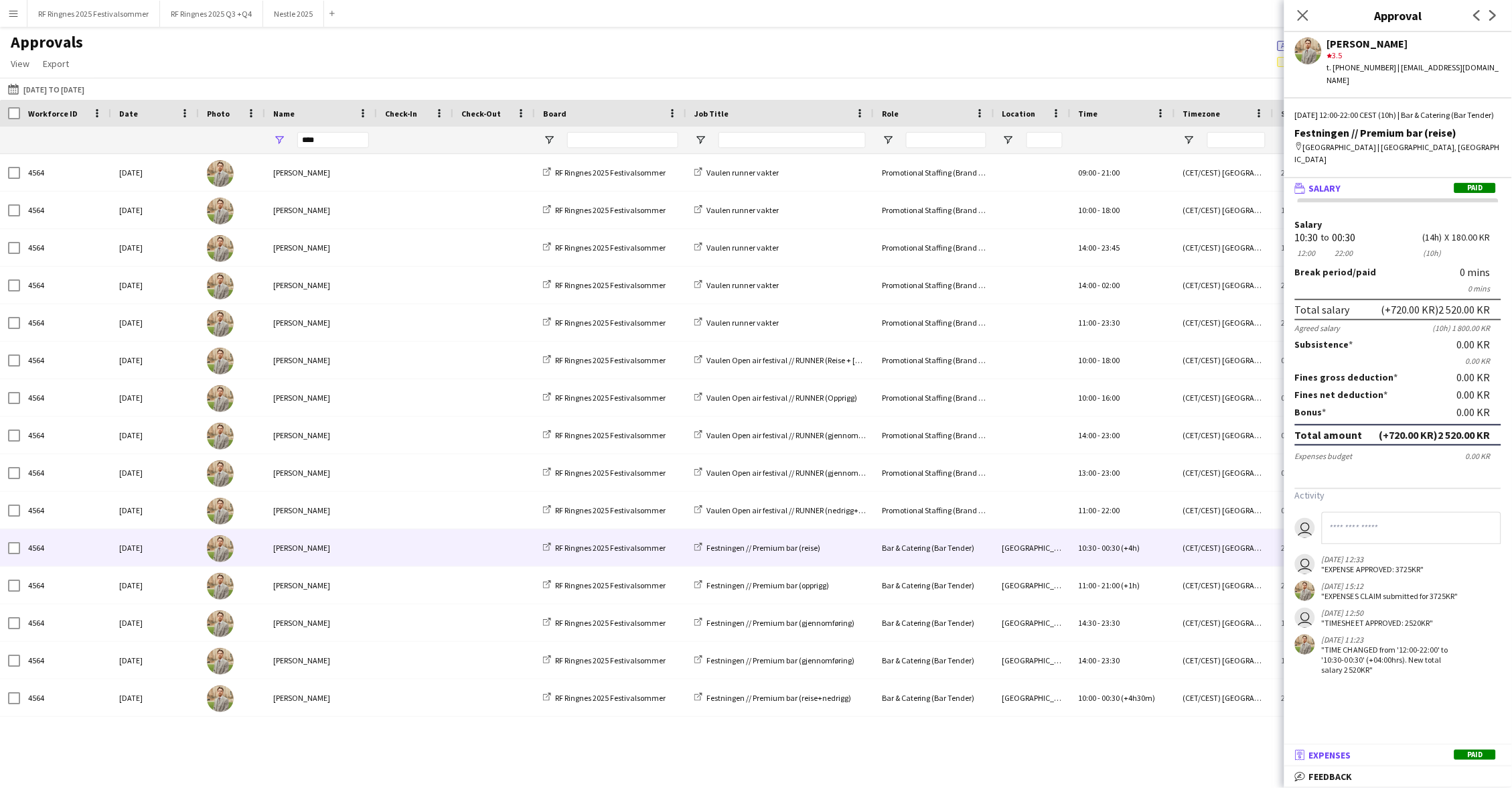
click at [1347, 757] on span "Expenses" at bounding box center [1330, 755] width 43 height 12
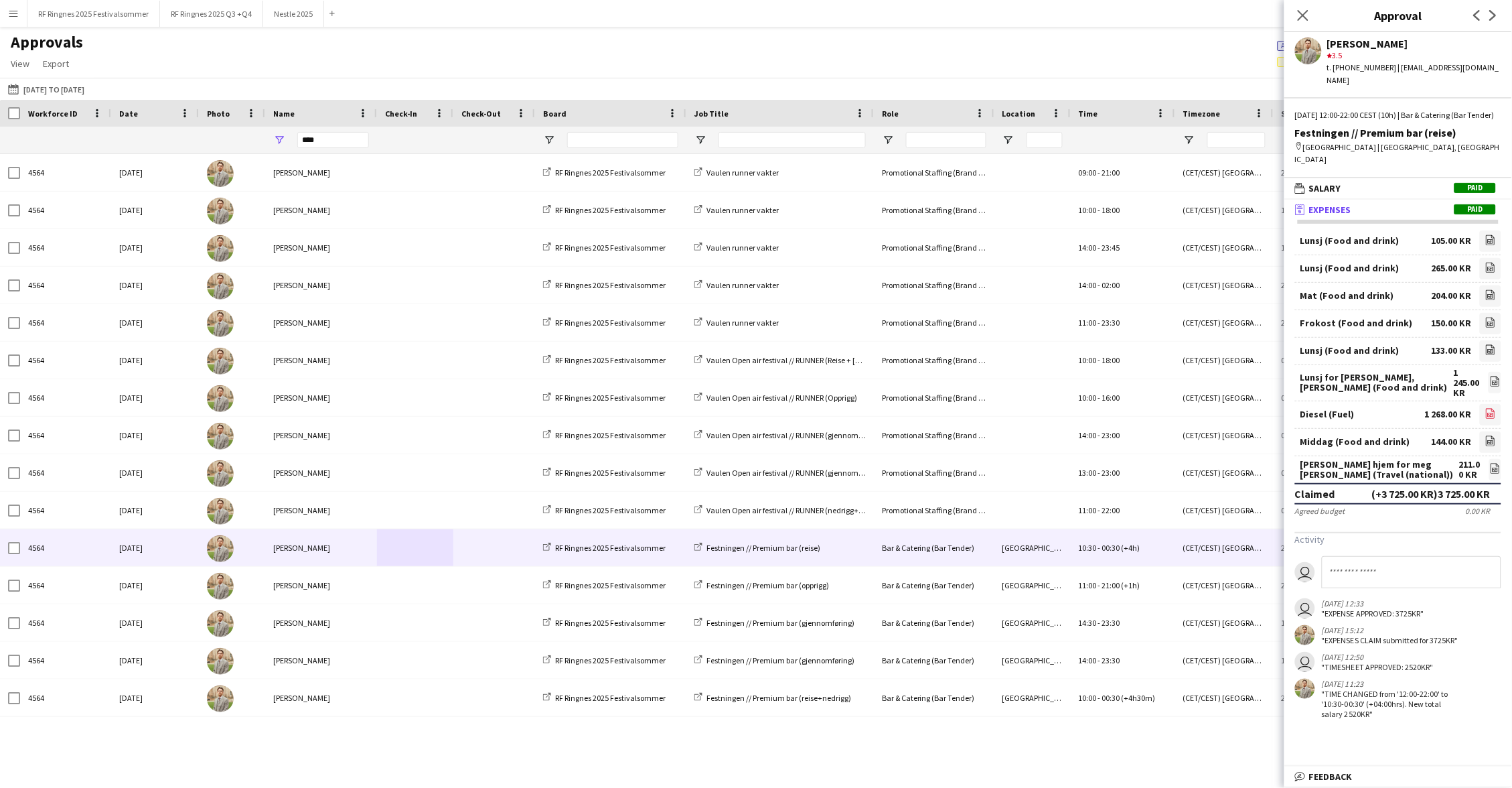
click at [1492, 404] on link "file-image" at bounding box center [1490, 414] width 22 height 22
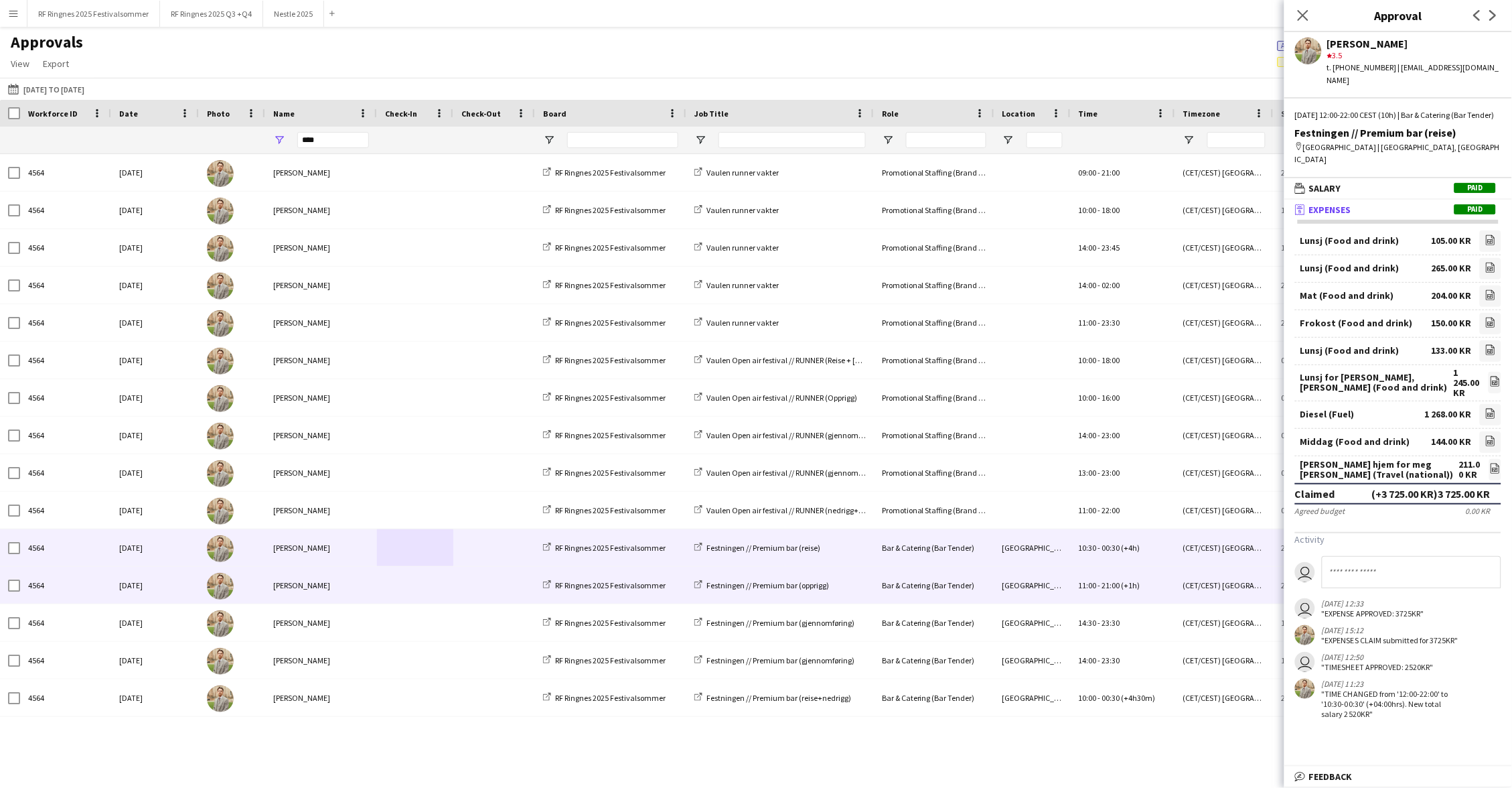
click at [439, 586] on span at bounding box center [415, 585] width 60 height 37
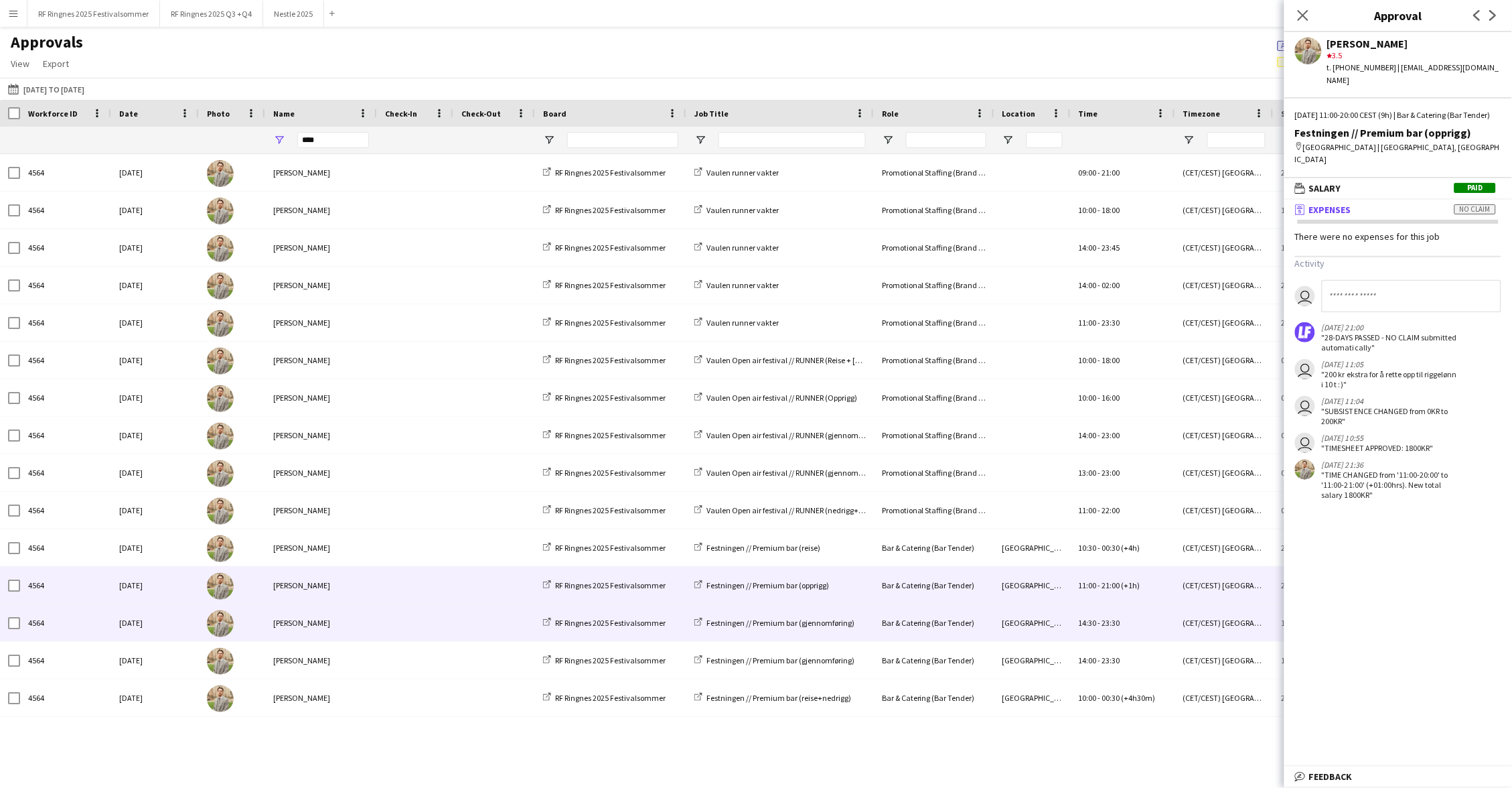
click at [436, 636] on span at bounding box center [415, 622] width 60 height 37
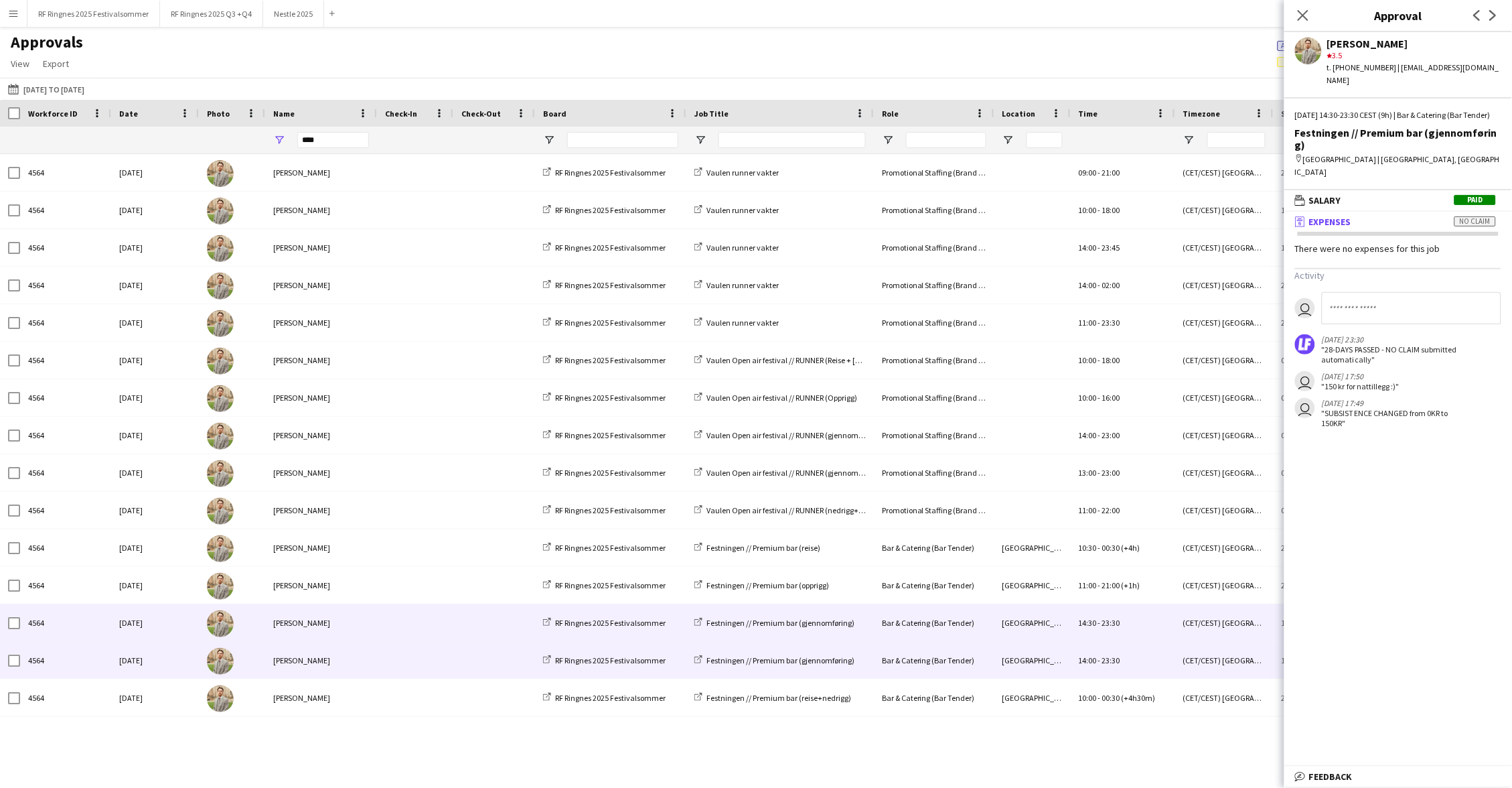
click at [436, 651] on span at bounding box center [415, 660] width 60 height 37
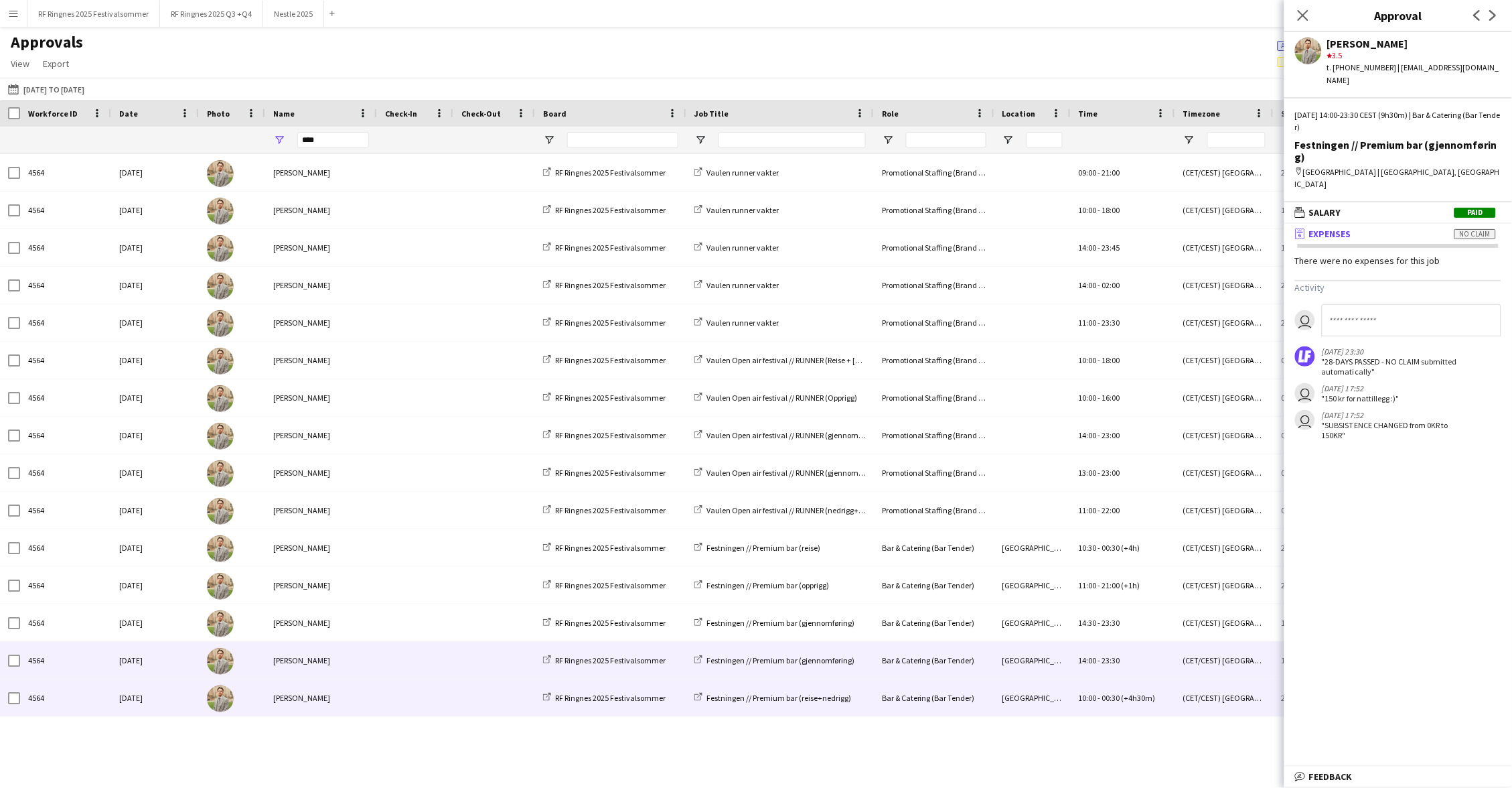
click at [436, 681] on span at bounding box center [415, 697] width 60 height 37
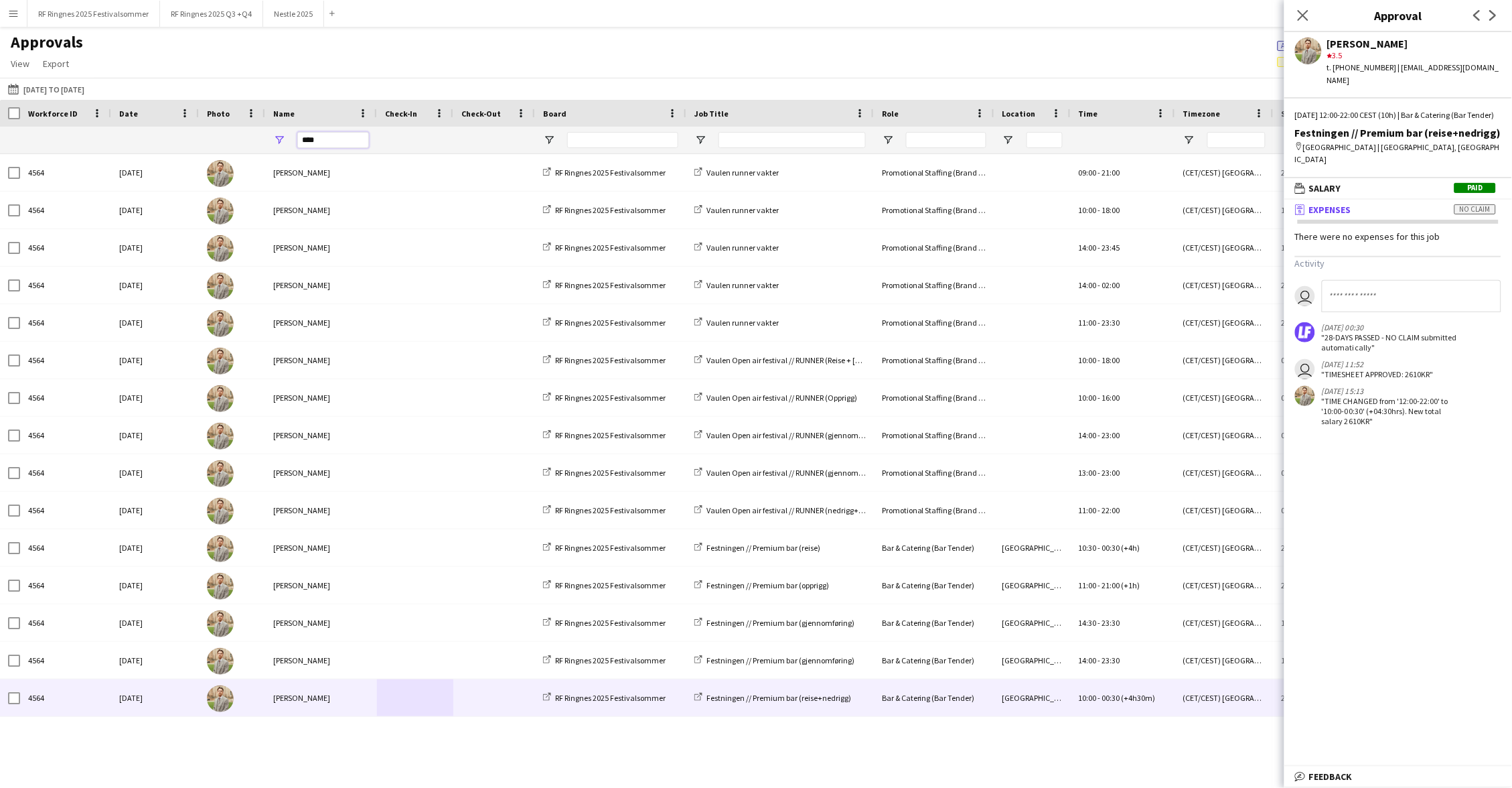
drag, startPoint x: 324, startPoint y: 142, endPoint x: 235, endPoint y: 142, distance: 89.0
click at [235, 142] on div at bounding box center [1144, 140] width 2289 height 26
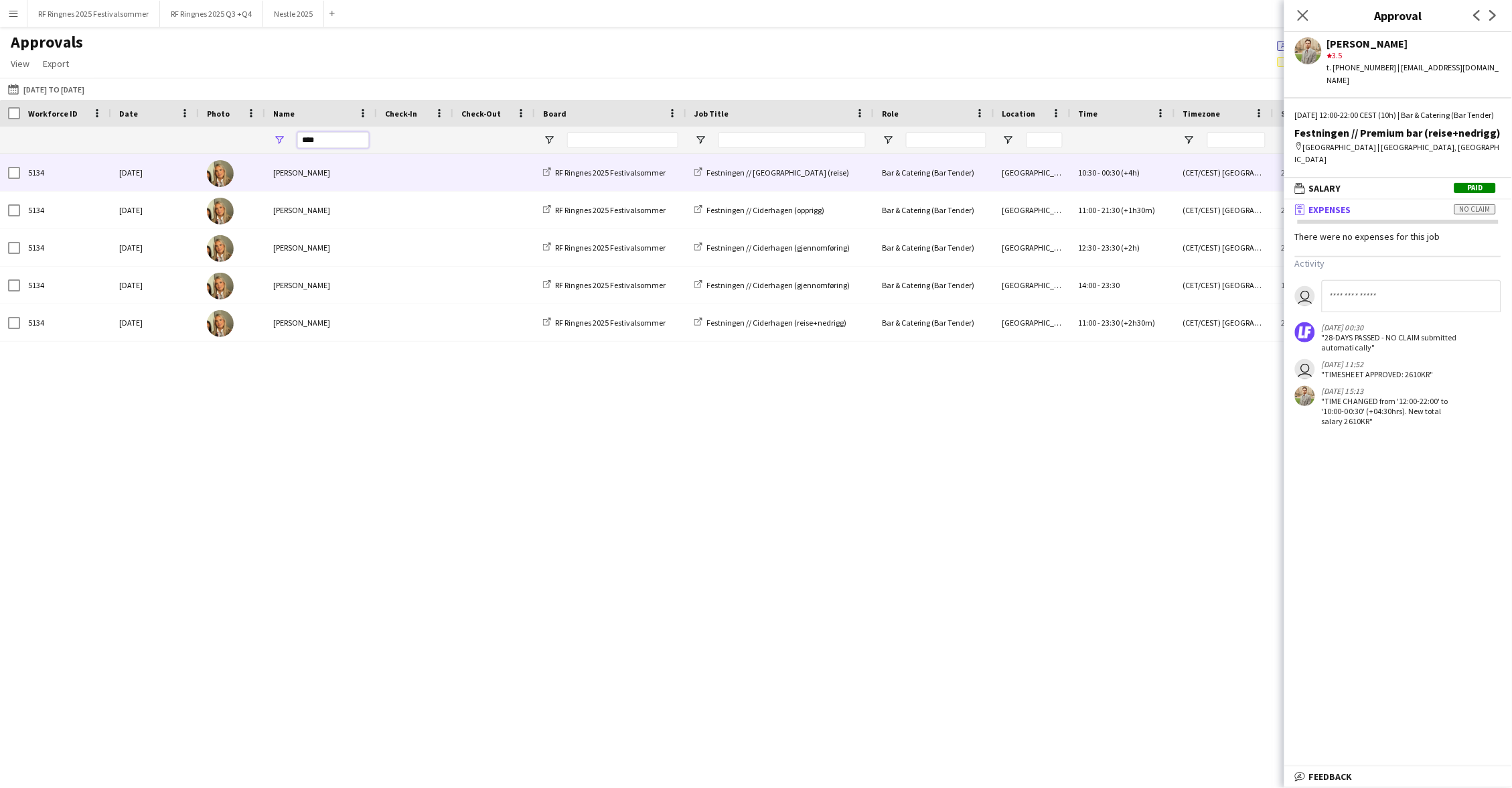
type input "****"
click at [349, 172] on div "[PERSON_NAME]" at bounding box center [321, 172] width 112 height 37
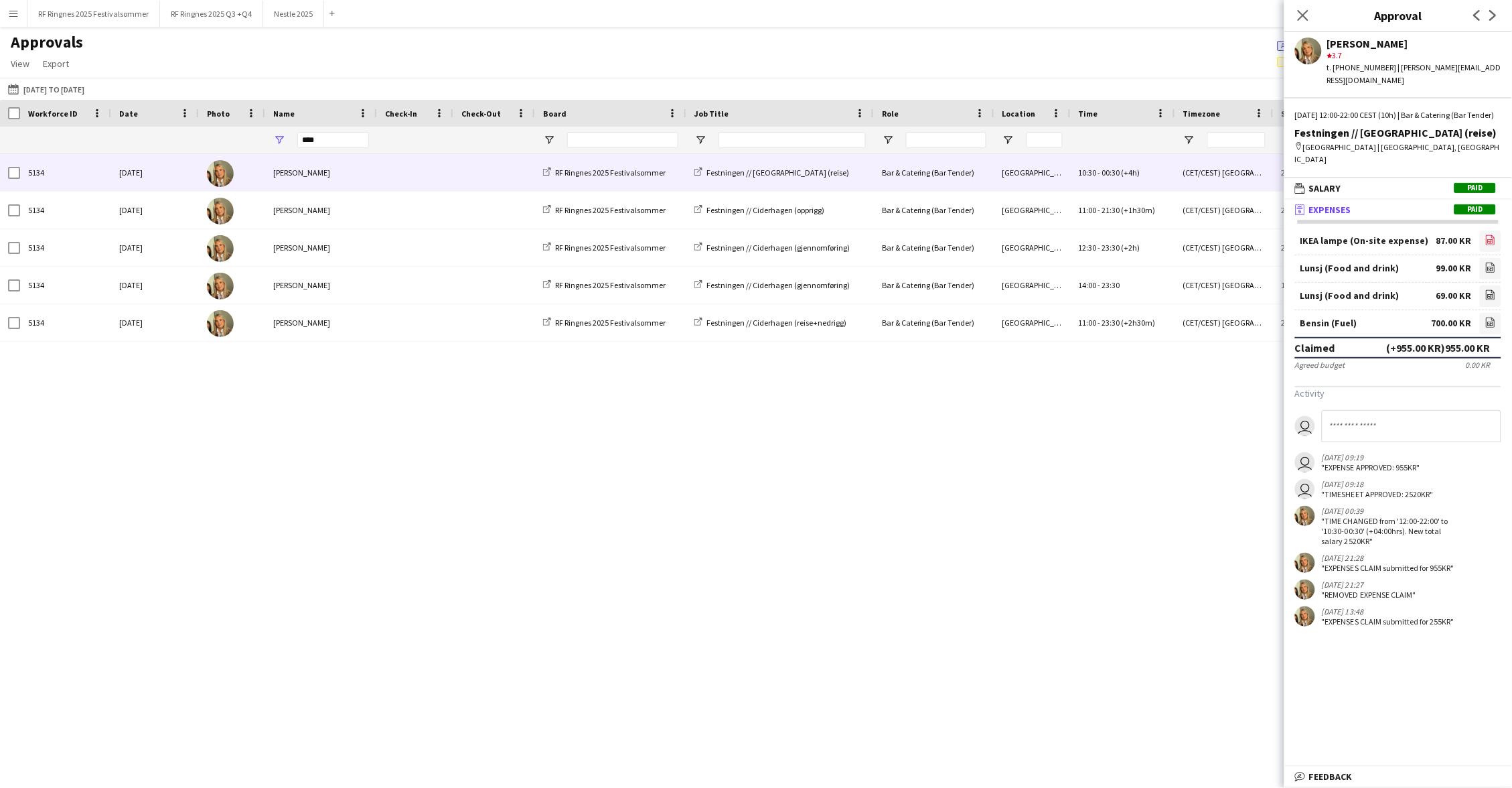
click at [1488, 234] on icon at bounding box center [1491, 239] width 8 height 10
click at [1489, 321] on icon at bounding box center [1490, 324] width 6 height 4
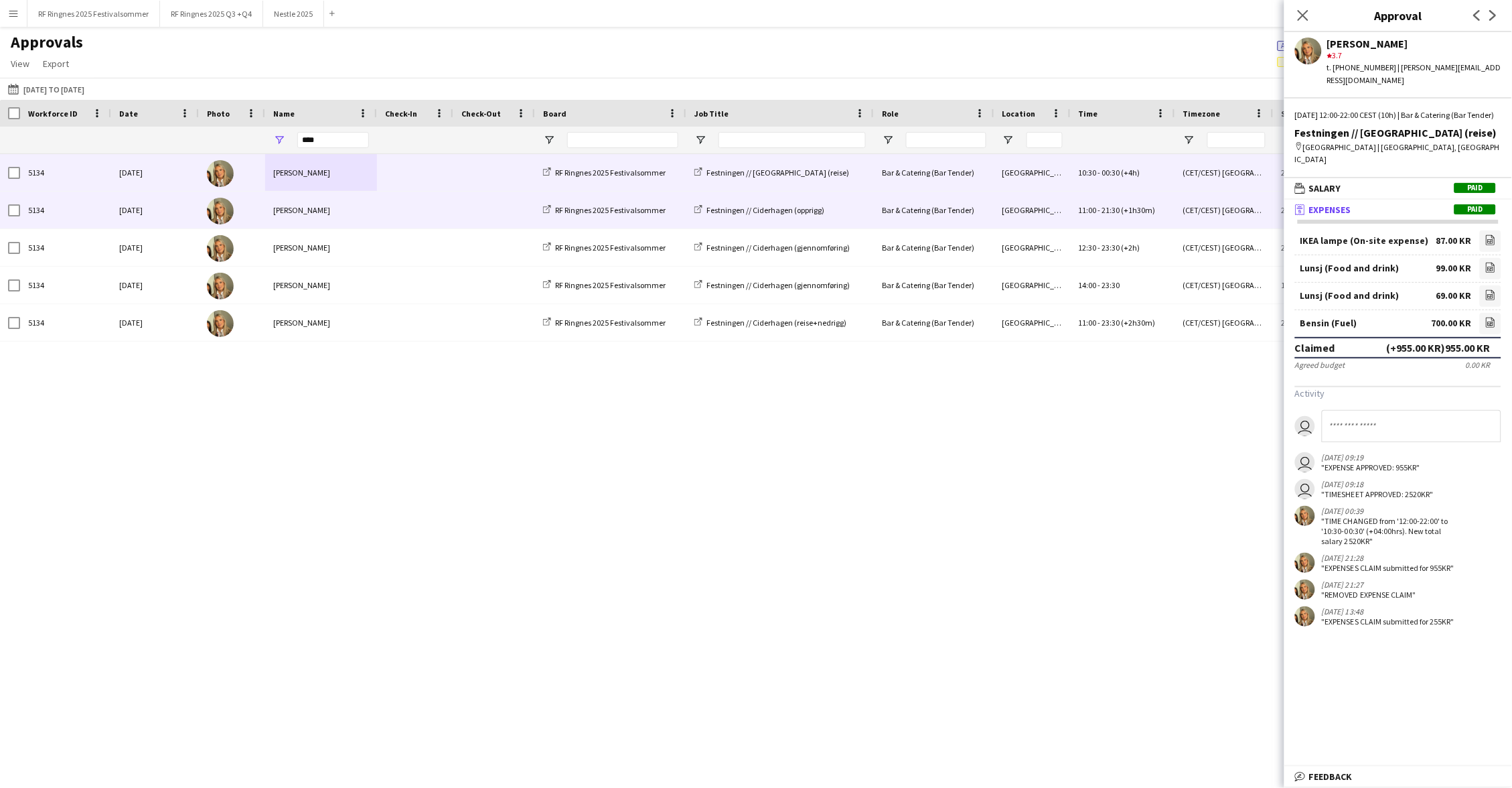
click at [438, 213] on span at bounding box center [415, 210] width 60 height 37
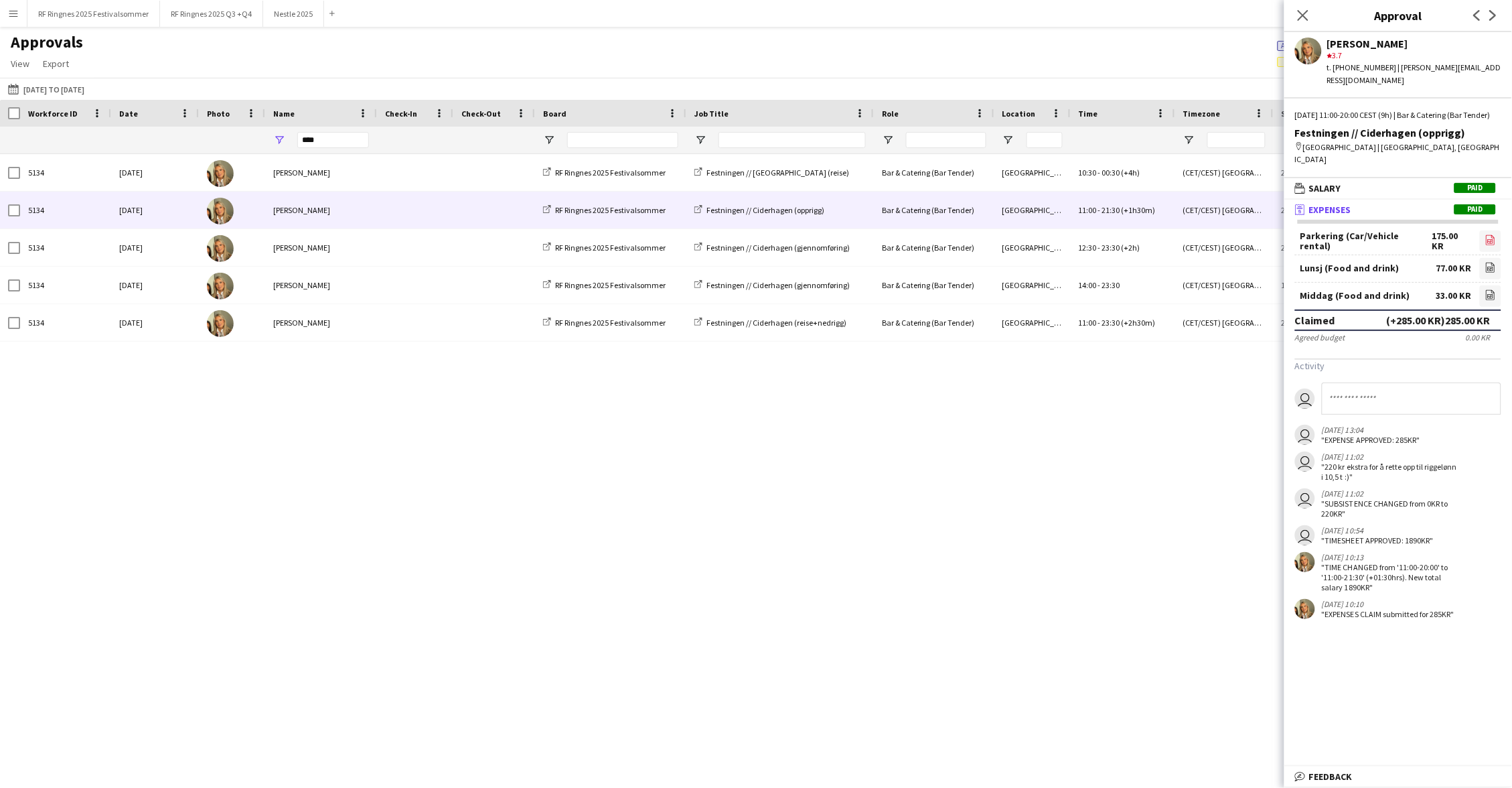
click at [1488, 234] on icon "file-image" at bounding box center [1490, 239] width 10 height 10
click at [1492, 240] on icon at bounding box center [1491, 241] width 1 height 1
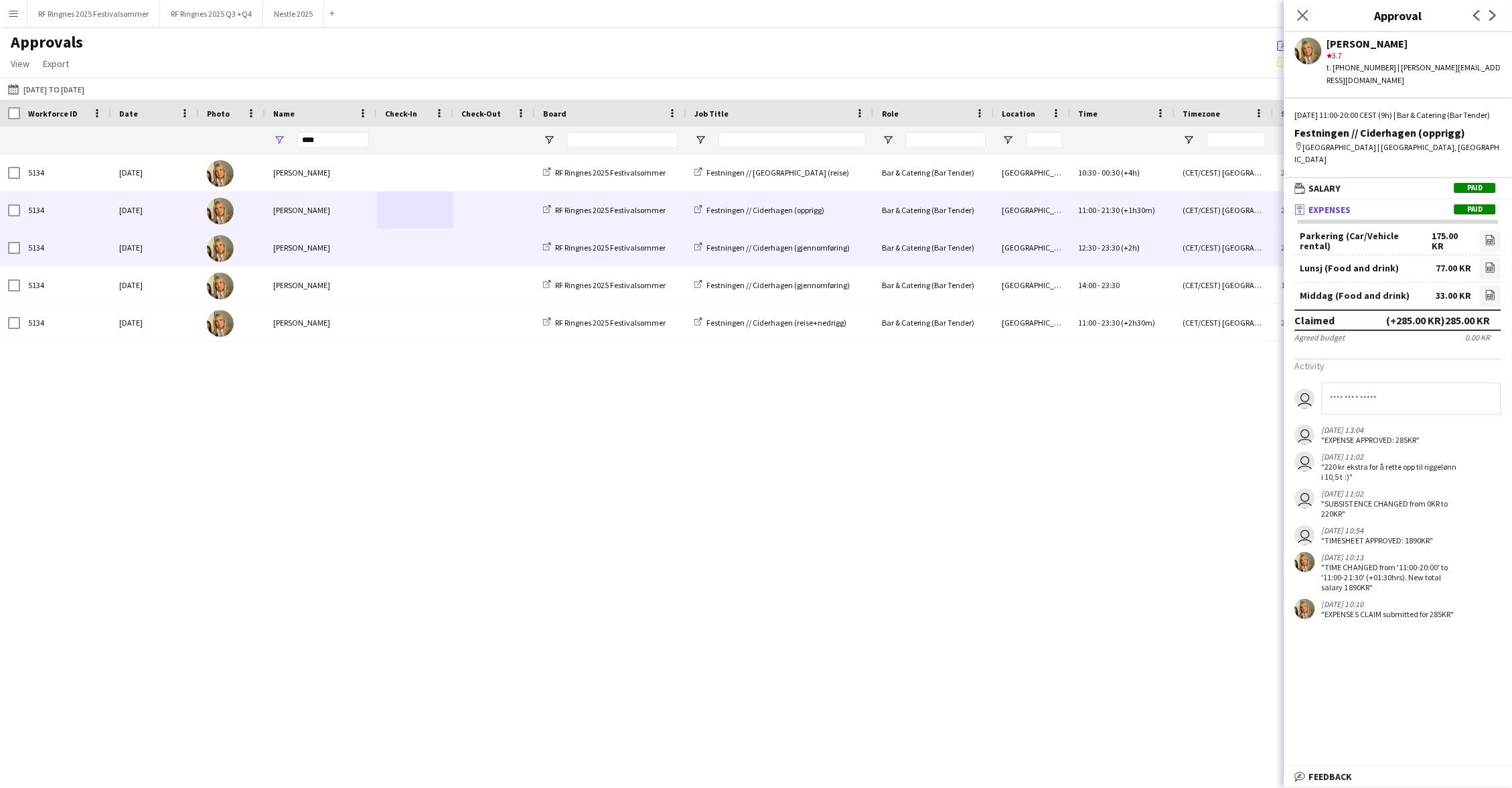
click at [413, 248] on span at bounding box center [415, 248] width 60 height 37
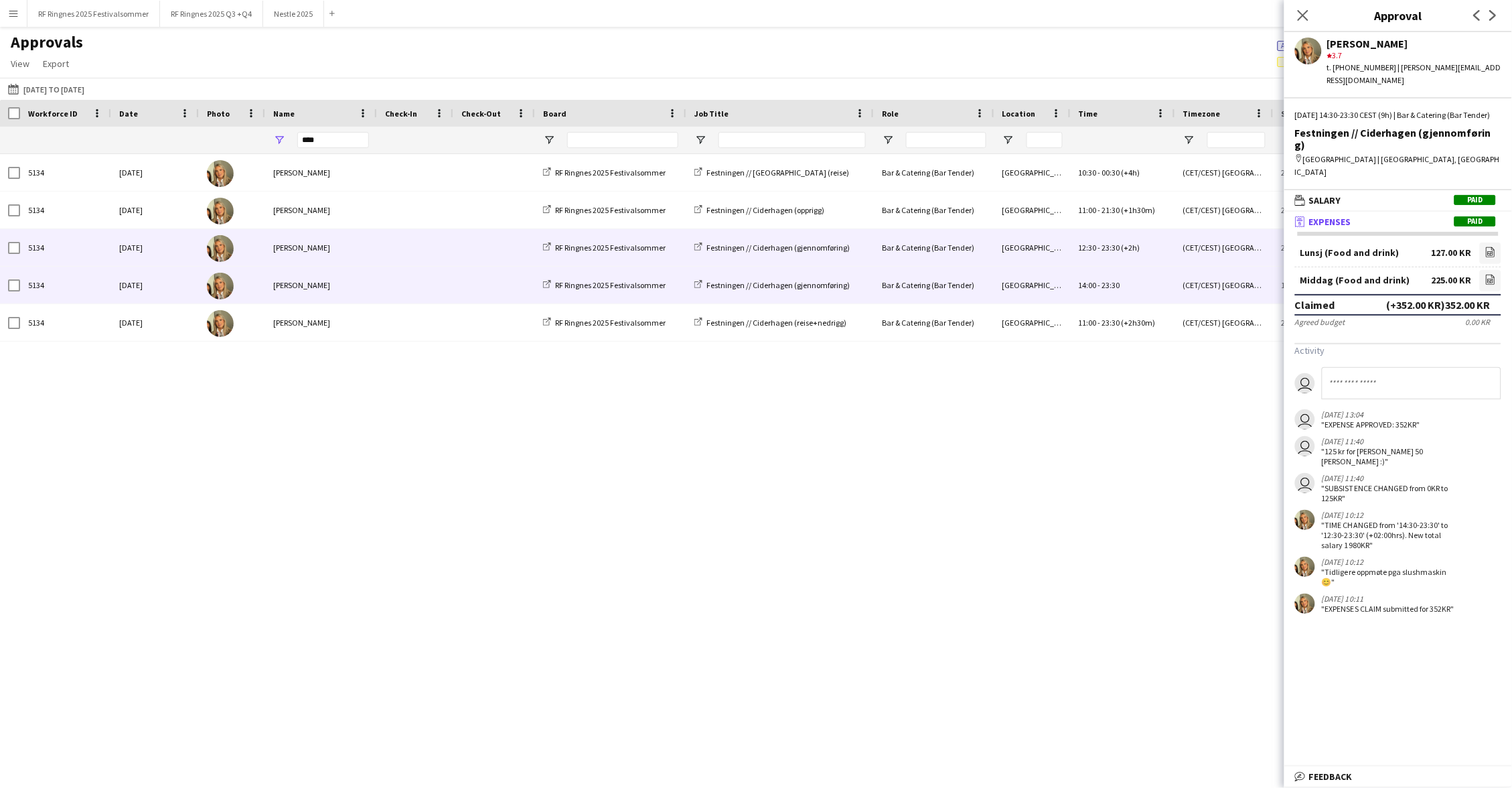
click at [416, 271] on span at bounding box center [415, 285] width 60 height 37
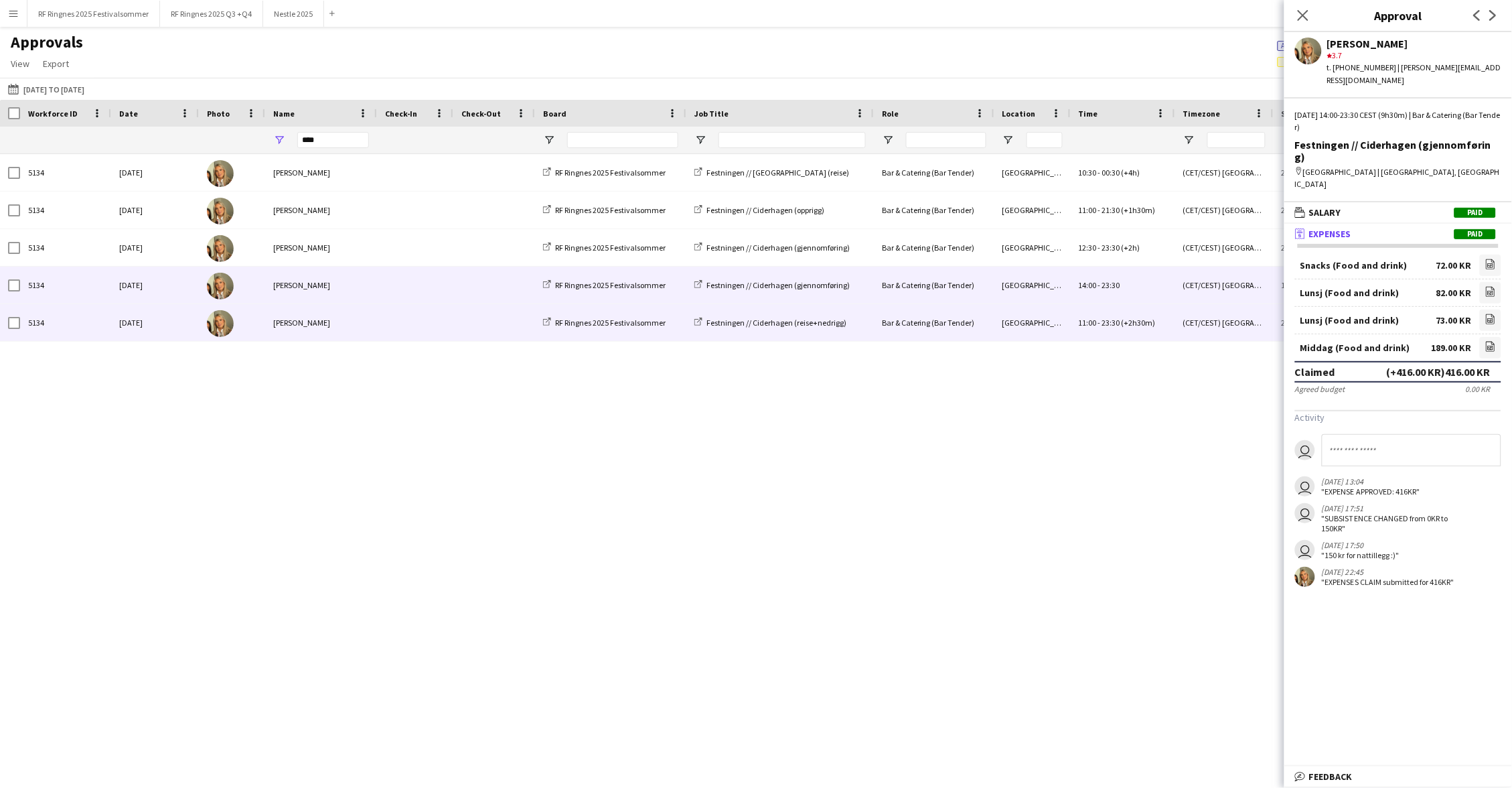
click at [422, 310] on span at bounding box center [415, 322] width 60 height 37
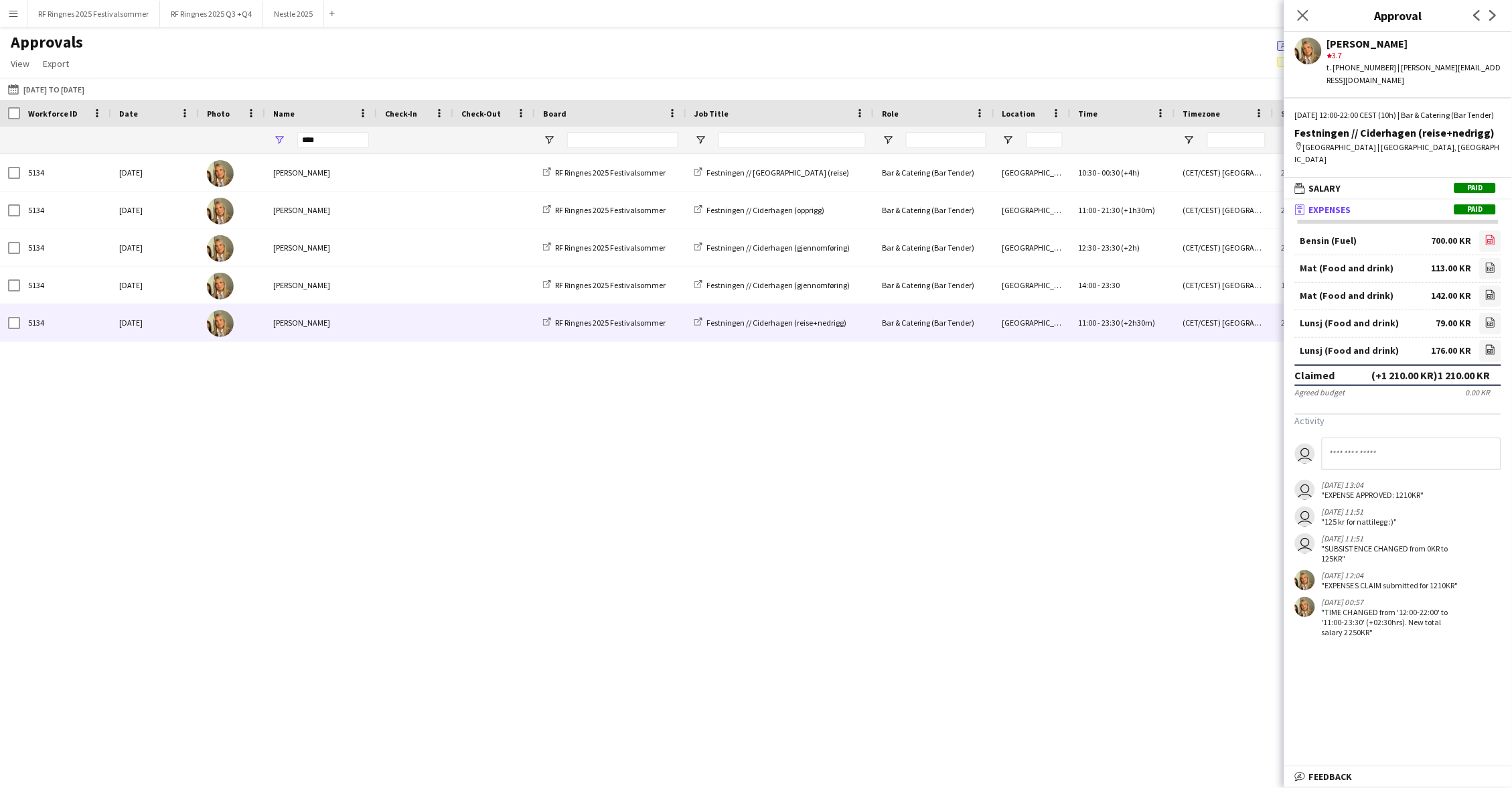
click at [1494, 234] on icon "file-image" at bounding box center [1490, 239] width 10 height 10
